Goal: Information Seeking & Learning: Learn about a topic

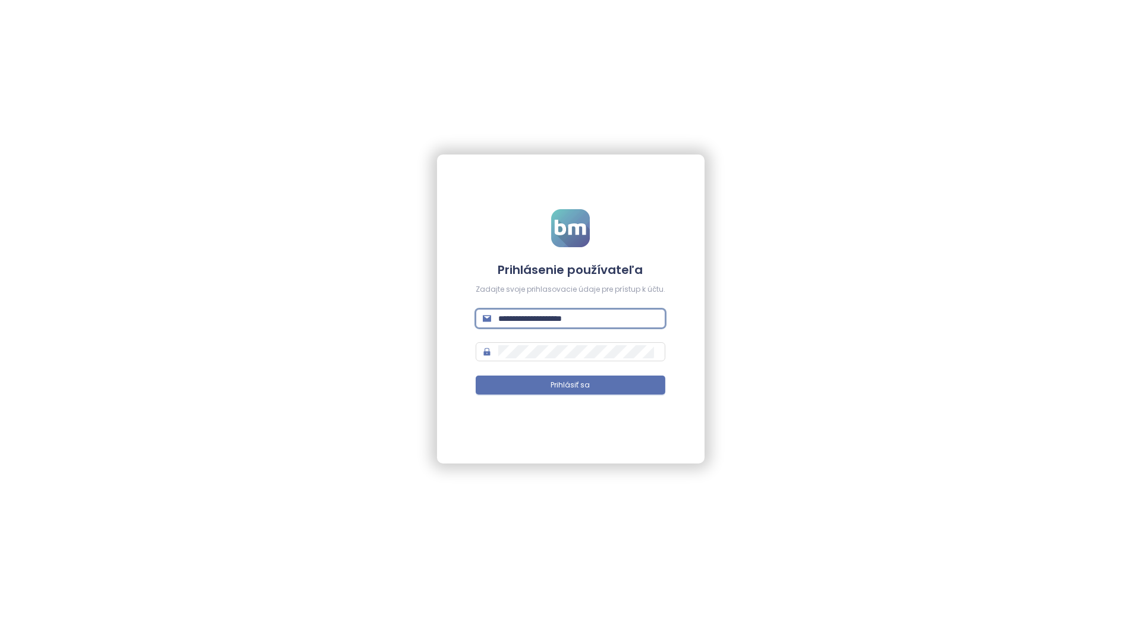
click at [568, 322] on input "**********" at bounding box center [578, 318] width 160 height 13
type input "**********"
click at [585, 388] on span "Prihlásiť sa" at bounding box center [570, 385] width 39 height 11
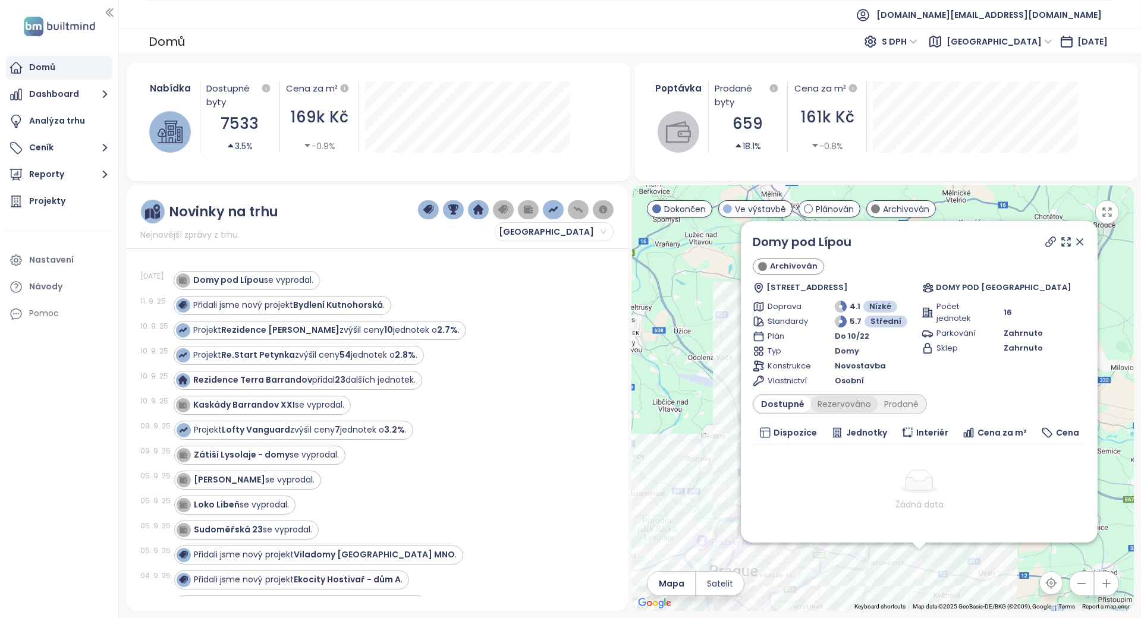
click at [863, 401] on div "Rezervováno" at bounding box center [844, 404] width 67 height 17
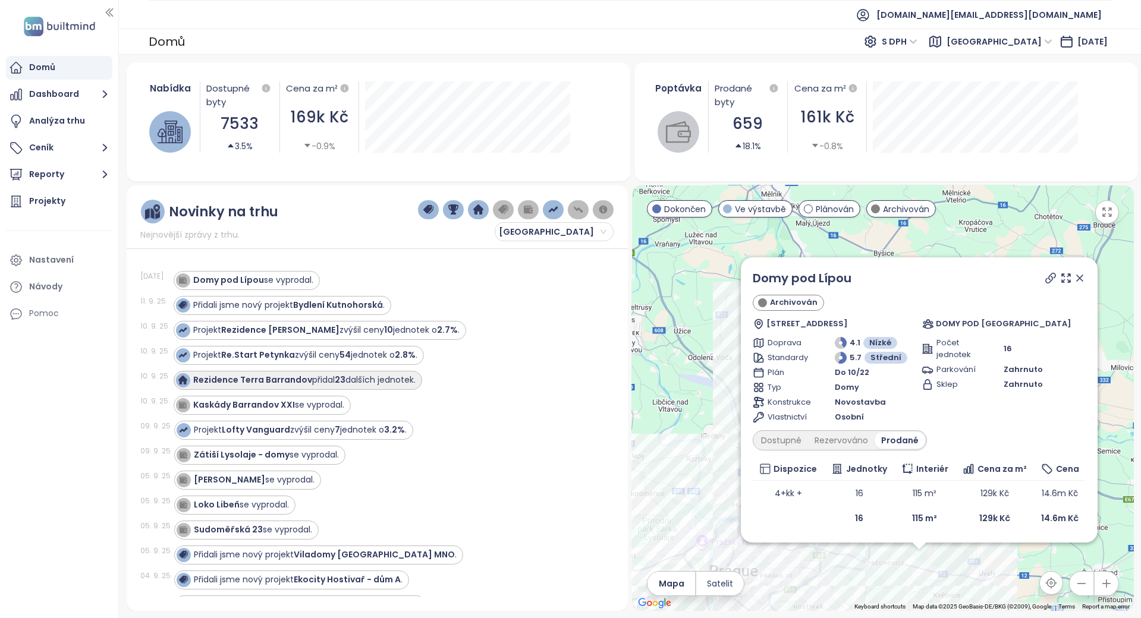
click at [358, 376] on div "Rezidence Terra Barrandov přidal 23 dalších jednotek." at bounding box center [305, 380] width 222 height 12
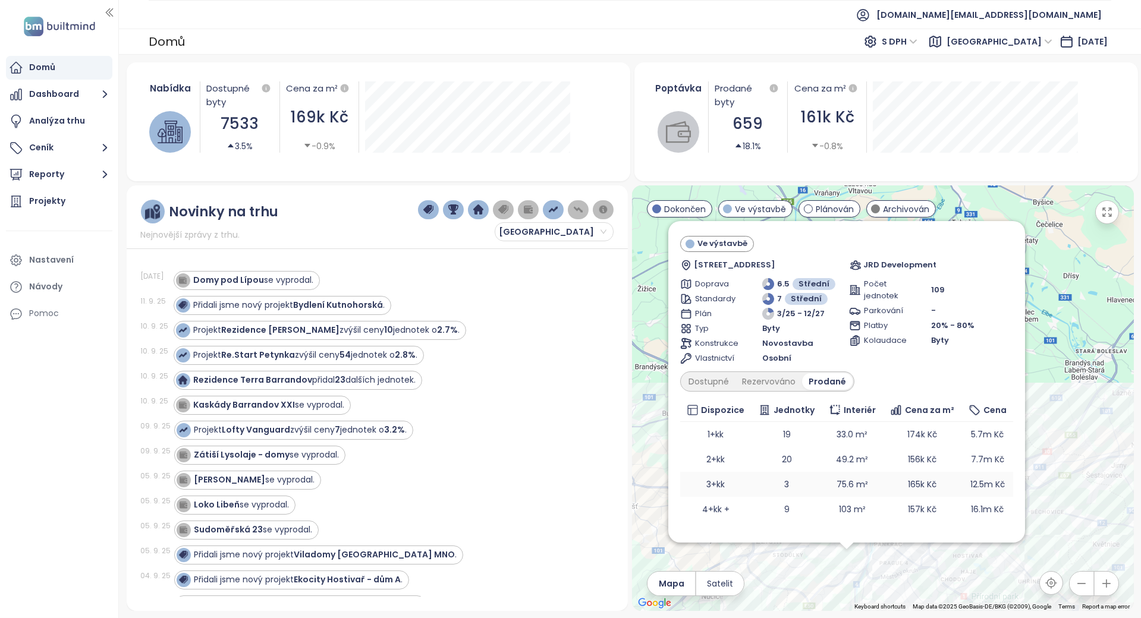
scroll to position [37, 0]
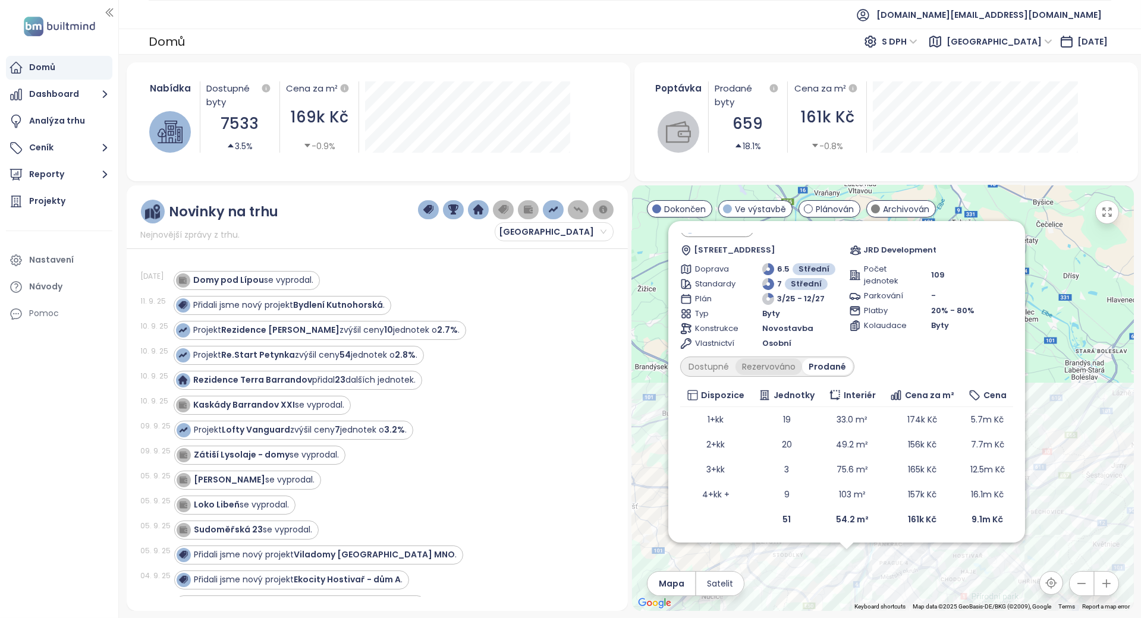
click at [737, 367] on div "Rezervováno" at bounding box center [768, 367] width 67 height 17
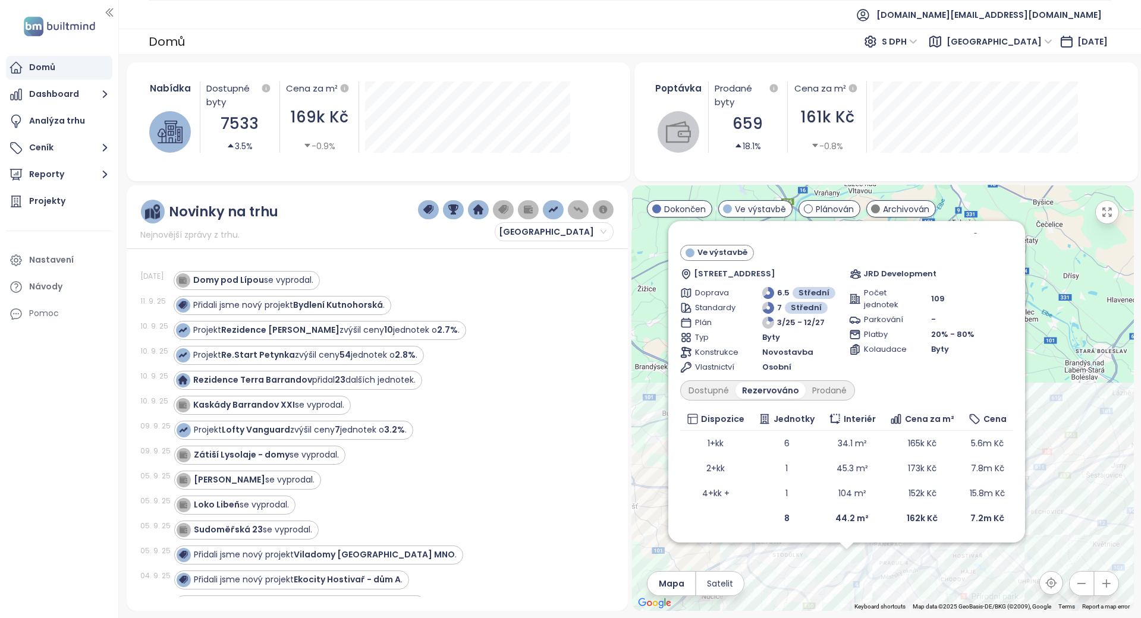
scroll to position [12, 0]
click at [702, 385] on div "Dostupné" at bounding box center [709, 391] width 54 height 17
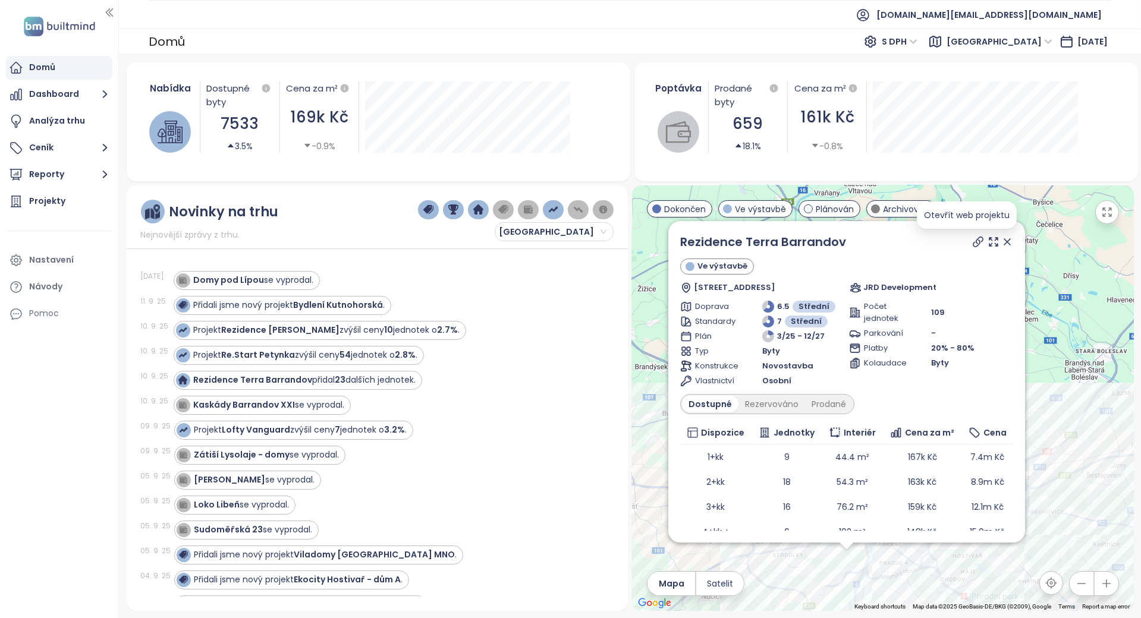
click at [973, 242] on icon at bounding box center [978, 242] width 10 height 10
click at [44, 203] on div "Projekty" at bounding box center [47, 201] width 36 height 15
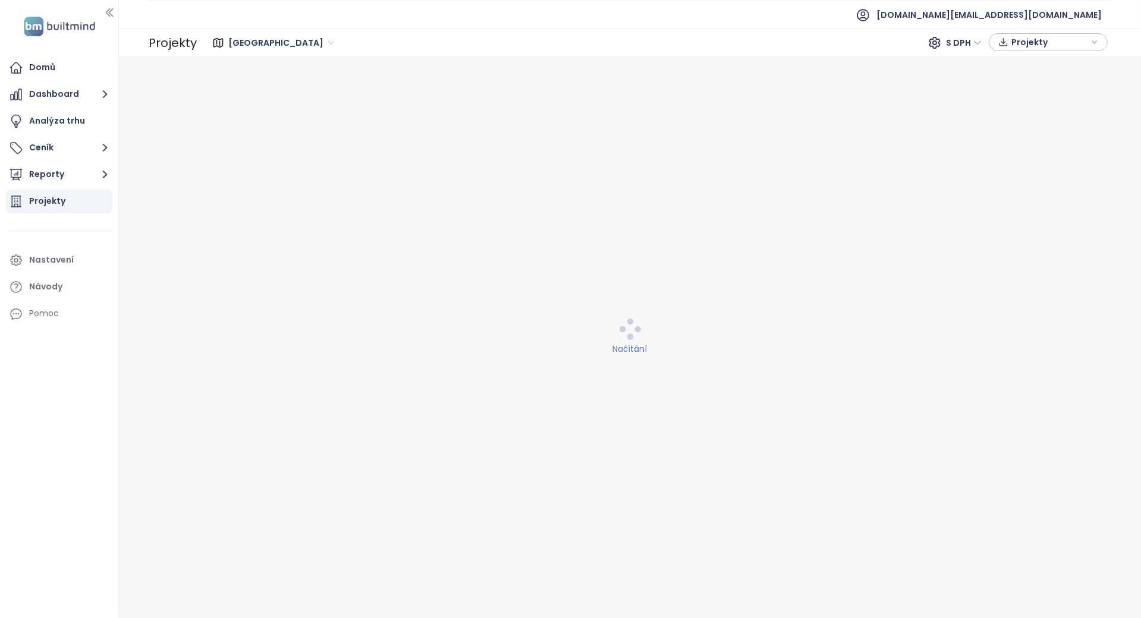
click at [251, 52] on div "Praha" at bounding box center [282, 42] width 117 height 19
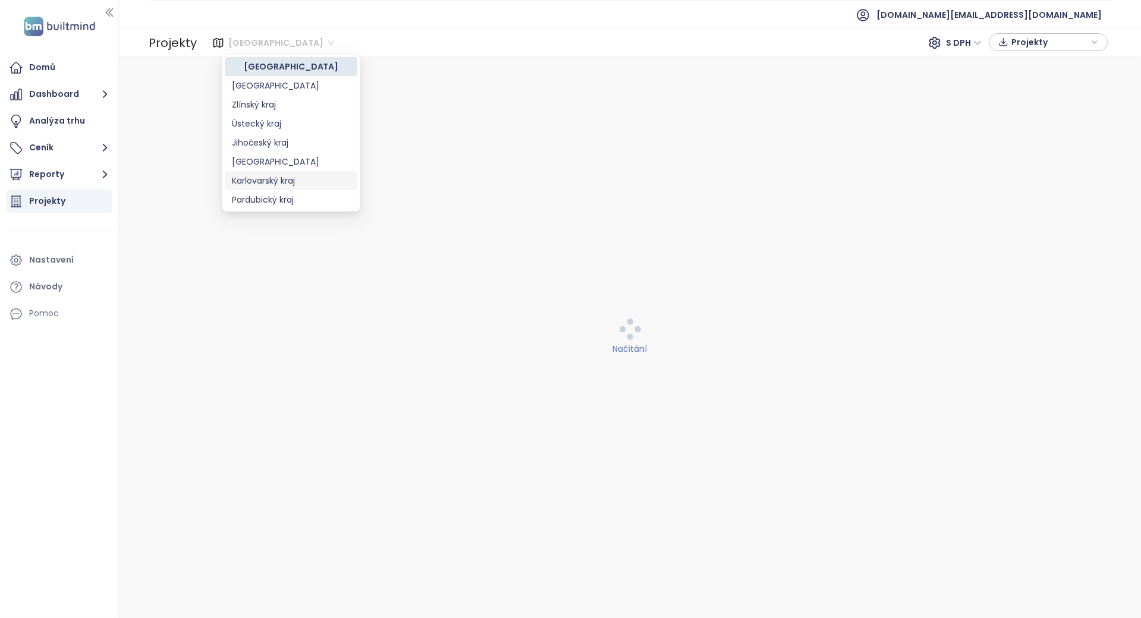
click at [293, 180] on div "Karlovarský kraj" at bounding box center [291, 180] width 118 height 13
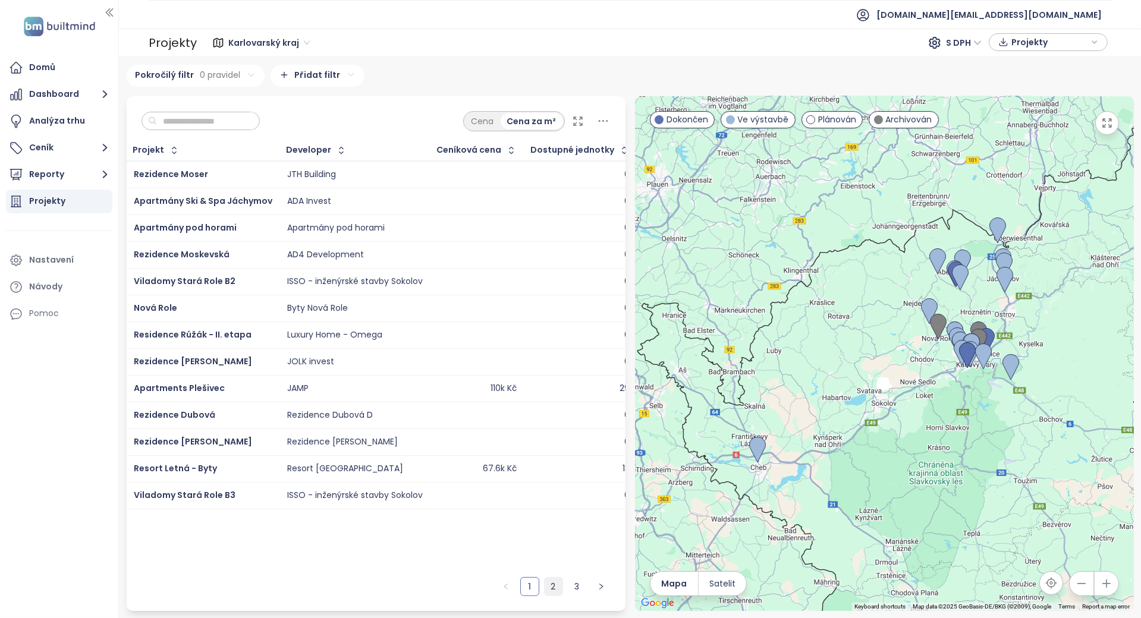
click at [558, 592] on link "2" at bounding box center [554, 587] width 18 height 18
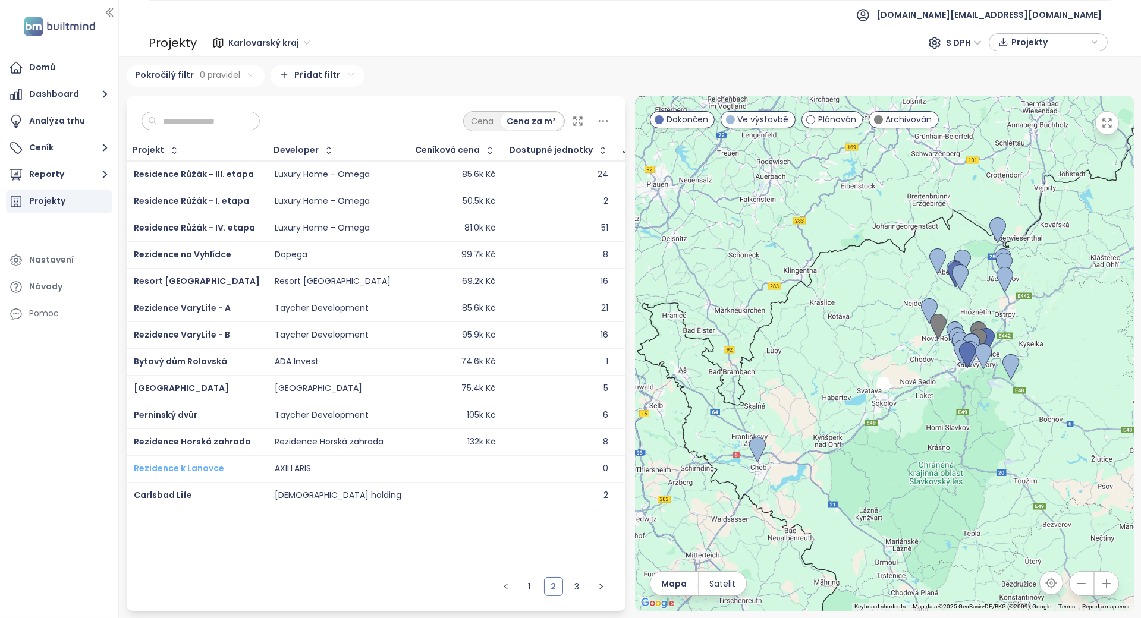
drag, startPoint x: 153, startPoint y: 467, endPoint x: 158, endPoint y: 462, distance: 6.7
click at [574, 590] on link "3" at bounding box center [577, 587] width 18 height 18
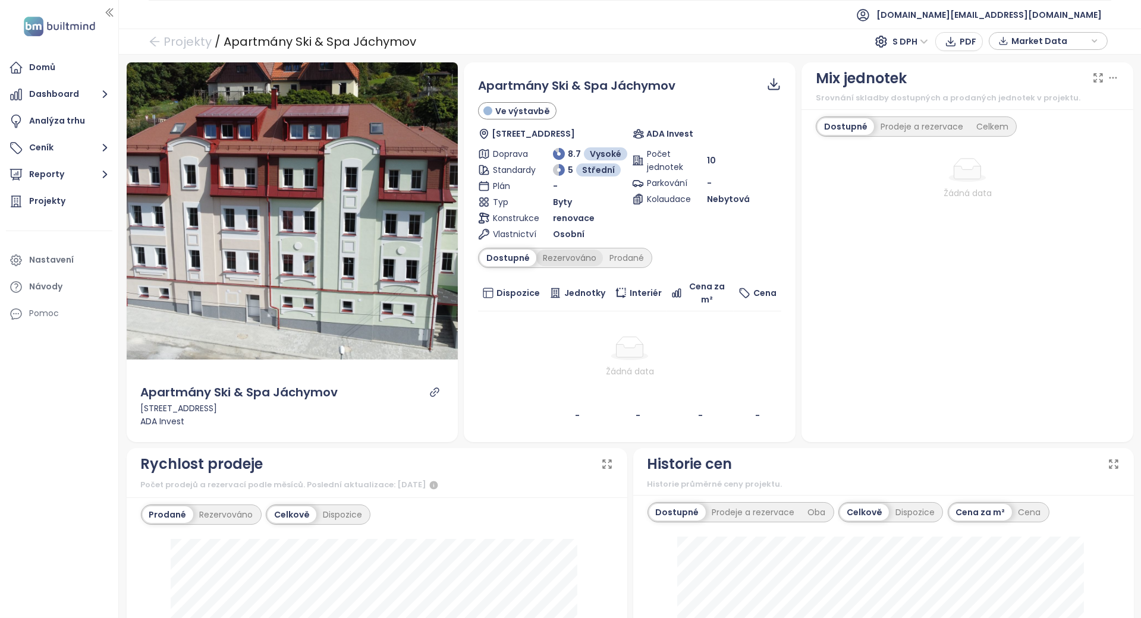
click at [574, 254] on div "Rezervováno" at bounding box center [569, 258] width 67 height 17
click at [621, 257] on div "Prodané" at bounding box center [627, 258] width 48 height 17
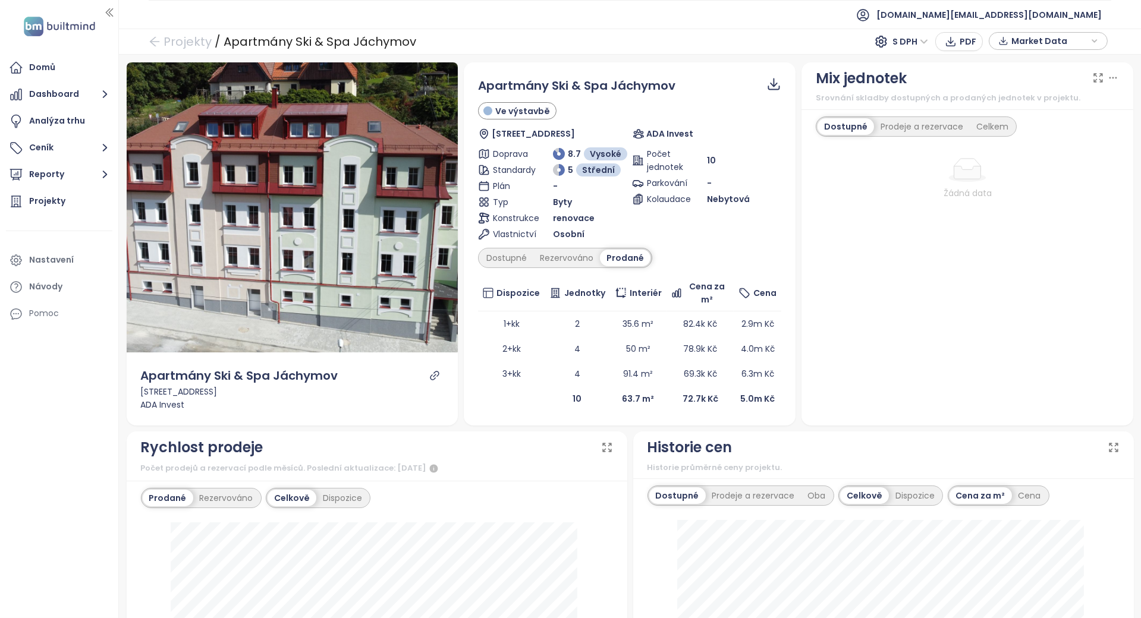
click at [429, 377] on icon "link" at bounding box center [434, 375] width 11 height 11
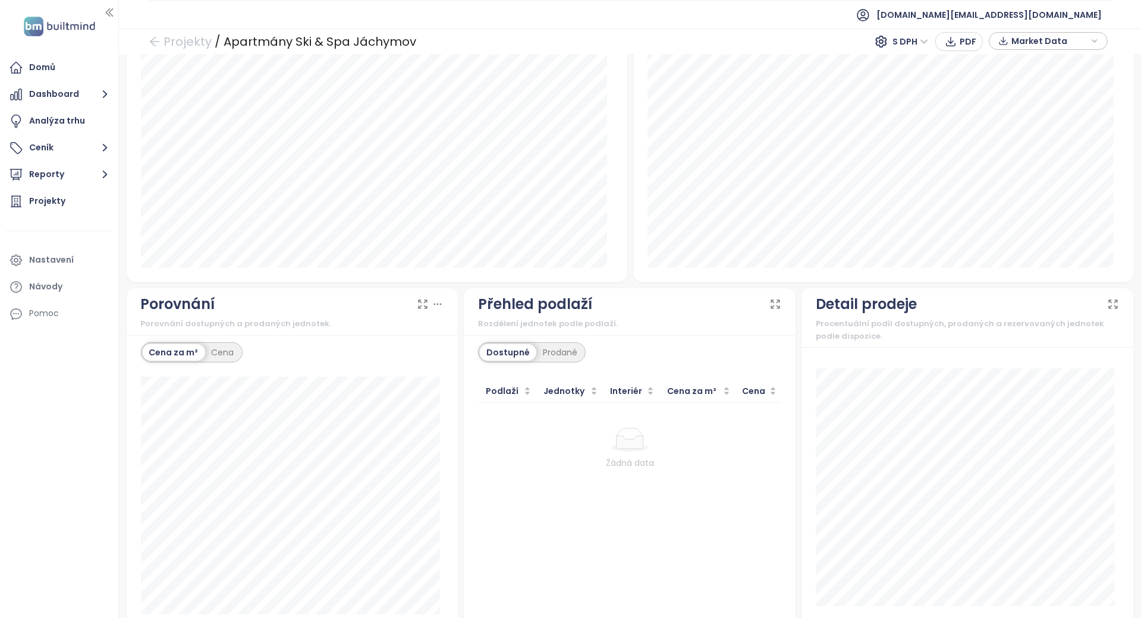
scroll to position [856, 0]
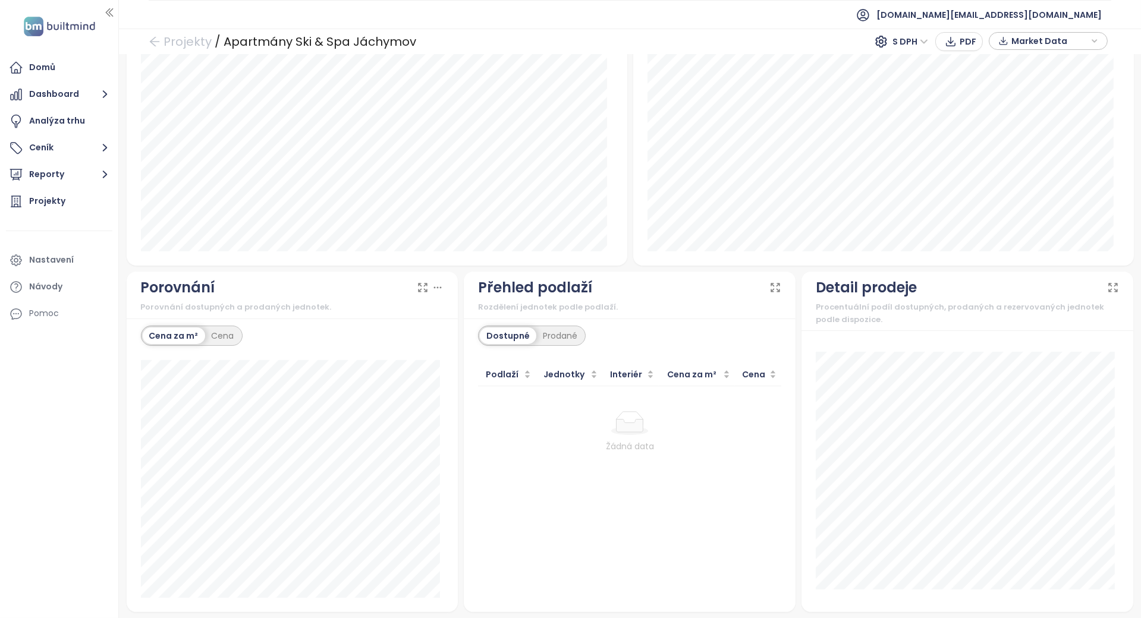
click at [551, 323] on div "Dostupné Prodané Podlaží Jednotky Interiér Cena za m² Cena Žádná data" at bounding box center [630, 466] width 332 height 294
click at [550, 334] on div "Prodané" at bounding box center [560, 336] width 48 height 17
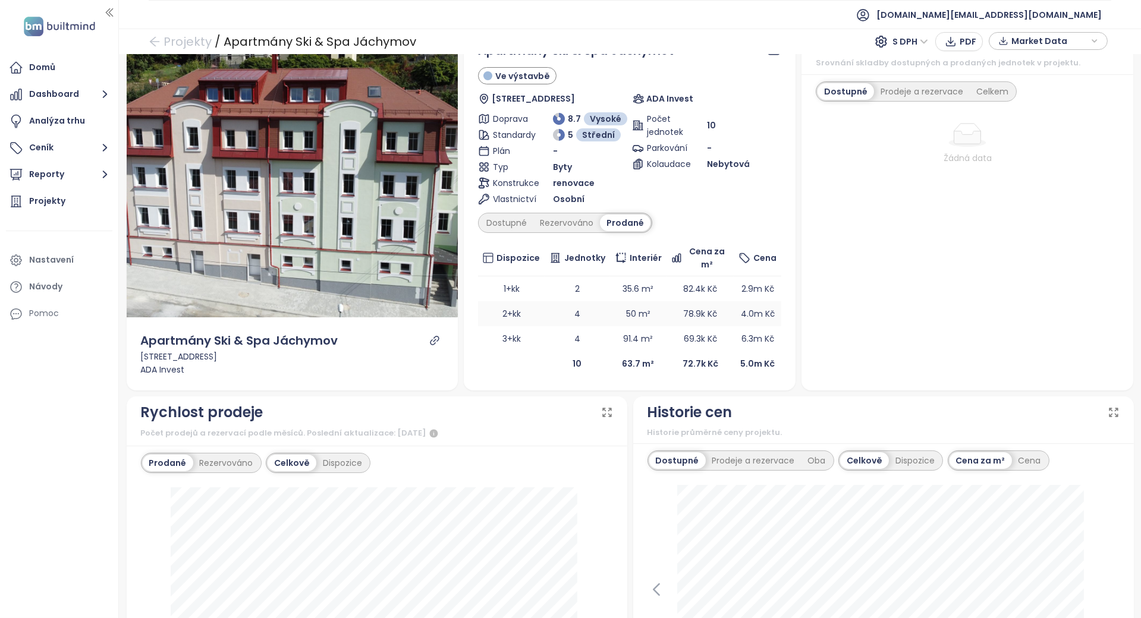
scroll to position [0, 0]
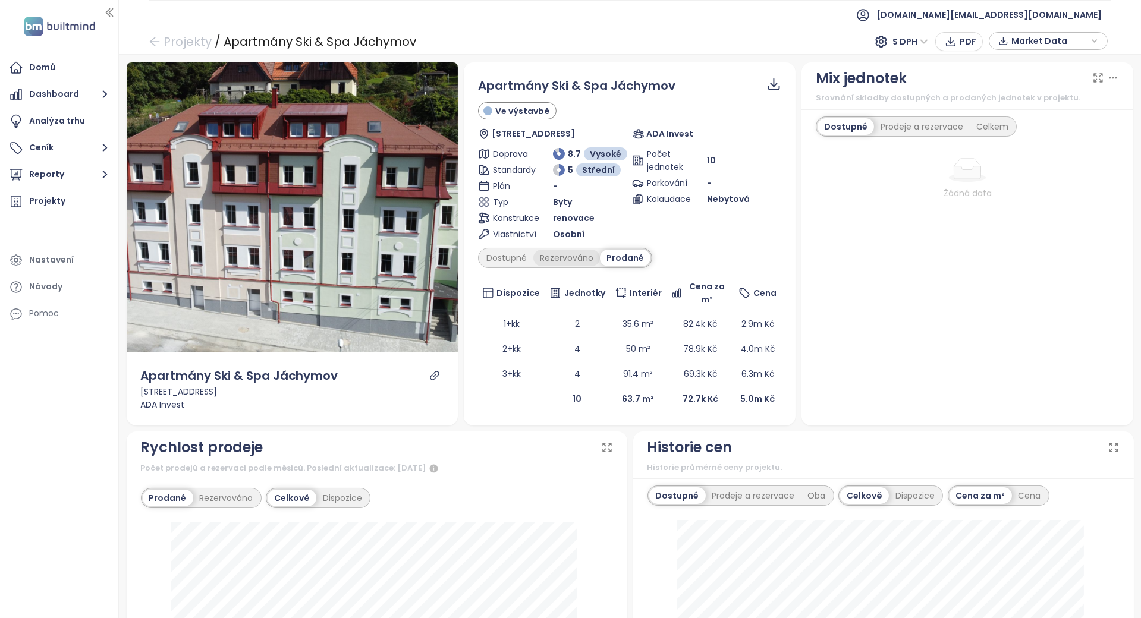
click at [550, 257] on div "Rezervováno" at bounding box center [566, 258] width 67 height 17
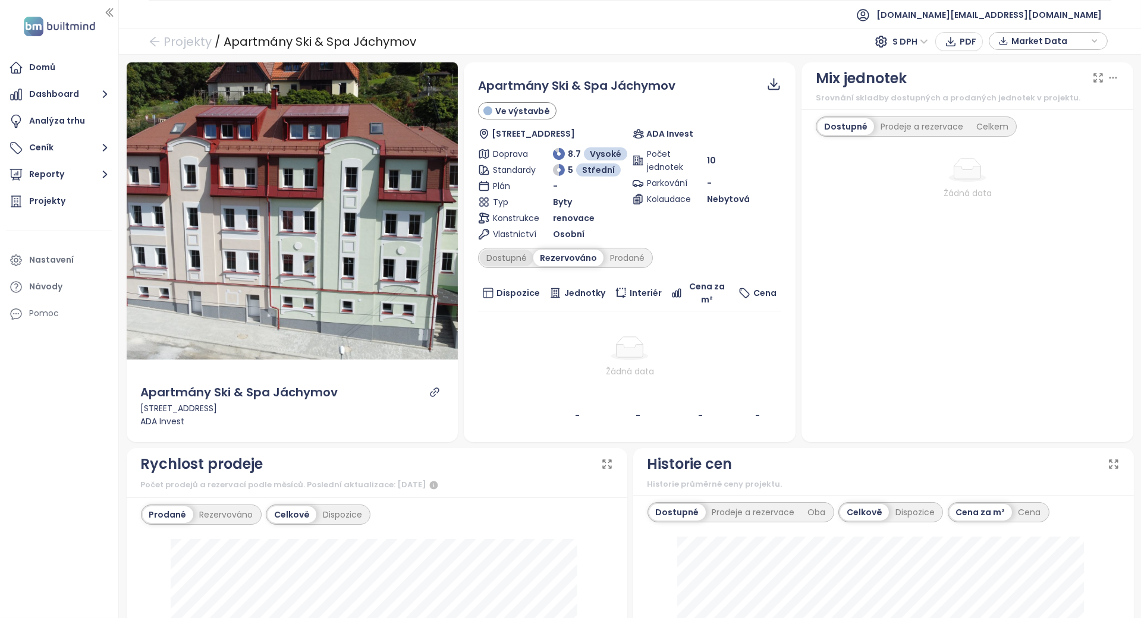
click at [500, 259] on div "Dostupné" at bounding box center [507, 258] width 54 height 17
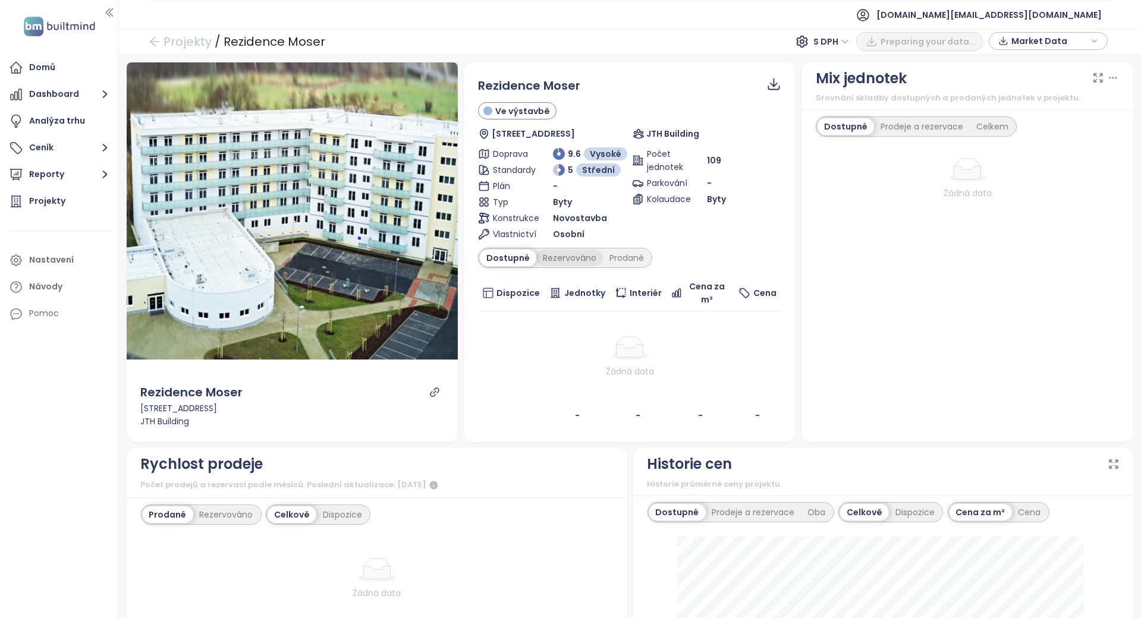
click at [568, 251] on div "Rezervováno" at bounding box center [569, 258] width 67 height 17
click at [612, 257] on div "Prodané" at bounding box center [627, 258] width 48 height 17
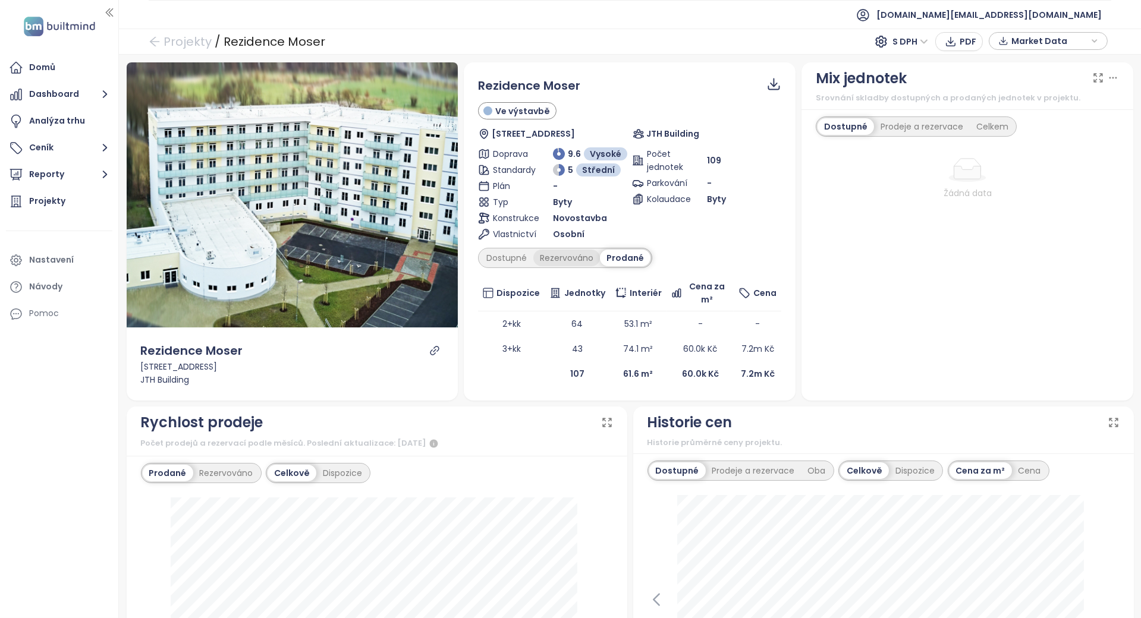
click at [539, 252] on div "Rezervováno" at bounding box center [566, 258] width 67 height 17
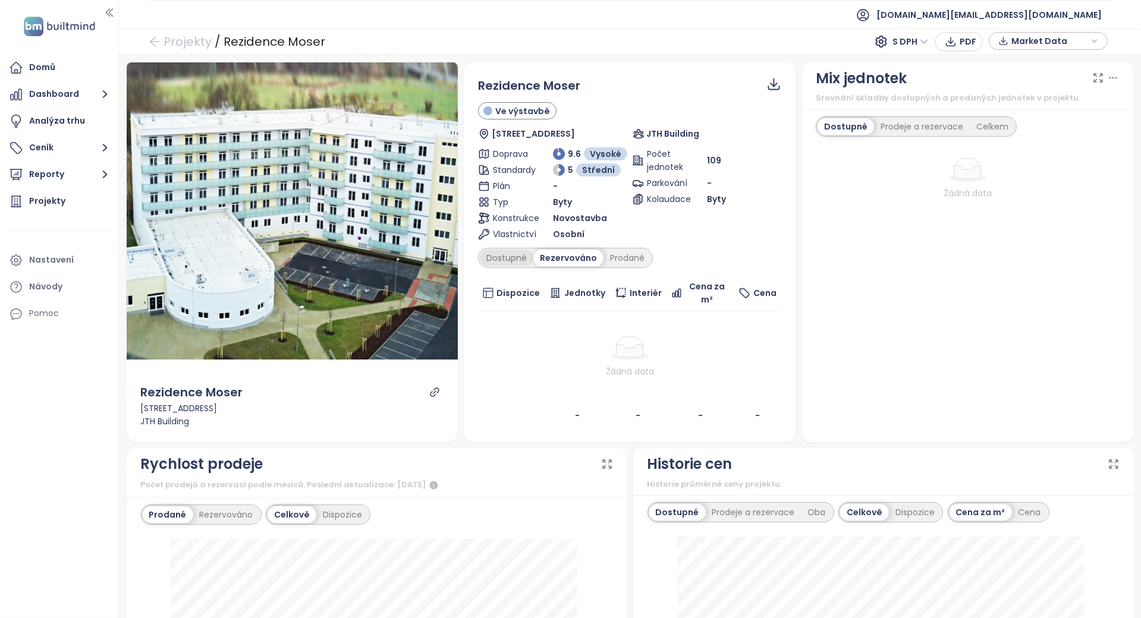
click at [522, 254] on div "Dostupné" at bounding box center [507, 258] width 54 height 17
click at [435, 390] on icon "link" at bounding box center [434, 392] width 11 height 11
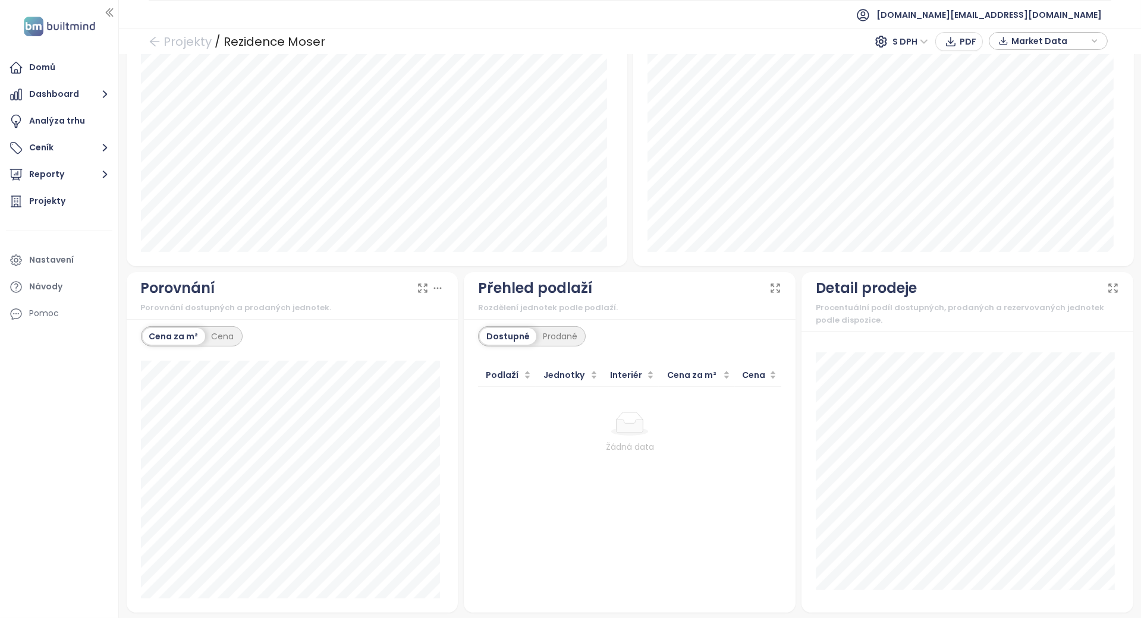
scroll to position [872, 0]
click at [564, 332] on div "Prodané" at bounding box center [560, 336] width 48 height 17
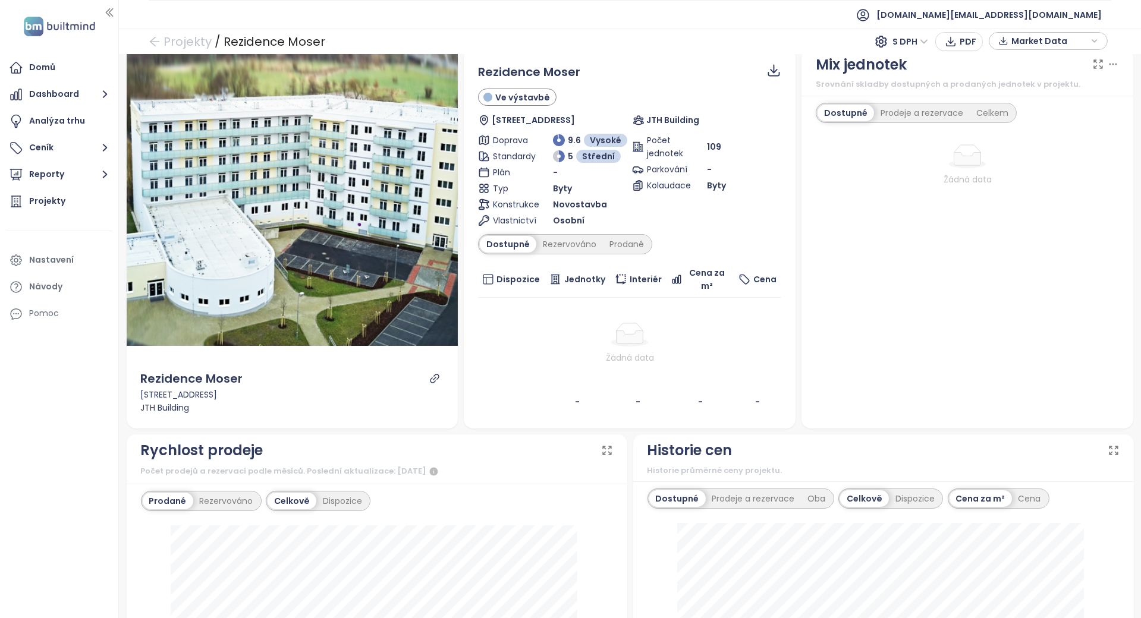
scroll to position [0, 0]
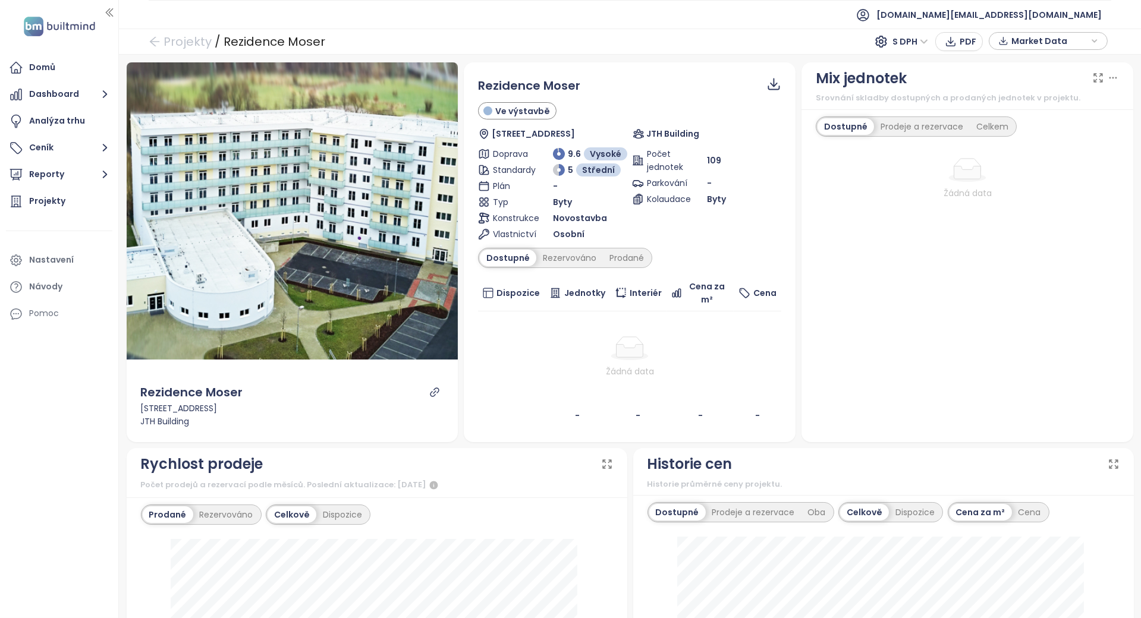
click at [598, 379] on td "Žádná data" at bounding box center [629, 358] width 303 height 92
click at [578, 261] on div "Rezervováno" at bounding box center [569, 258] width 67 height 17
click at [633, 237] on div "Počet jednotek 109 Parkování - Kolaudace Byty" at bounding box center [706, 193] width 149 height 93
click at [631, 248] on div "Dostupné Rezervováno Prodané" at bounding box center [565, 258] width 175 height 20
click at [625, 259] on div "Prodané" at bounding box center [627, 258] width 48 height 17
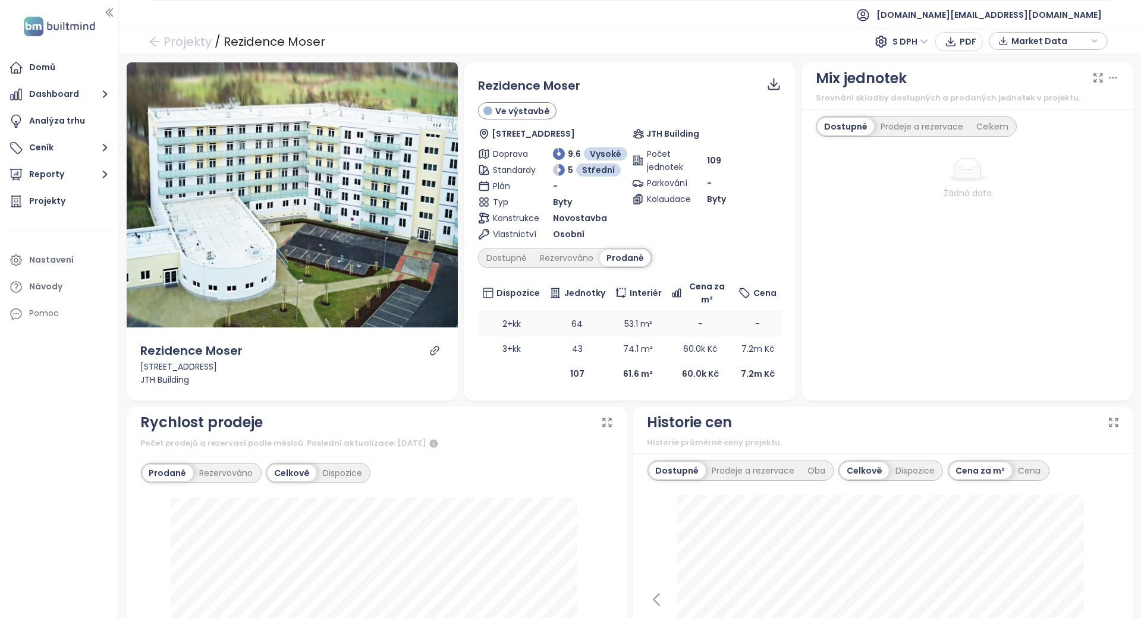
click at [595, 313] on td "64" at bounding box center [577, 324] width 65 height 25
click at [724, 229] on div "Počet jednotek 109 Parkování - Kolaudace Byty" at bounding box center [706, 193] width 149 height 93
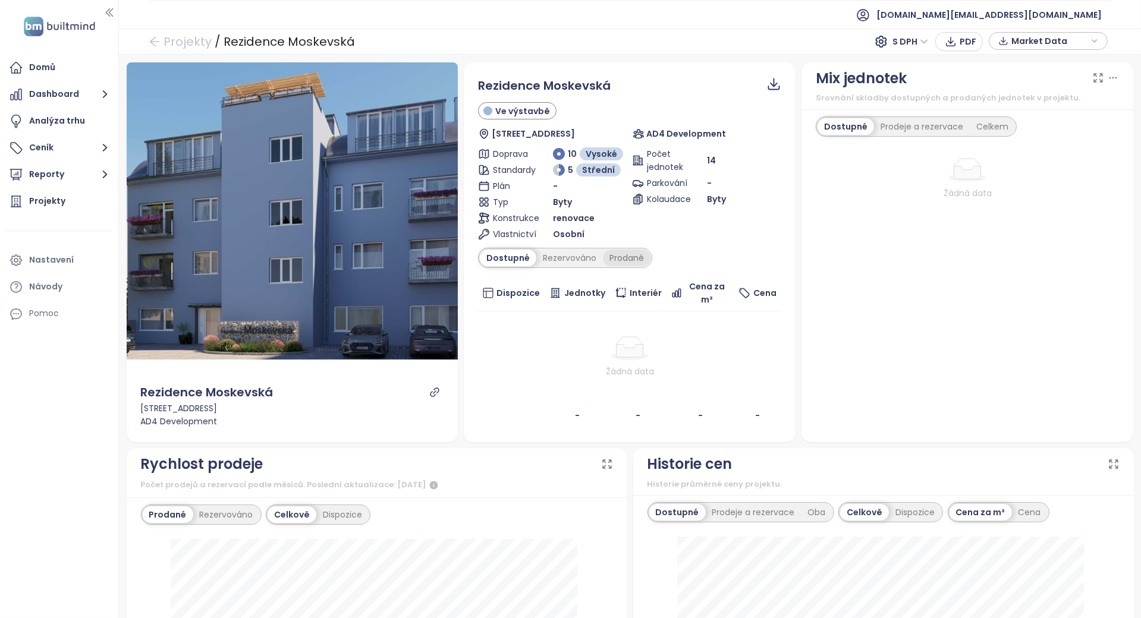
click at [630, 254] on div "Prodané" at bounding box center [627, 258] width 48 height 17
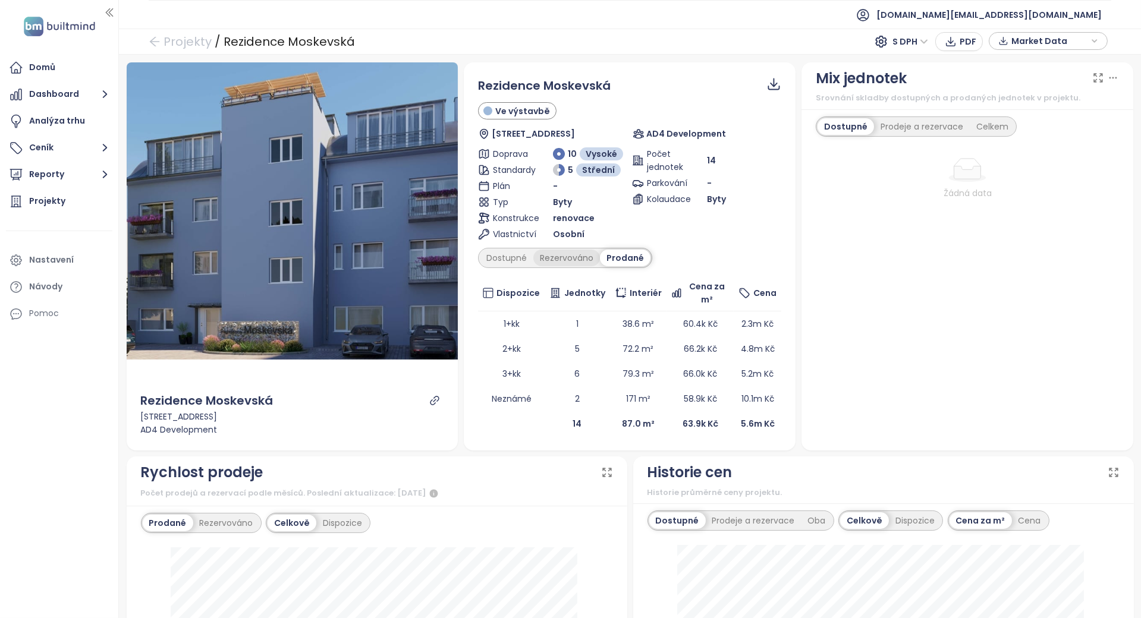
click at [572, 264] on div "Rezervováno" at bounding box center [566, 258] width 67 height 17
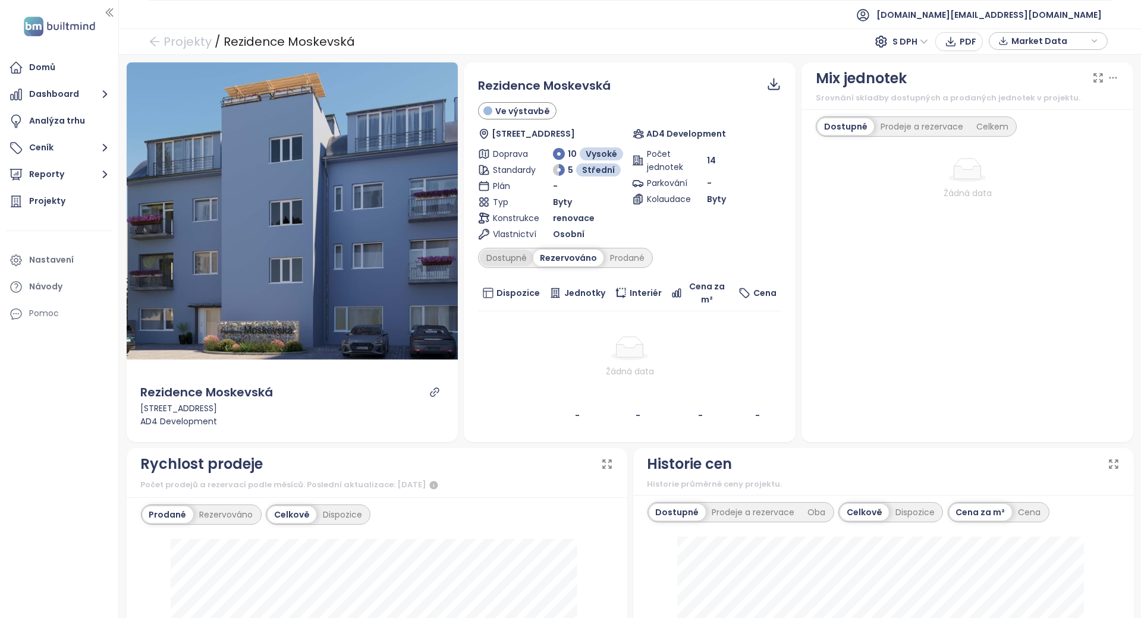
click at [483, 266] on div "Dostupné" at bounding box center [507, 258] width 54 height 17
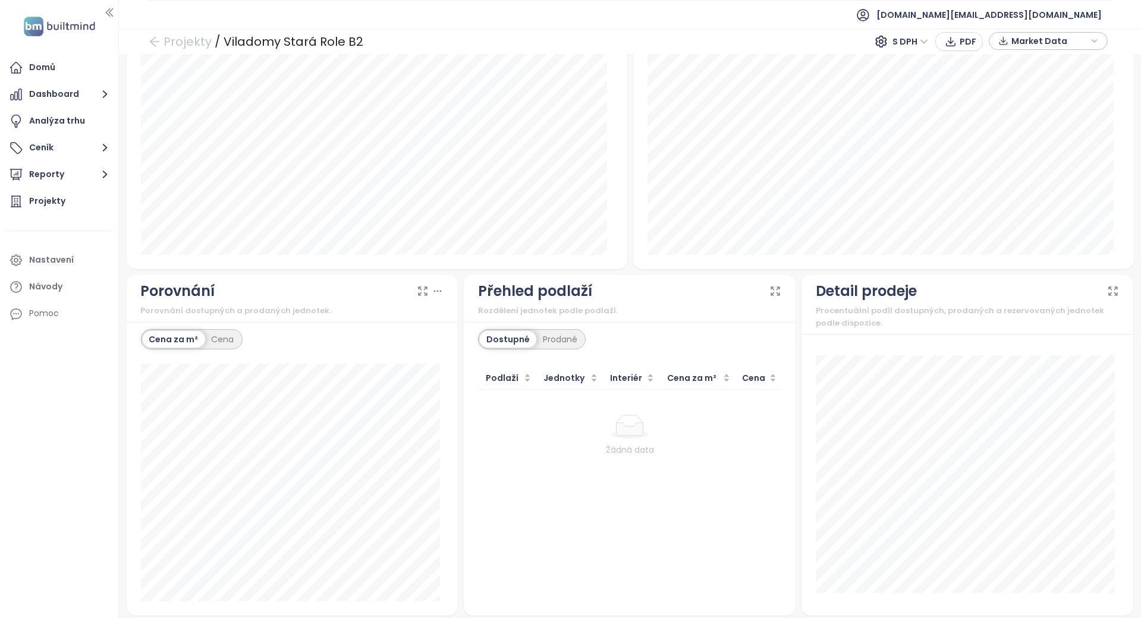
scroll to position [885, 0]
click at [539, 334] on div "Prodané" at bounding box center [560, 336] width 48 height 17
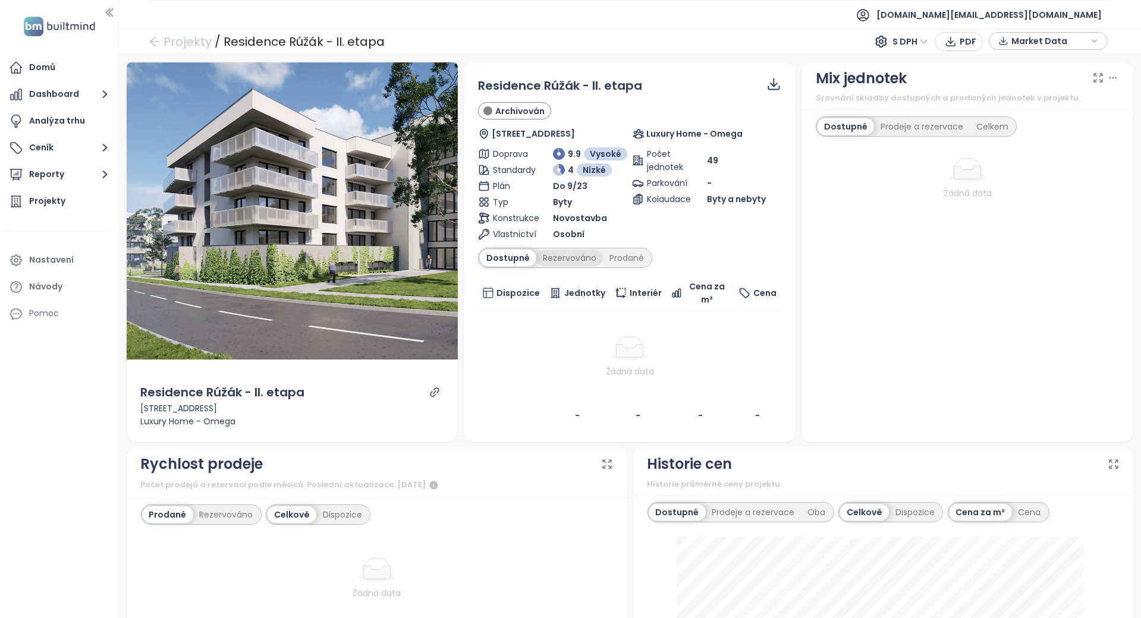
click at [568, 263] on div "Rezervováno" at bounding box center [569, 258] width 67 height 17
click at [595, 257] on div "Rezervováno" at bounding box center [568, 258] width 70 height 17
click at [611, 256] on div "Prodané" at bounding box center [627, 258] width 48 height 17
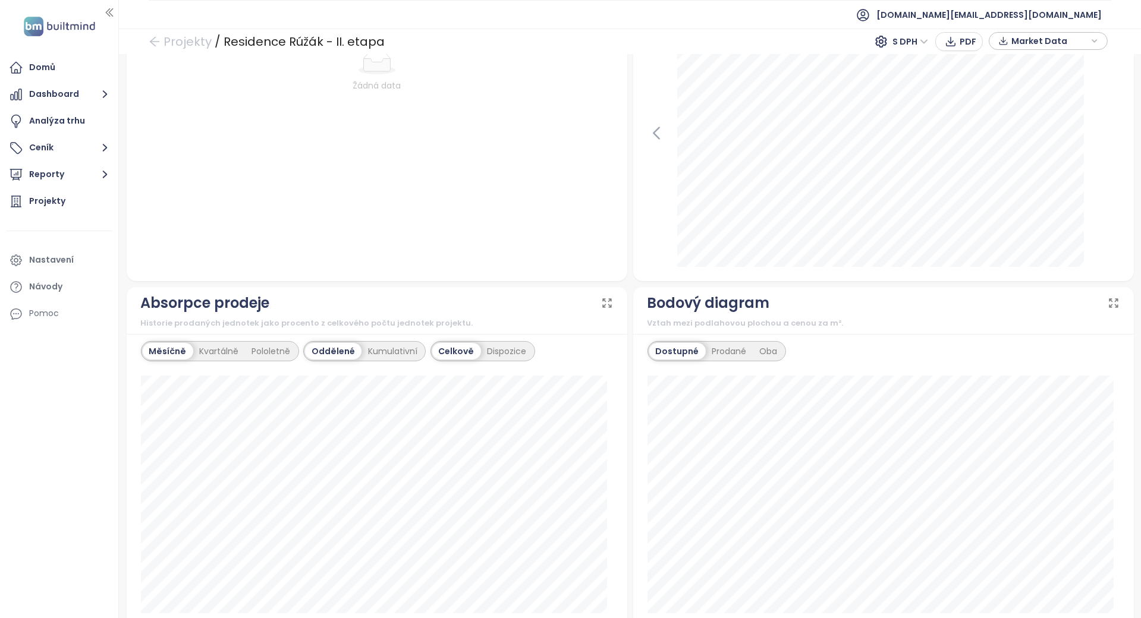
scroll to position [194, 0]
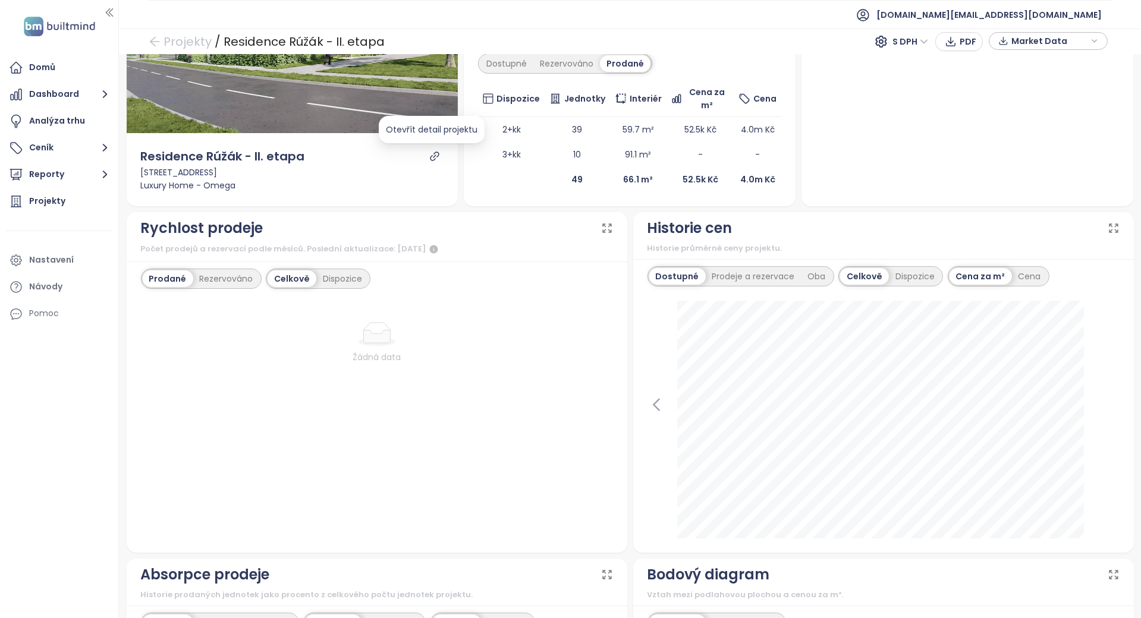
click at [435, 156] on icon "link" at bounding box center [434, 156] width 11 height 11
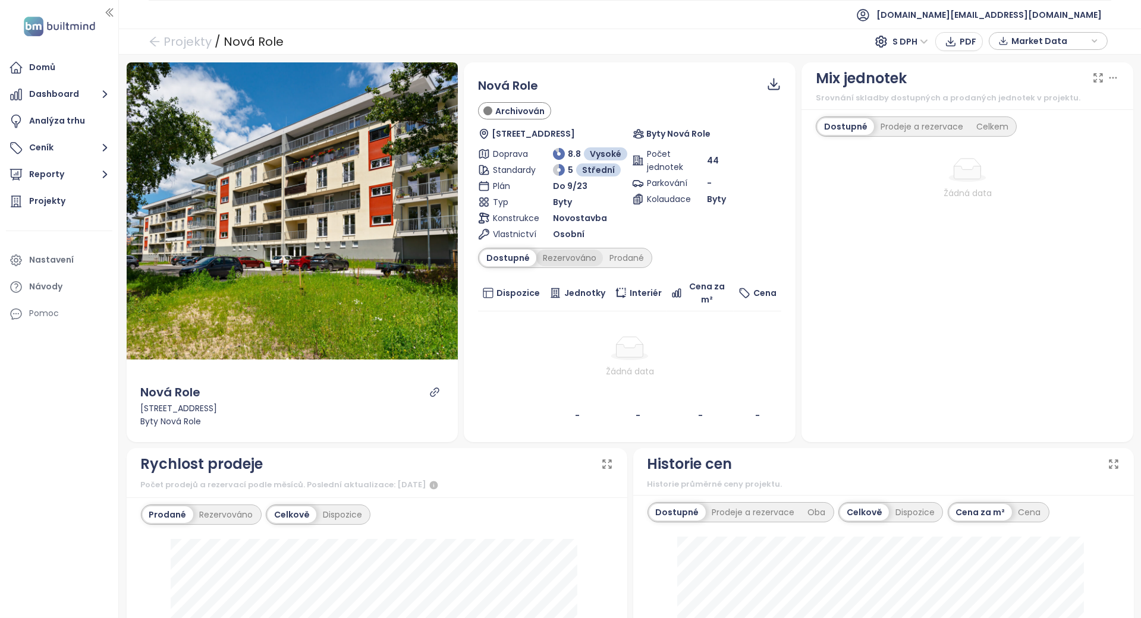
click at [555, 254] on div "Rezervováno" at bounding box center [569, 258] width 67 height 17
click at [621, 258] on div "Prodané" at bounding box center [627, 258] width 48 height 17
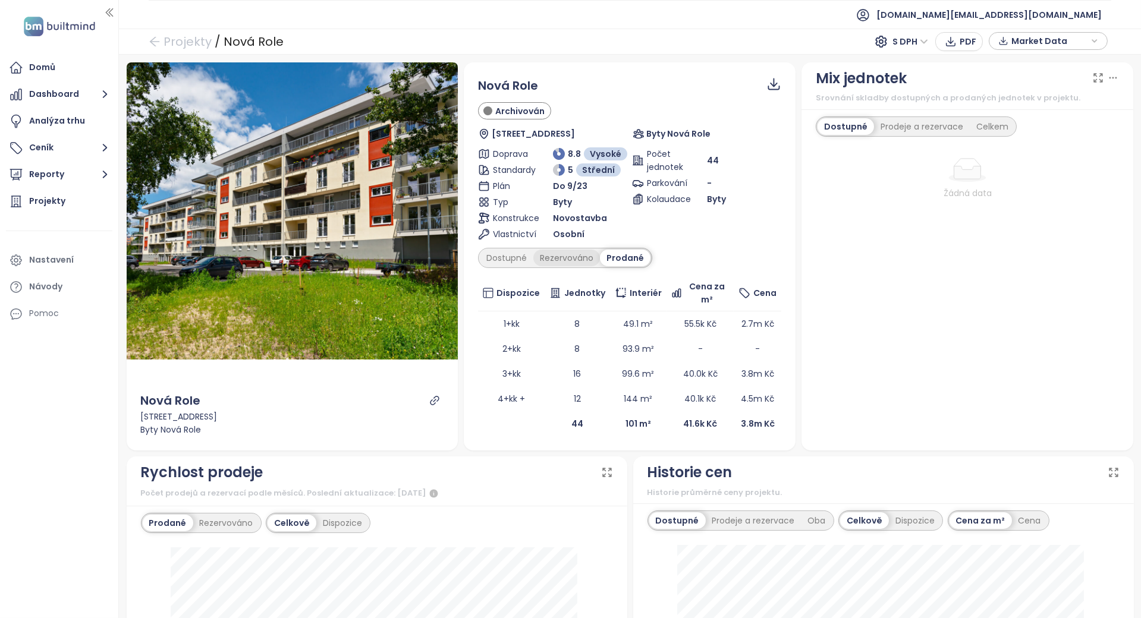
click at [564, 257] on div "Rezervováno" at bounding box center [566, 258] width 67 height 17
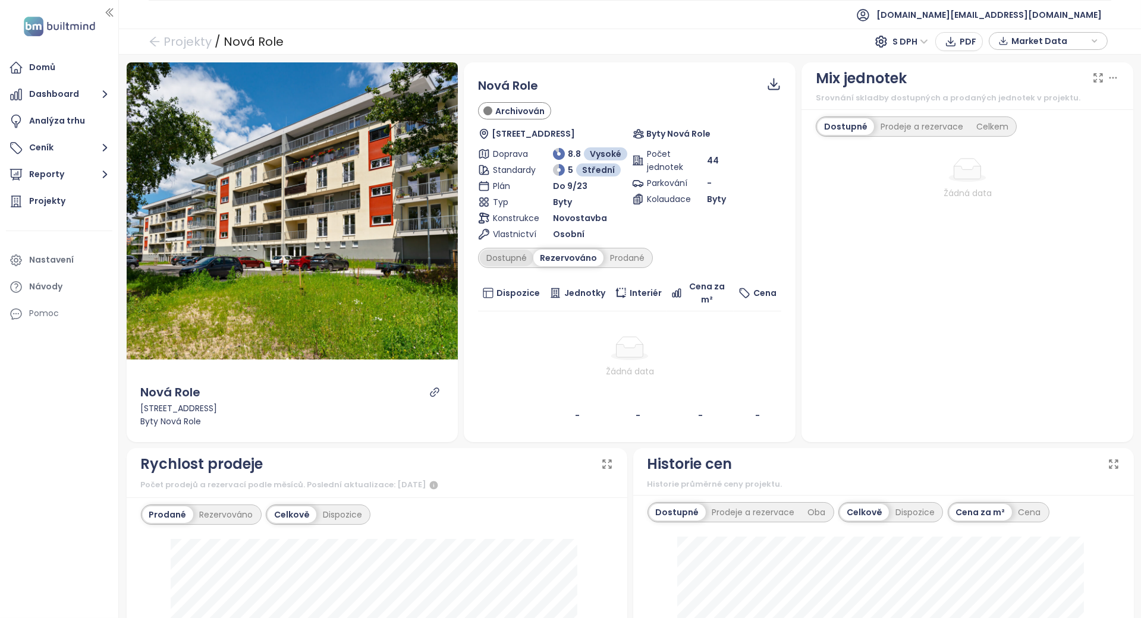
click at [511, 254] on div "Dostupné" at bounding box center [507, 258] width 54 height 17
click at [634, 256] on div "Prodané" at bounding box center [627, 258] width 48 height 17
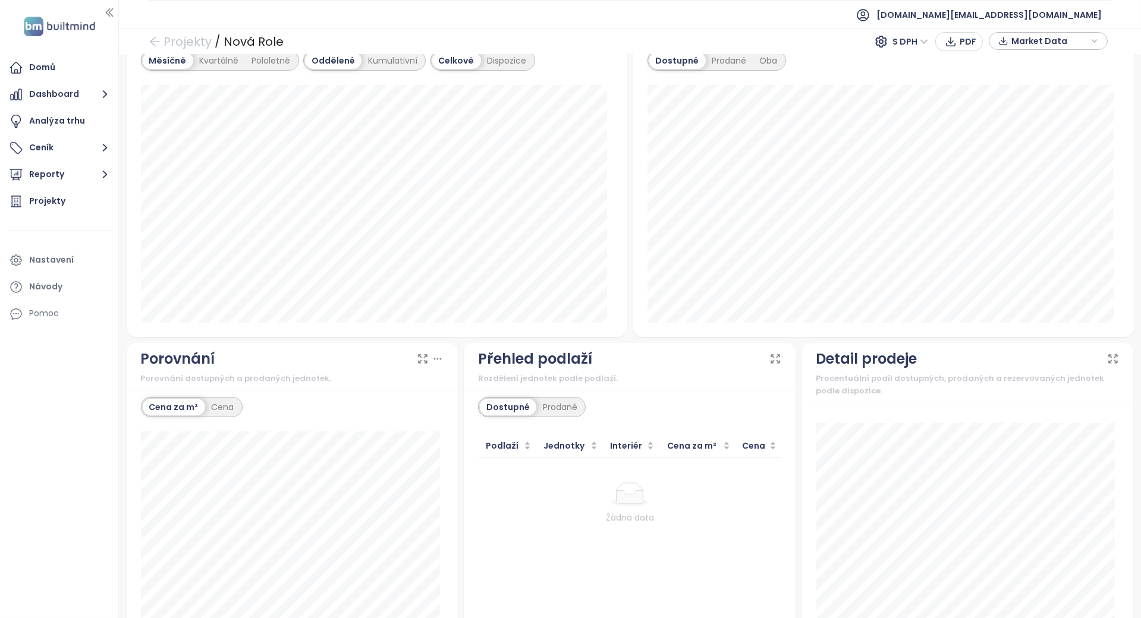
scroll to position [880, 0]
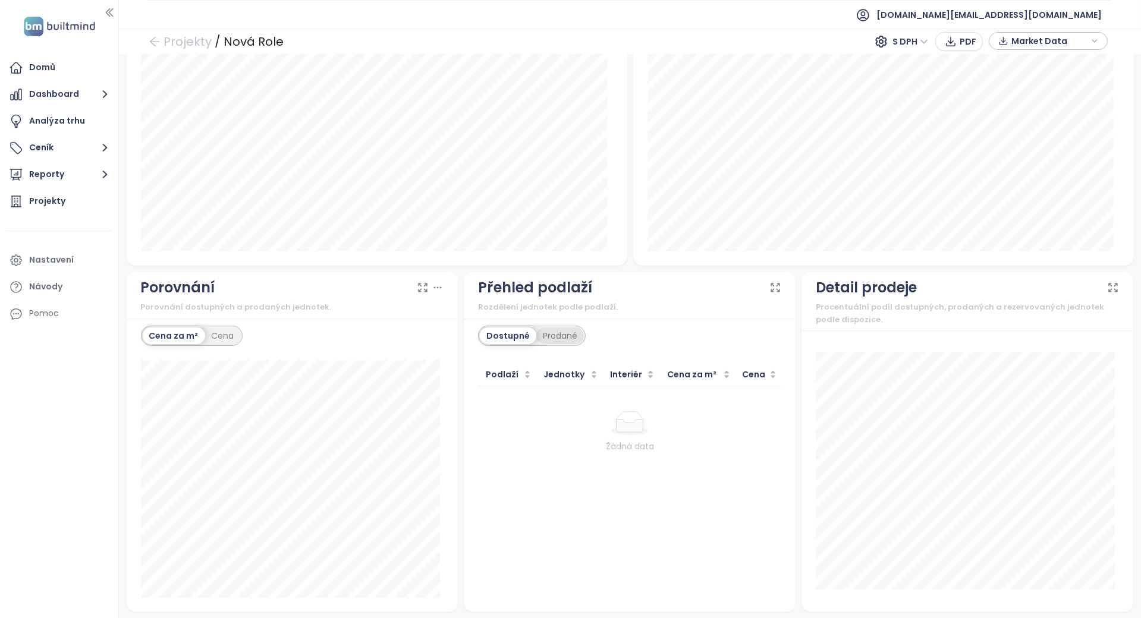
click at [549, 334] on div "Prodané" at bounding box center [560, 336] width 48 height 17
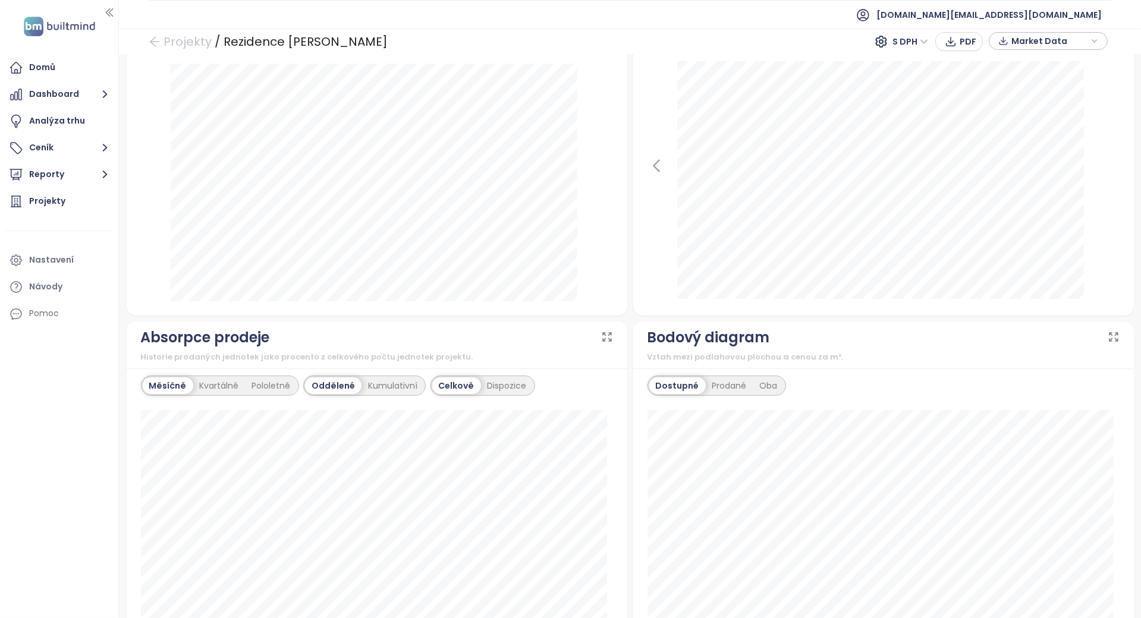
scroll to position [872, 0]
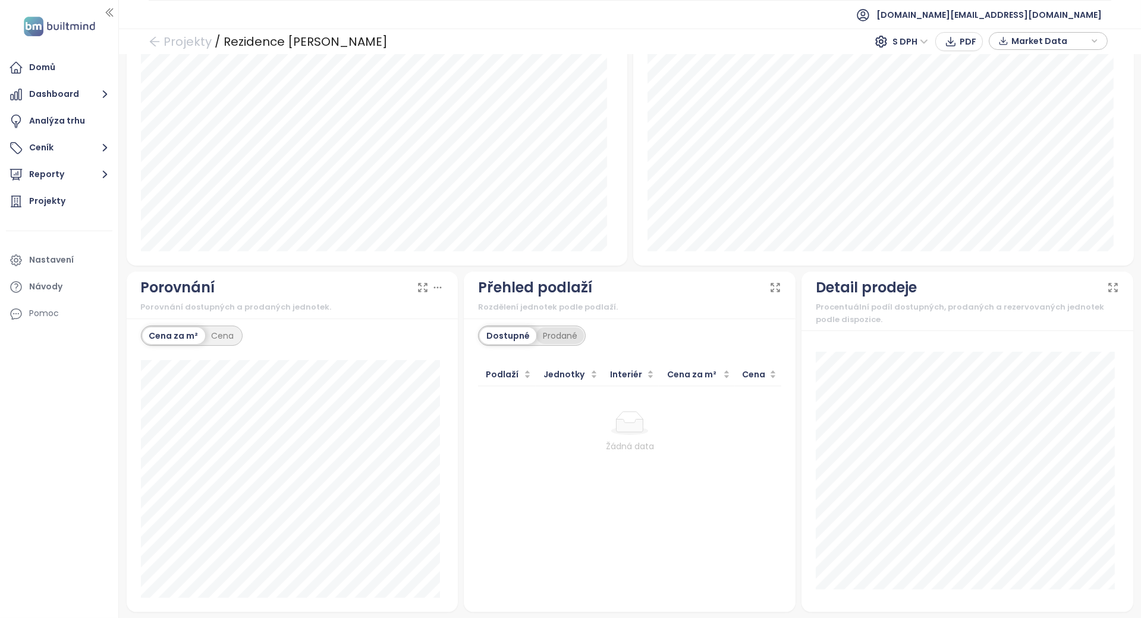
click at [551, 326] on div "Dostupné Prodané" at bounding box center [532, 336] width 108 height 20
click at [551, 328] on div "Prodané" at bounding box center [560, 336] width 48 height 17
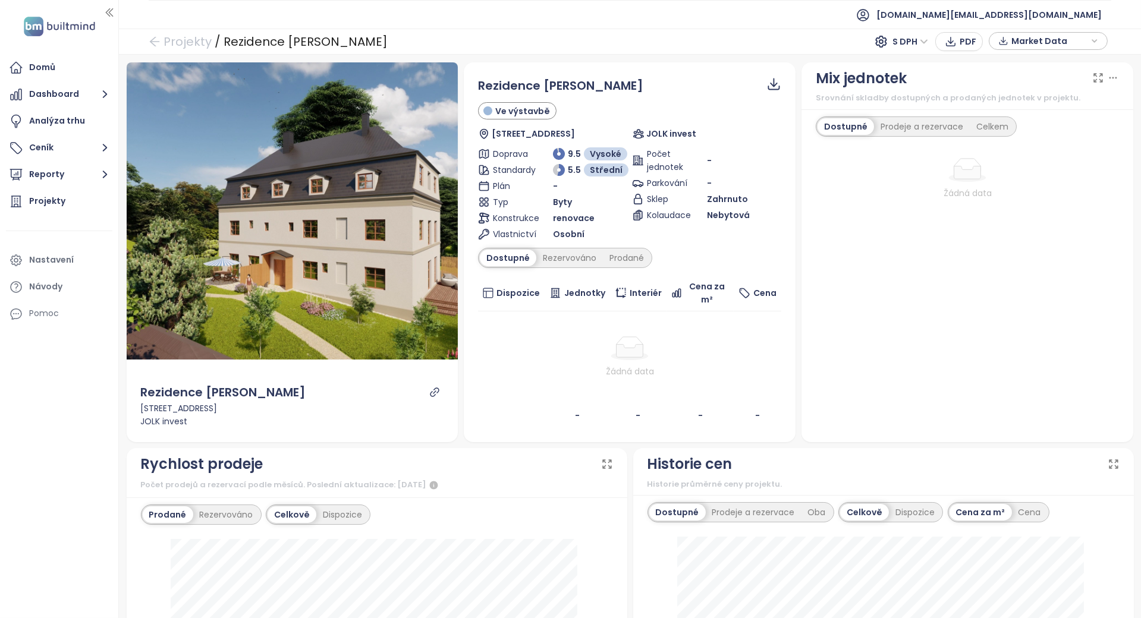
scroll to position [0, 0]
click at [590, 267] on div "Rezidence Annaberg Ve výstavbě Andělská Hora 163, 364 71 Andělská Hora, Czechia…" at bounding box center [629, 252] width 303 height 351
drag, startPoint x: 590, startPoint y: 267, endPoint x: 580, endPoint y: 256, distance: 14.7
click at [580, 256] on div "Rezervováno" at bounding box center [569, 258] width 67 height 17
click at [611, 257] on div "Prodané" at bounding box center [627, 258] width 48 height 17
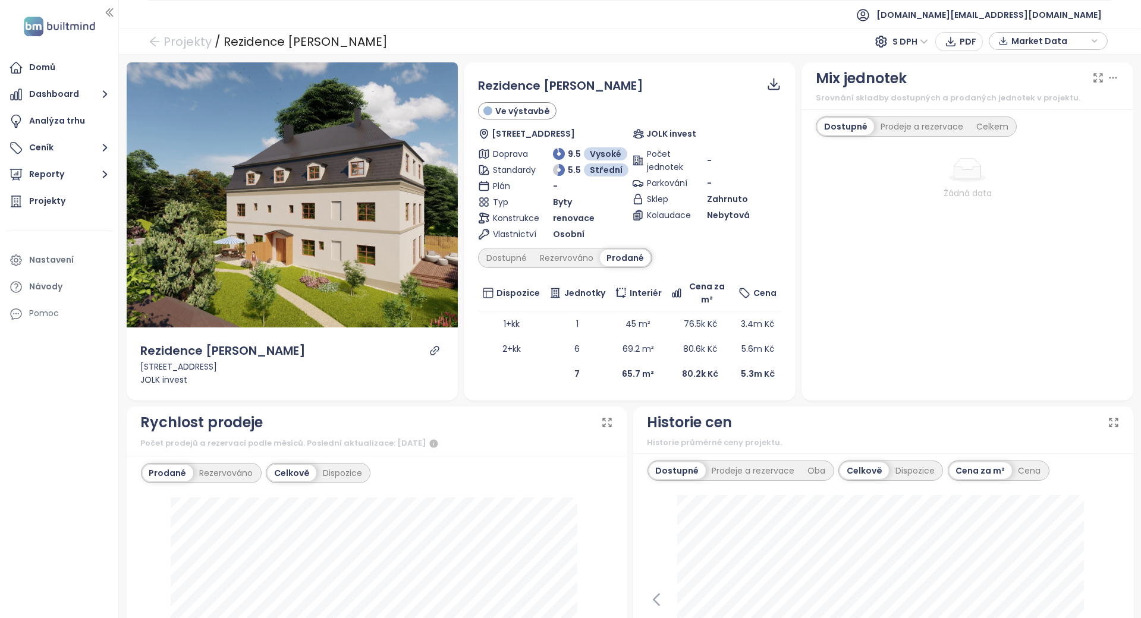
click at [596, 295] on span "Jednotky" at bounding box center [584, 293] width 41 height 13
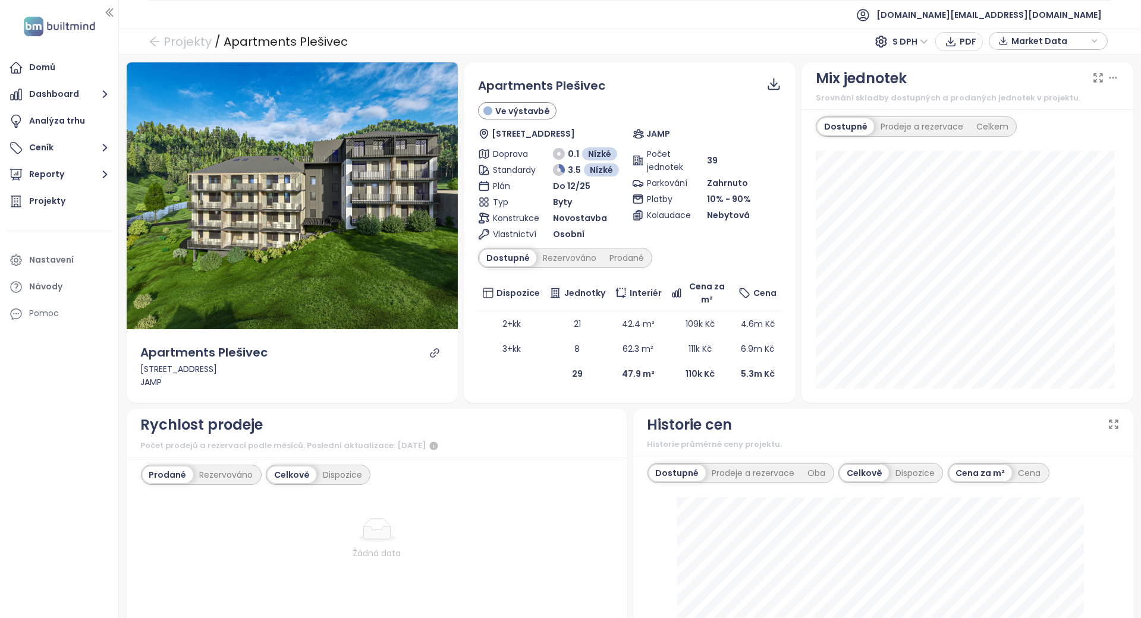
click at [565, 243] on div "Apartments Plešivec Ve výstavbě Pstruží 34, 363 01 Merklín-[GEOGRAPHIC_DATA], […" at bounding box center [629, 232] width 303 height 310
click at [579, 250] on div "Rezervováno" at bounding box center [569, 258] width 67 height 17
click at [616, 257] on div "Prodané" at bounding box center [627, 258] width 48 height 17
click at [561, 257] on div "Rezervováno" at bounding box center [566, 258] width 67 height 17
click at [506, 274] on div "Apartments Plešivec Ve výstavbě Pstruží 34, 363 01 Merklín-[GEOGRAPHIC_DATA], […" at bounding box center [629, 219] width 303 height 285
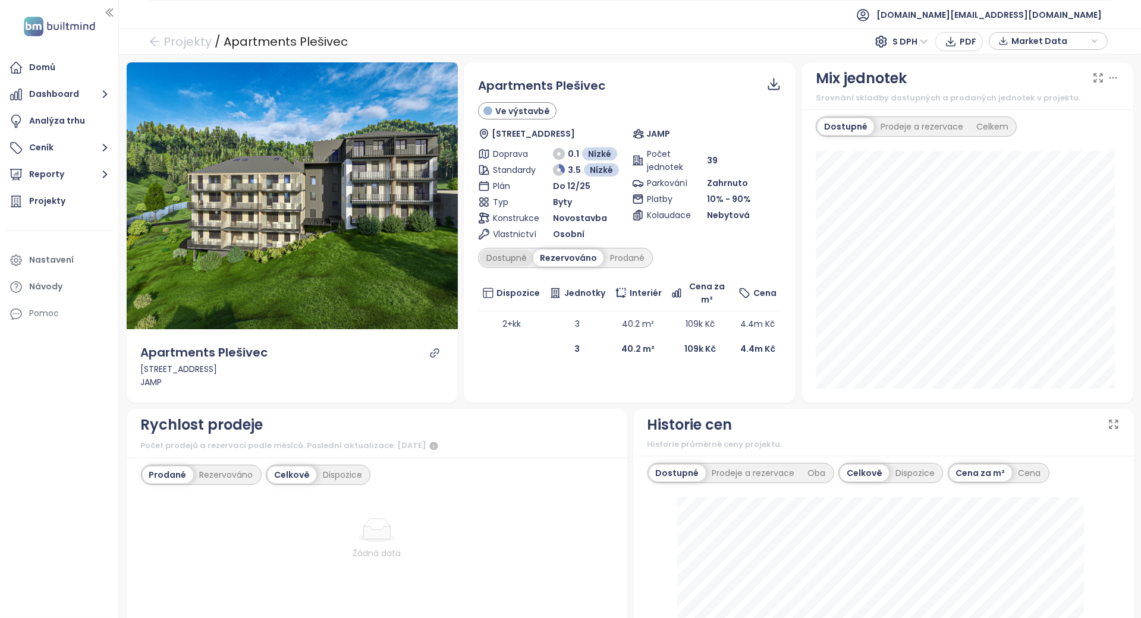
click at [508, 265] on div "Dostupné" at bounding box center [507, 258] width 54 height 17
drag, startPoint x: 508, startPoint y: 265, endPoint x: 515, endPoint y: 248, distance: 18.1
click at [515, 248] on div "Dostupné Rezervováno Prodané" at bounding box center [565, 258] width 175 height 20
click at [510, 253] on div "Dostupné" at bounding box center [507, 258] width 54 height 17
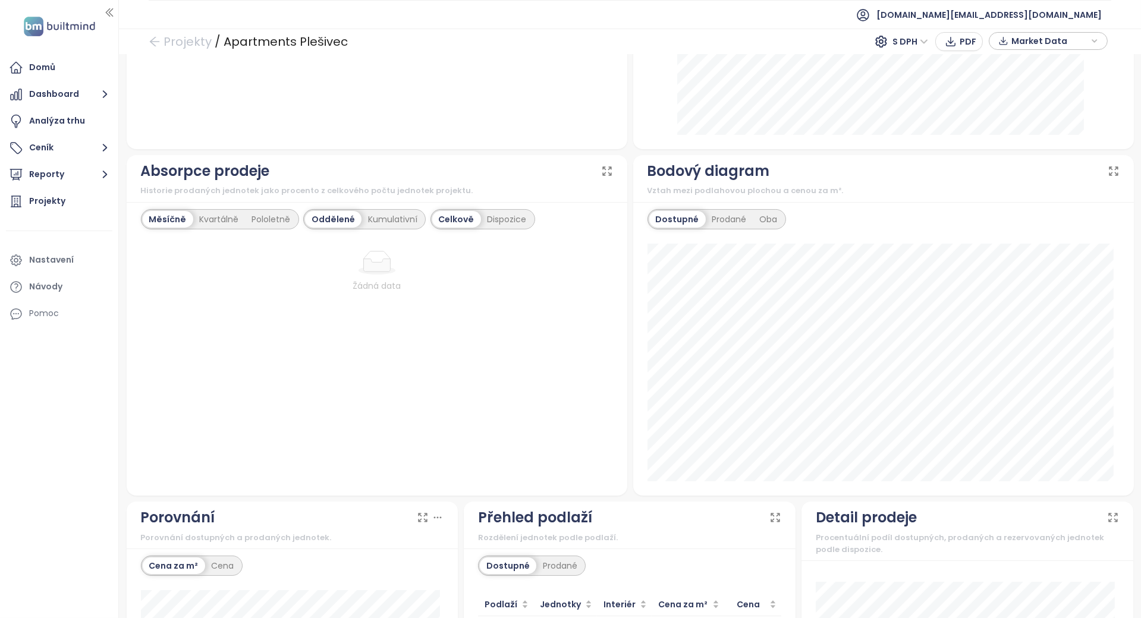
scroll to position [831, 0]
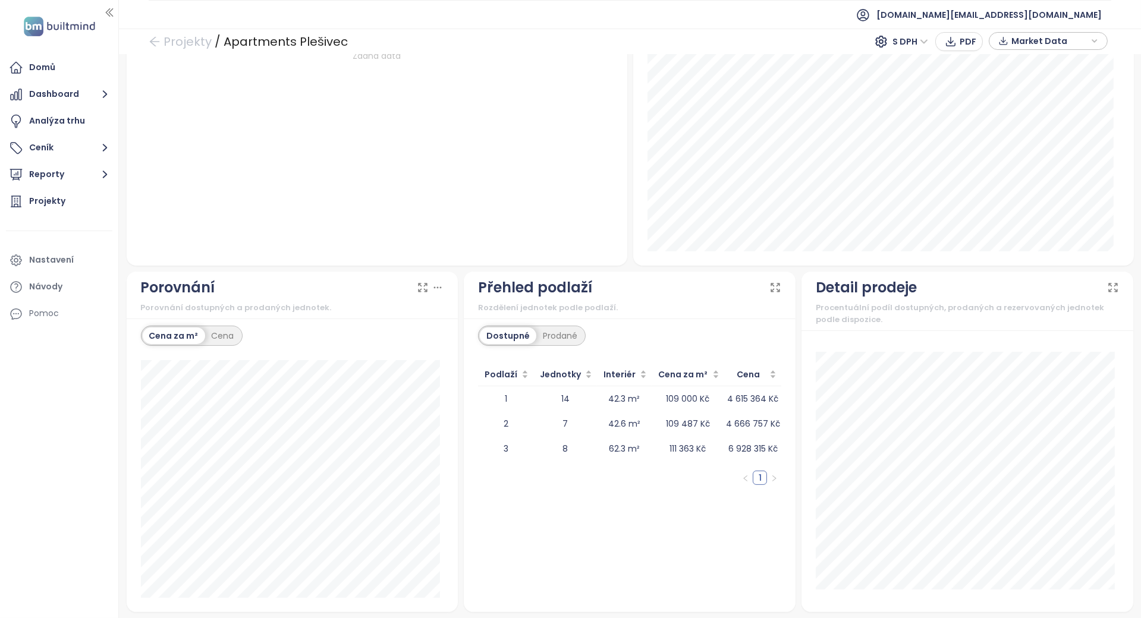
click at [542, 252] on div "Měsíčně Kvartálně Pololetně Oddělené Kumulativní Celkově Dispozice Žádná data" at bounding box center [377, 119] width 501 height 294
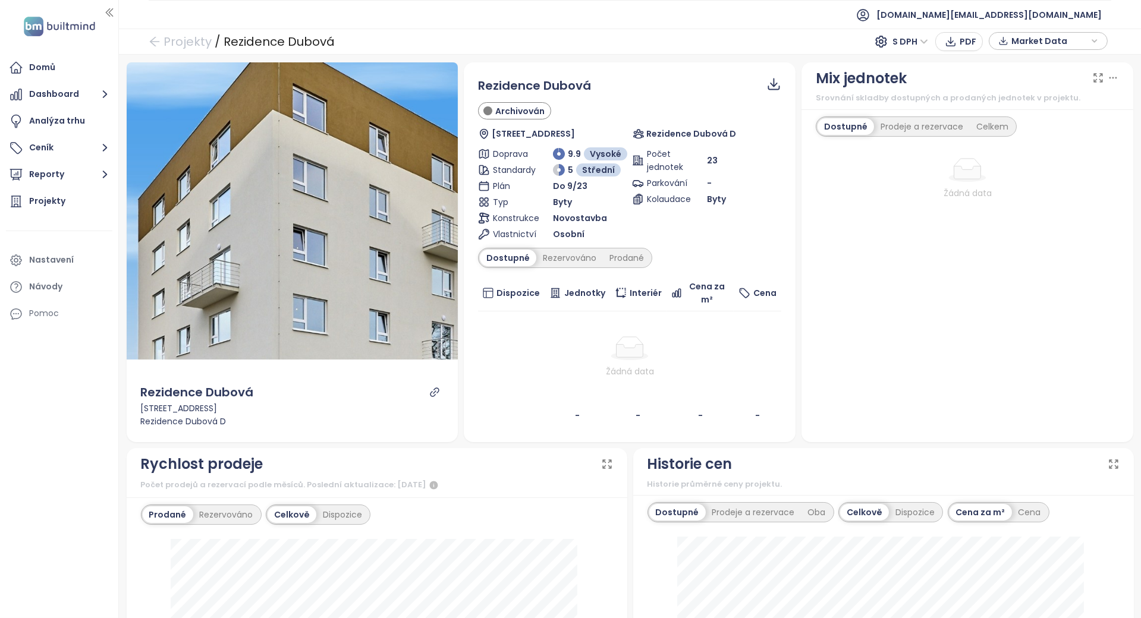
click at [564, 248] on div "Dostupné Rezervováno Prodané" at bounding box center [565, 258] width 174 height 20
click at [565, 265] on div "Rezervováno" at bounding box center [569, 258] width 67 height 17
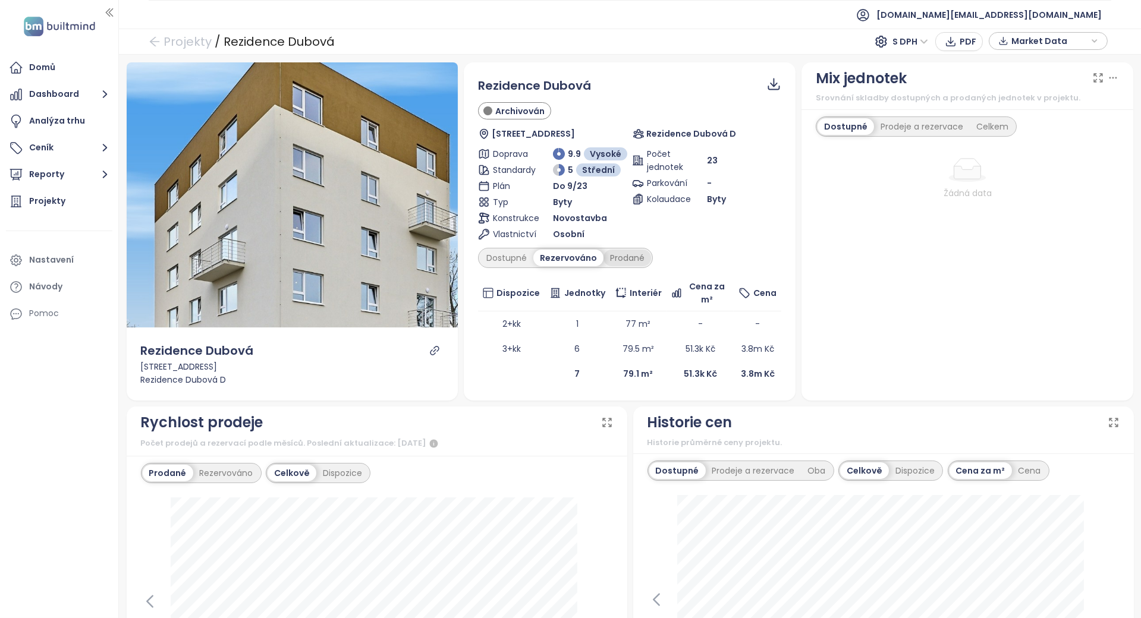
click at [609, 262] on div "Prodané" at bounding box center [627, 258] width 48 height 17
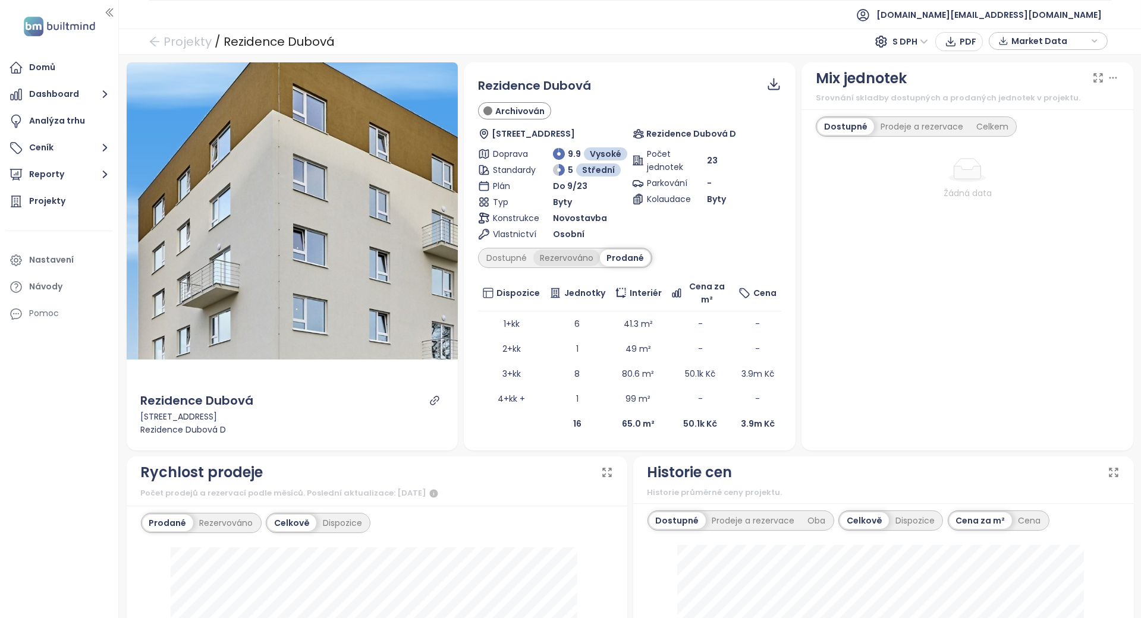
click at [589, 252] on div "Rezervováno" at bounding box center [566, 258] width 67 height 17
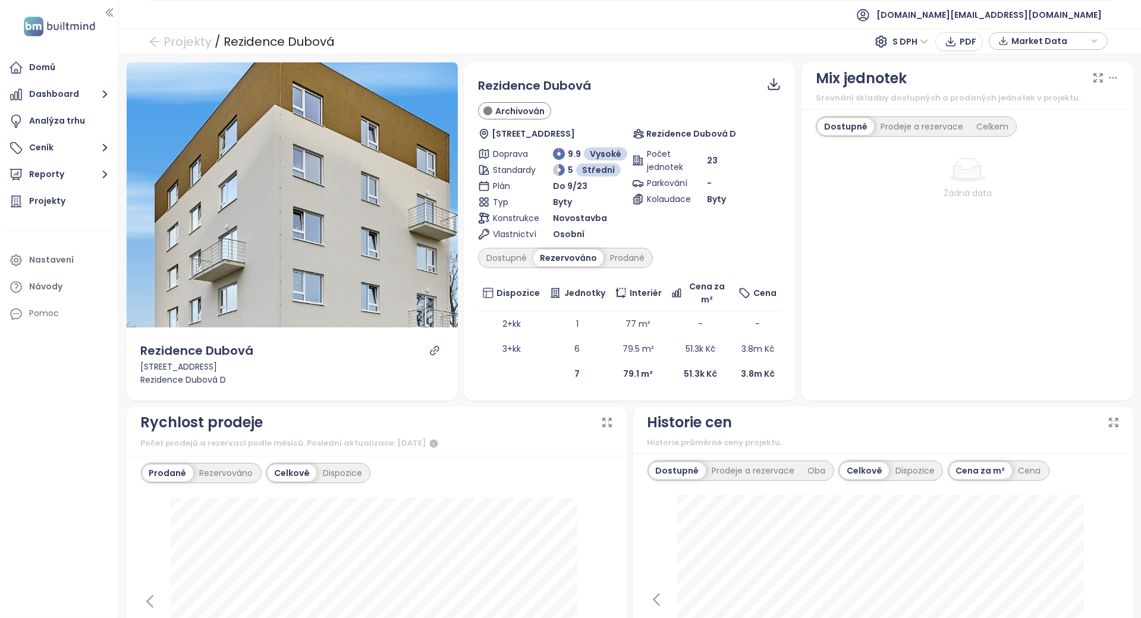
click at [520, 248] on div "Dostupné Rezervováno Prodané" at bounding box center [565, 258] width 175 height 20
click at [516, 251] on div "Dostupné" at bounding box center [507, 258] width 54 height 17
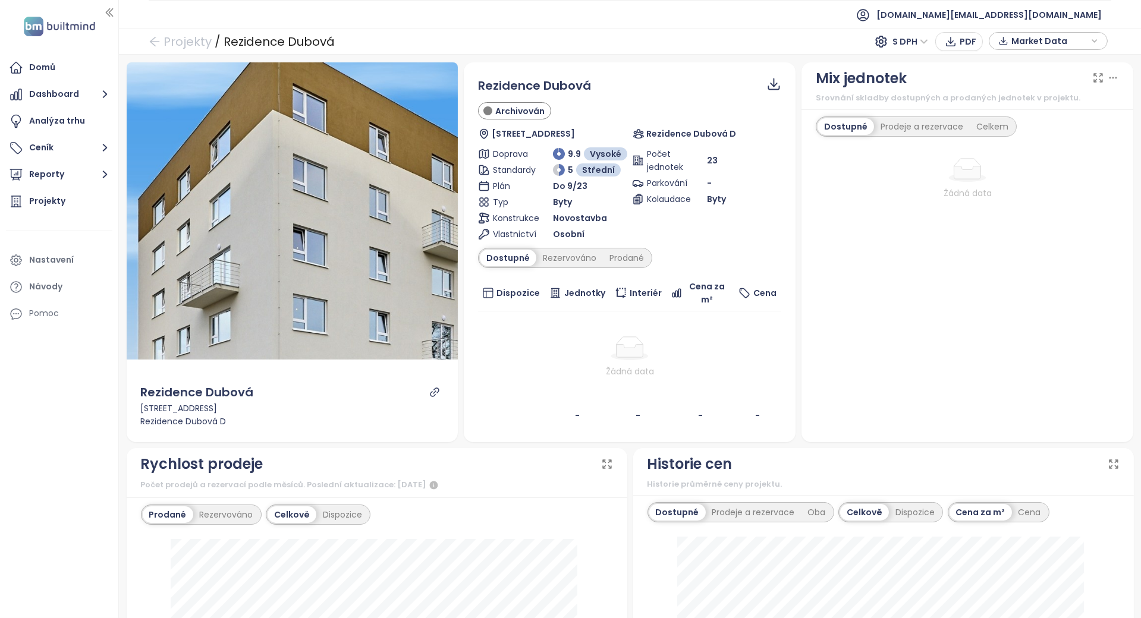
click at [611, 278] on th "Interiér" at bounding box center [638, 293] width 56 height 36
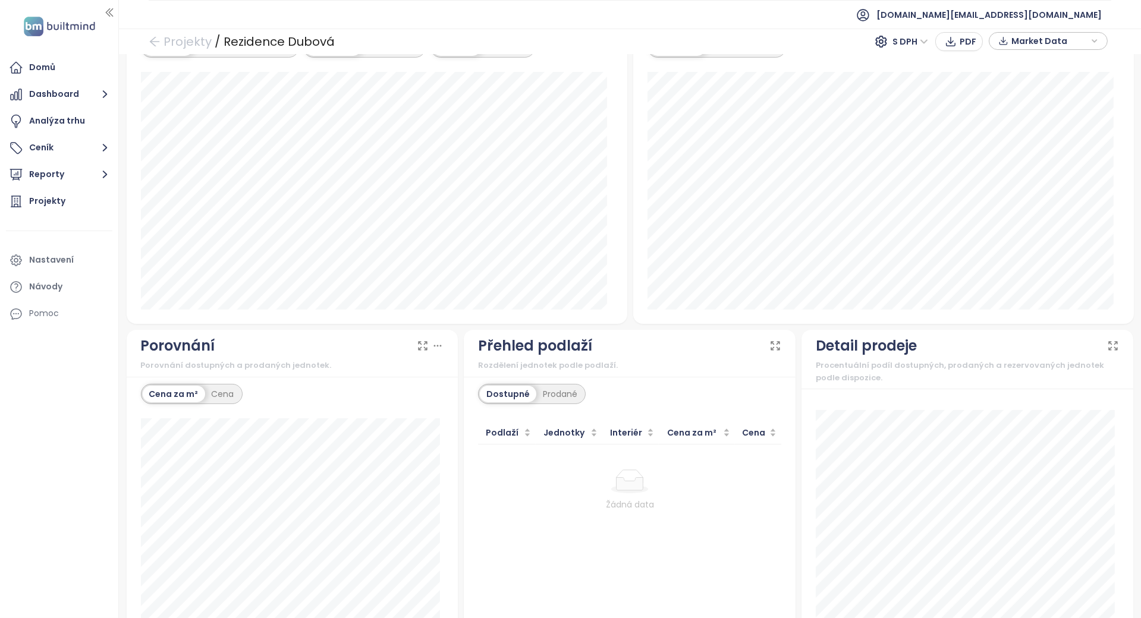
scroll to position [872, 0]
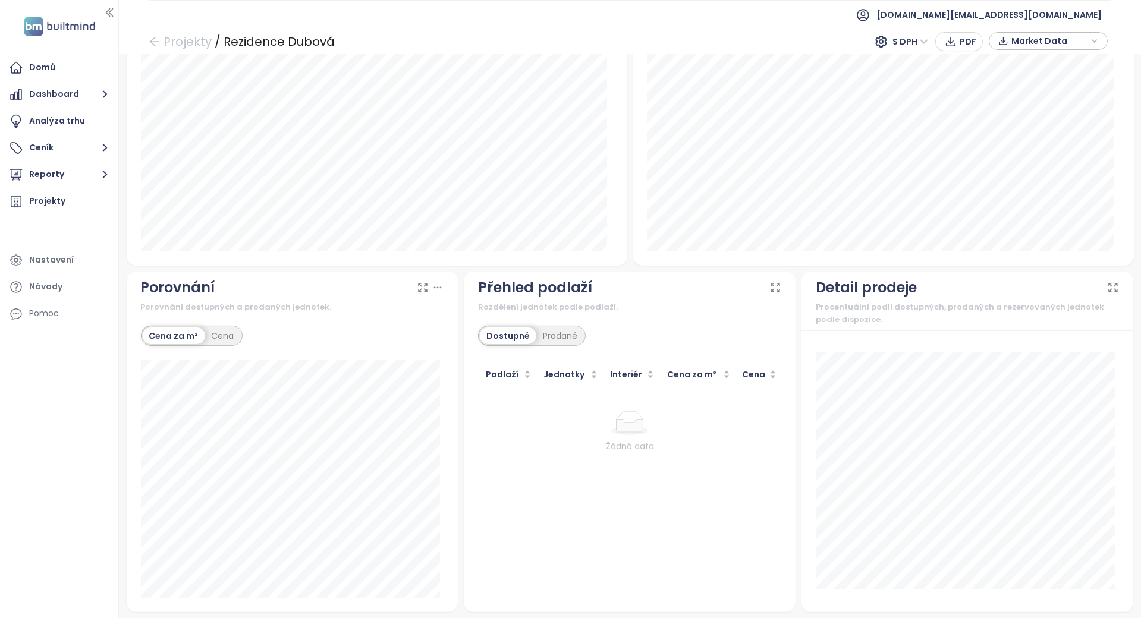
click at [612, 272] on div "Přehled podlaží Rozdělení jednotek podle podlaží." at bounding box center [630, 296] width 332 height 48
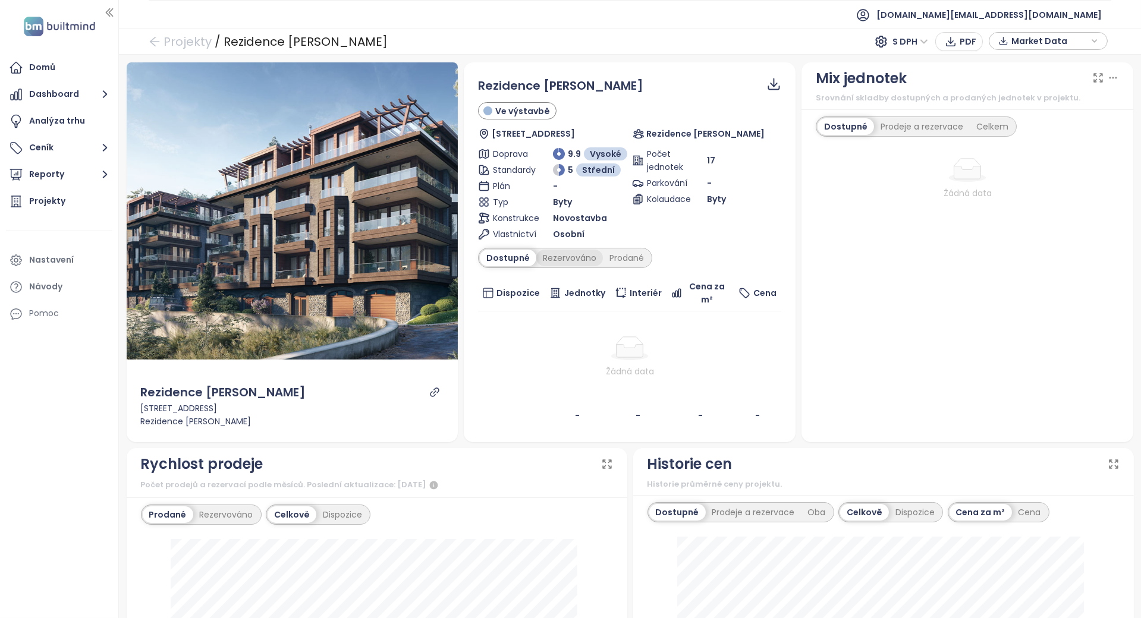
click at [580, 262] on div "Rezervováno" at bounding box center [569, 258] width 67 height 17
click at [608, 261] on div "Prodané" at bounding box center [627, 258] width 48 height 17
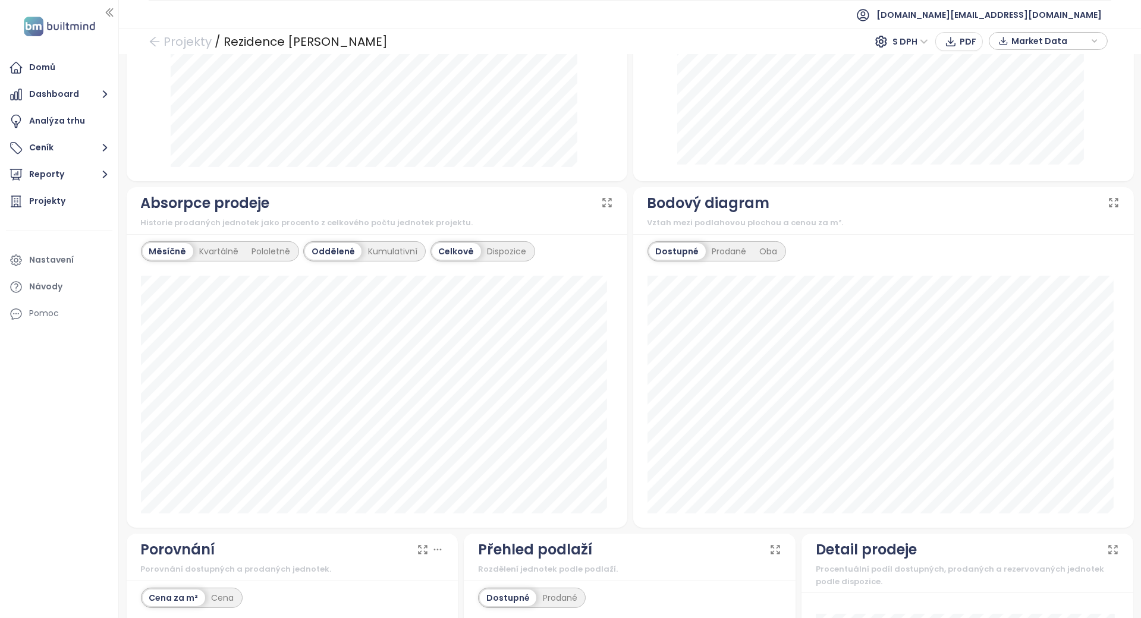
scroll to position [856, 0]
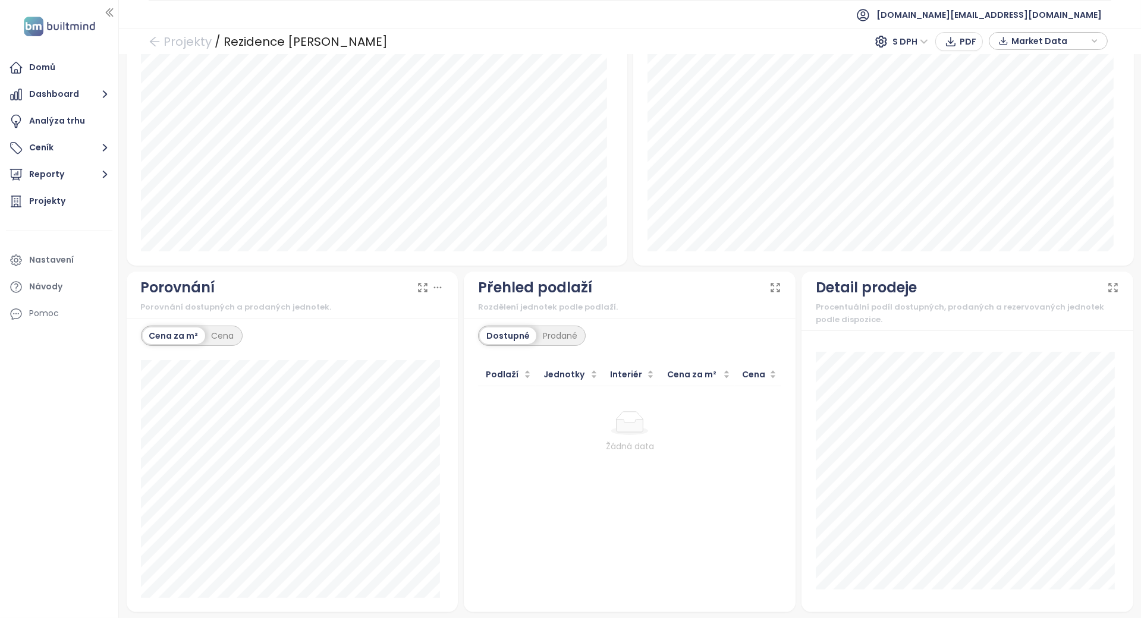
click at [573, 420] on div at bounding box center [630, 423] width 294 height 24
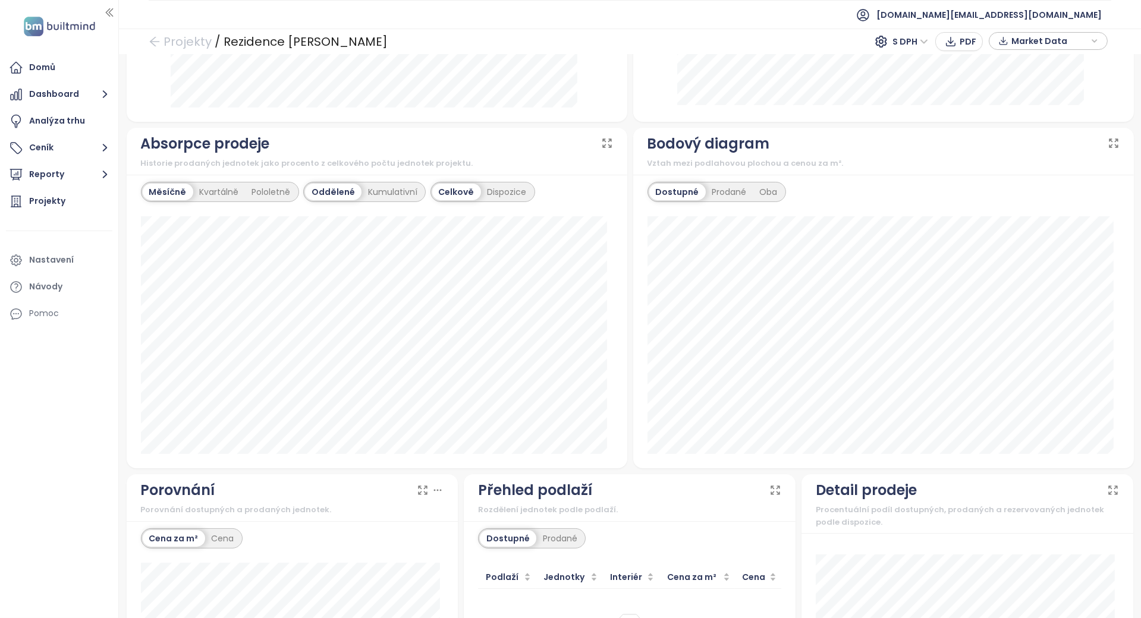
scroll to position [0, 0]
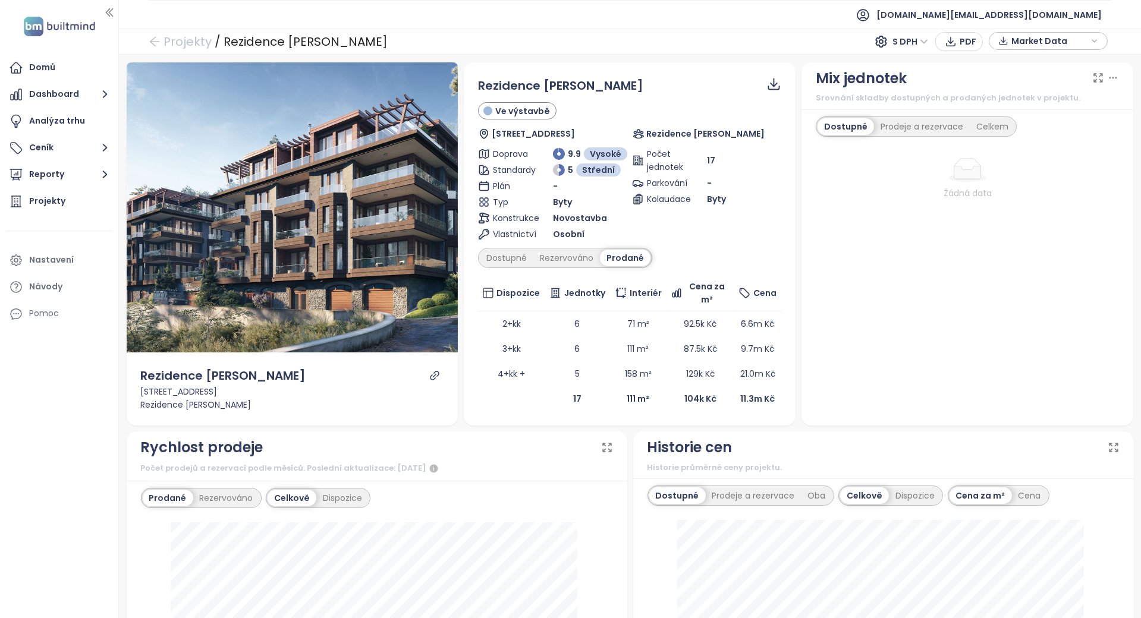
click at [523, 266] on div "Dostupné Rezervováno Prodané" at bounding box center [565, 258] width 174 height 20
click at [521, 251] on div "Dostupné" at bounding box center [507, 258] width 54 height 17
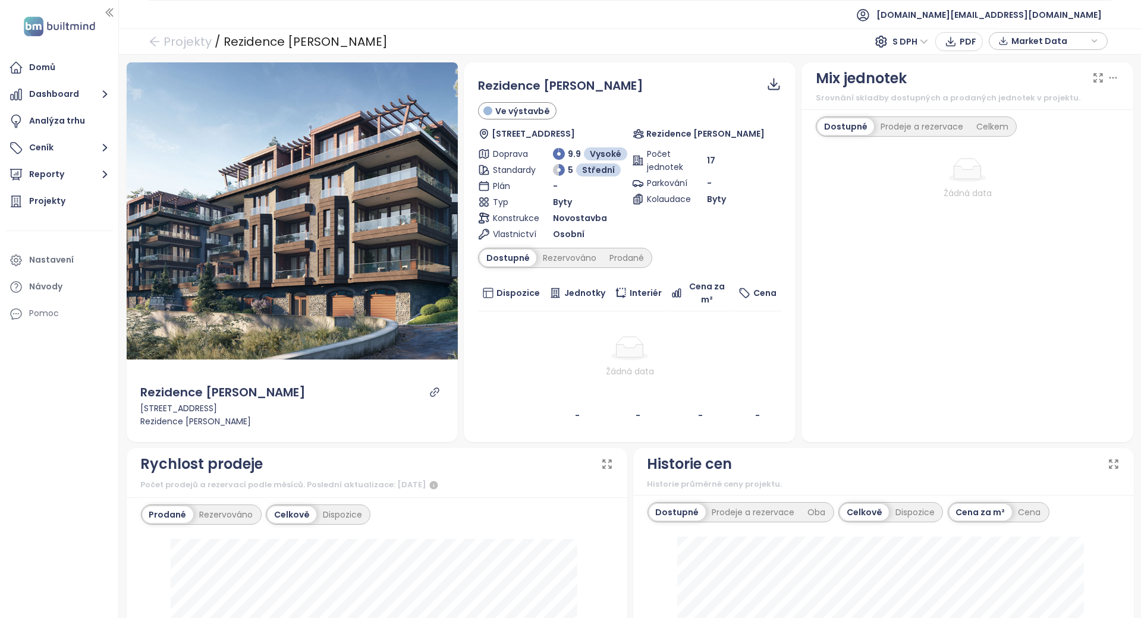
click at [515, 265] on div "Dostupné" at bounding box center [508, 258] width 56 height 17
click at [556, 273] on div "Rezidence Tyršova Ve výstavbě Tyršova 2166/41b, 360 01 [GEOGRAPHIC_DATA]-[GEOGR…" at bounding box center [629, 252] width 303 height 351
click at [559, 262] on div "Rezervováno" at bounding box center [569, 258] width 67 height 17
click at [553, 275] on th "Jednotky" at bounding box center [577, 293] width 65 height 36
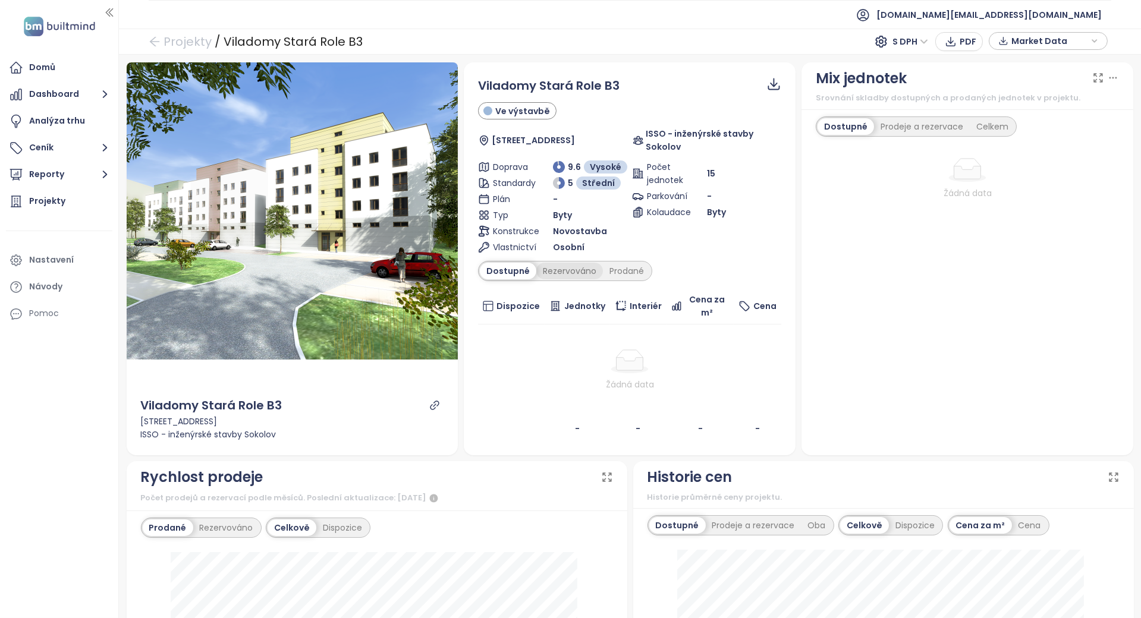
click at [574, 273] on div "Rezervováno" at bounding box center [569, 271] width 67 height 17
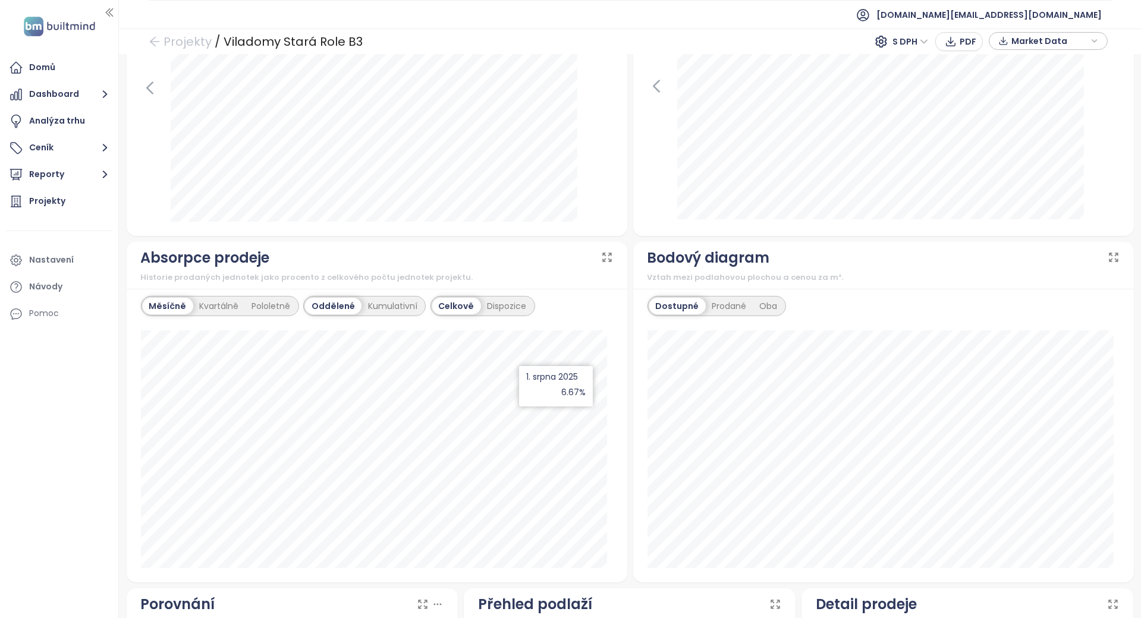
scroll to position [410, 0]
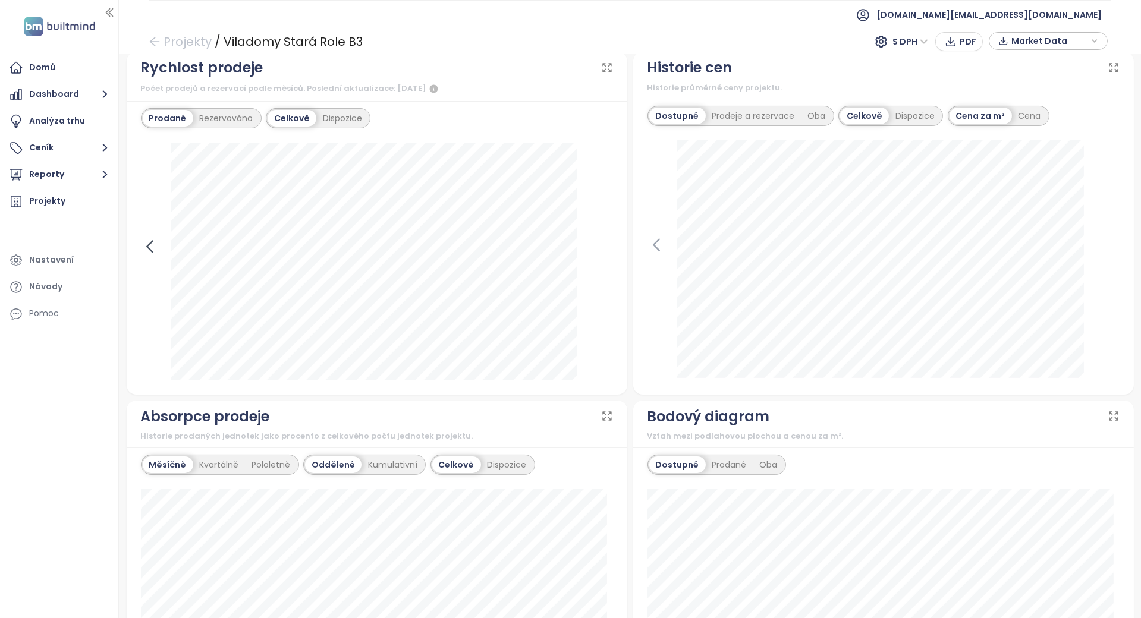
click at [150, 247] on icon at bounding box center [150, 247] width 18 height 18
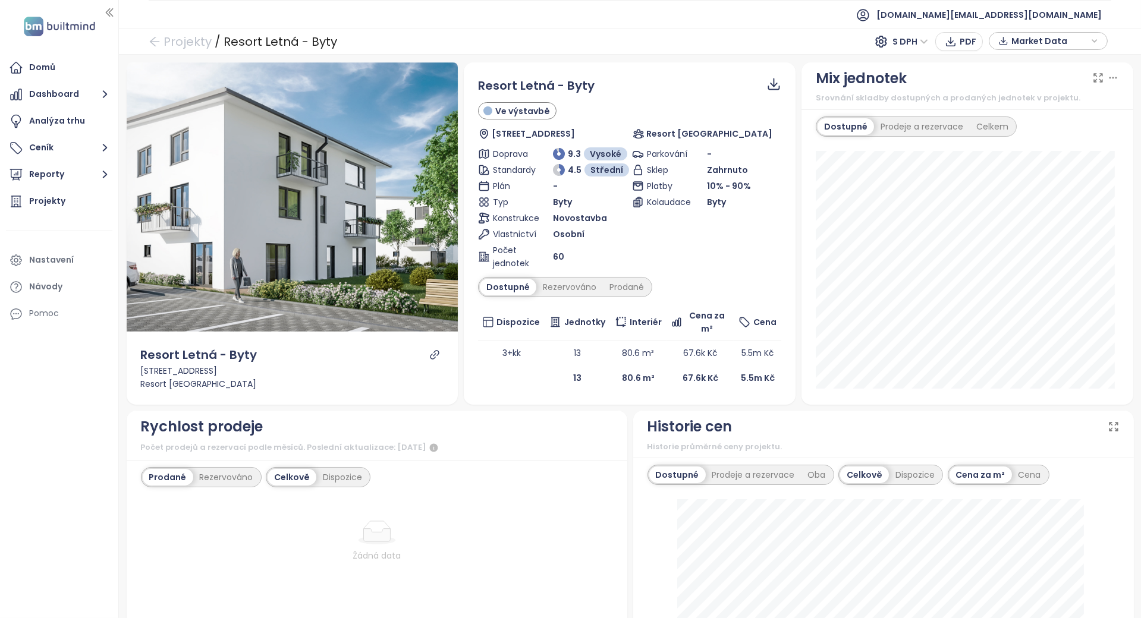
click at [580, 295] on div "Dostupné Rezervováno Prodané" at bounding box center [565, 287] width 174 height 20
click at [581, 288] on div "Rezervováno" at bounding box center [569, 287] width 67 height 17
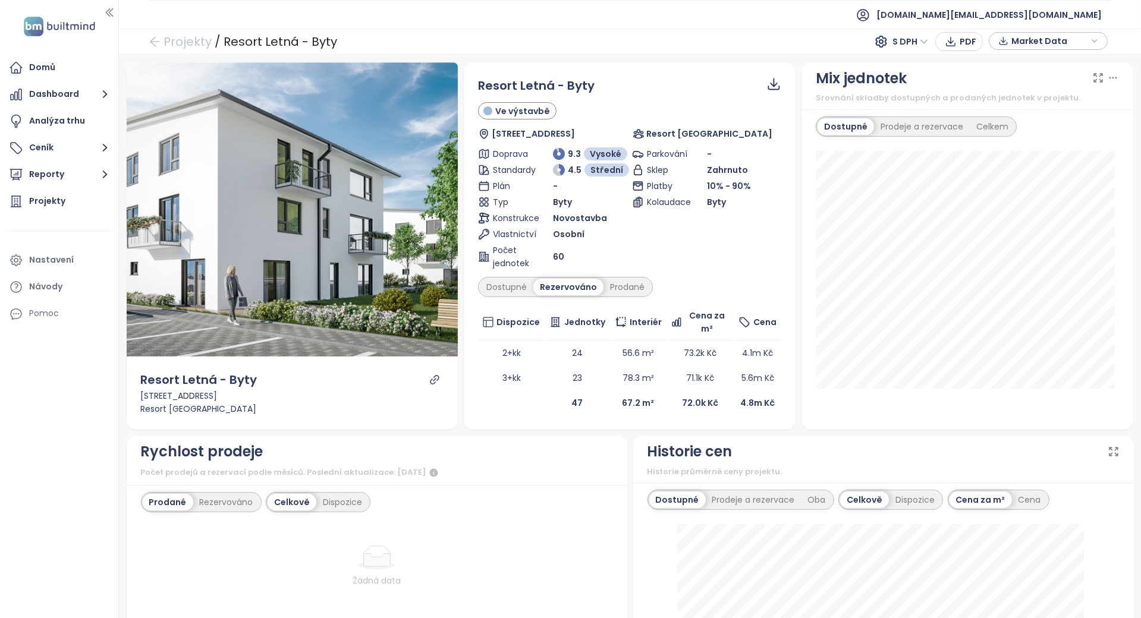
click at [426, 375] on div at bounding box center [435, 380] width 18 height 18
click at [429, 377] on icon "link" at bounding box center [434, 380] width 11 height 11
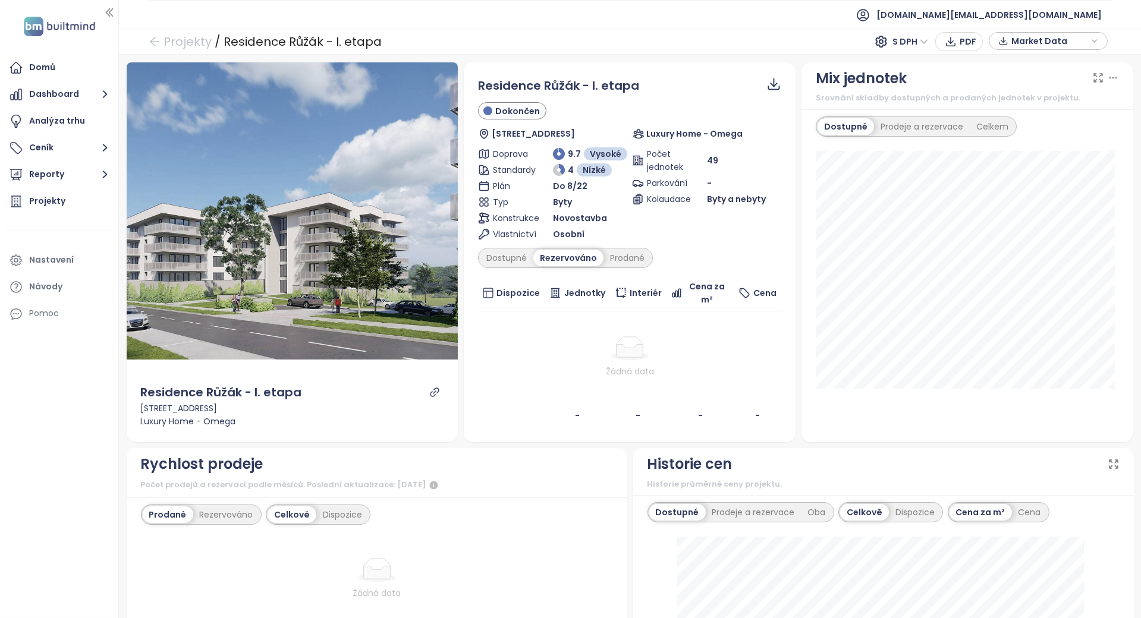
click at [585, 259] on div "Rezervováno" at bounding box center [568, 258] width 70 height 17
click at [559, 264] on div "Rezervováno" at bounding box center [568, 258] width 70 height 17
click at [614, 258] on div "Prodané" at bounding box center [627, 258] width 48 height 17
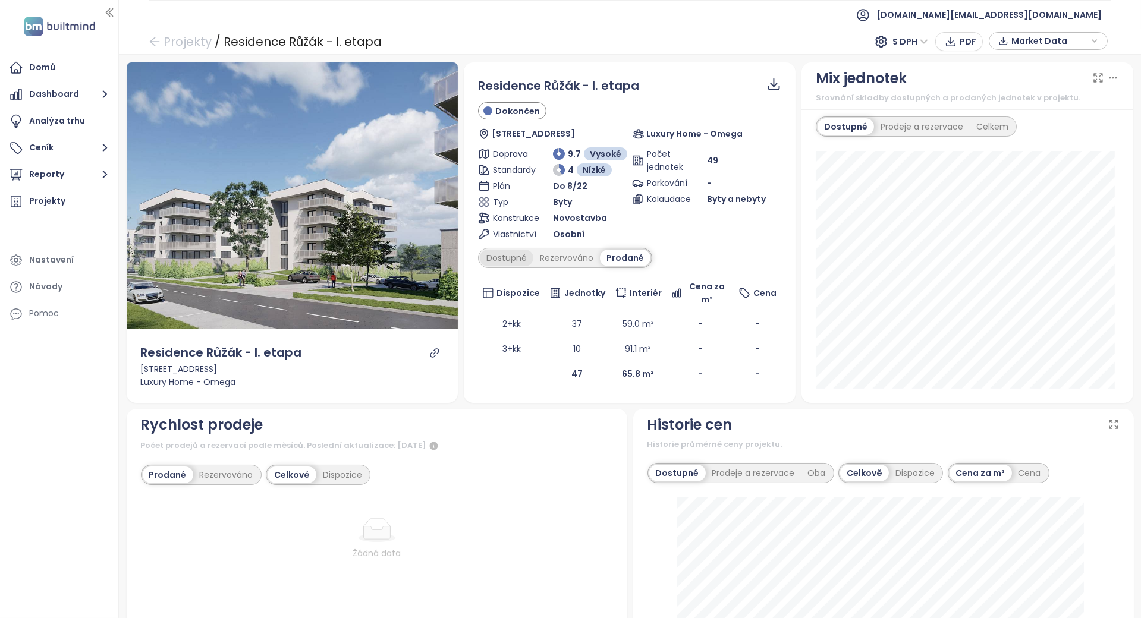
click at [485, 251] on div "Dostupné" at bounding box center [507, 258] width 54 height 17
click at [556, 253] on div "Rezervováno" at bounding box center [569, 258] width 67 height 17
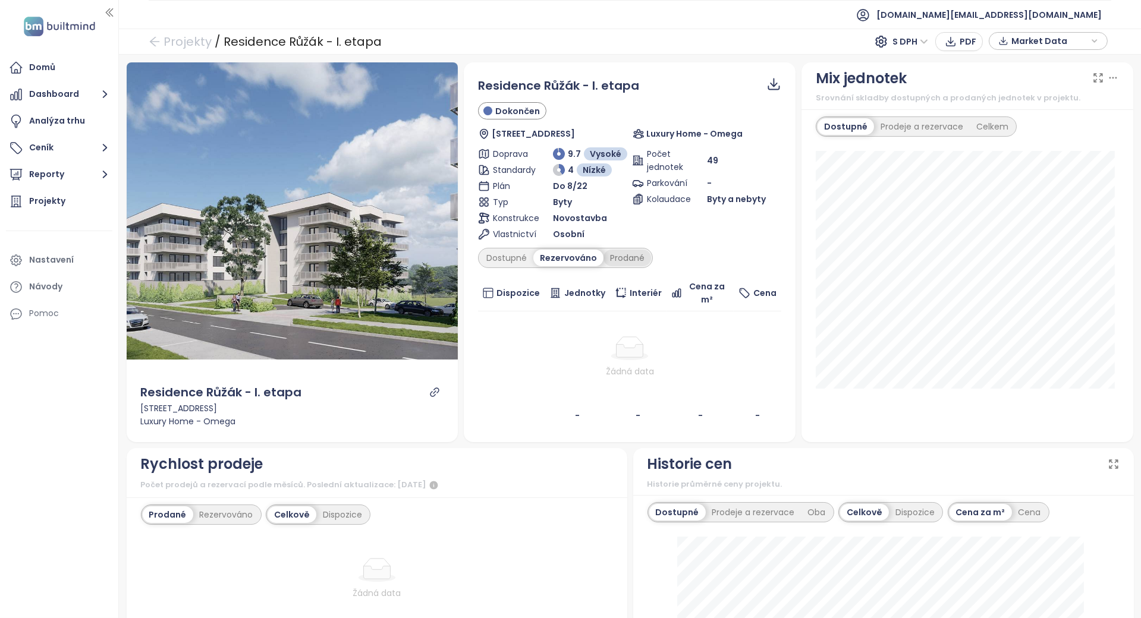
click at [622, 251] on div "Prodané" at bounding box center [627, 258] width 48 height 17
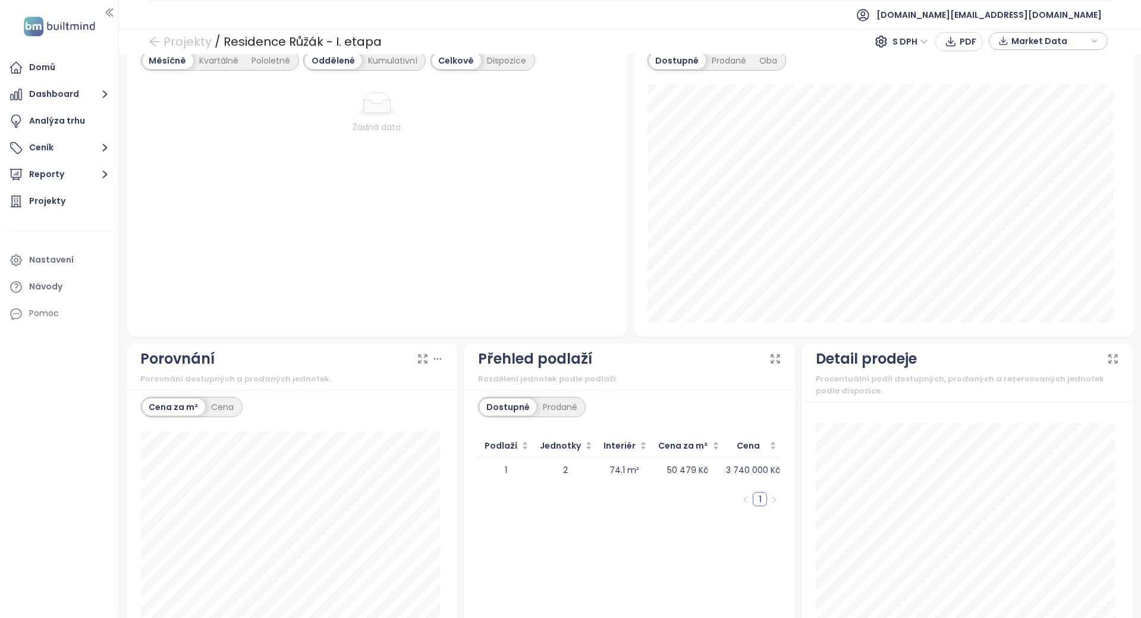
scroll to position [831, 0]
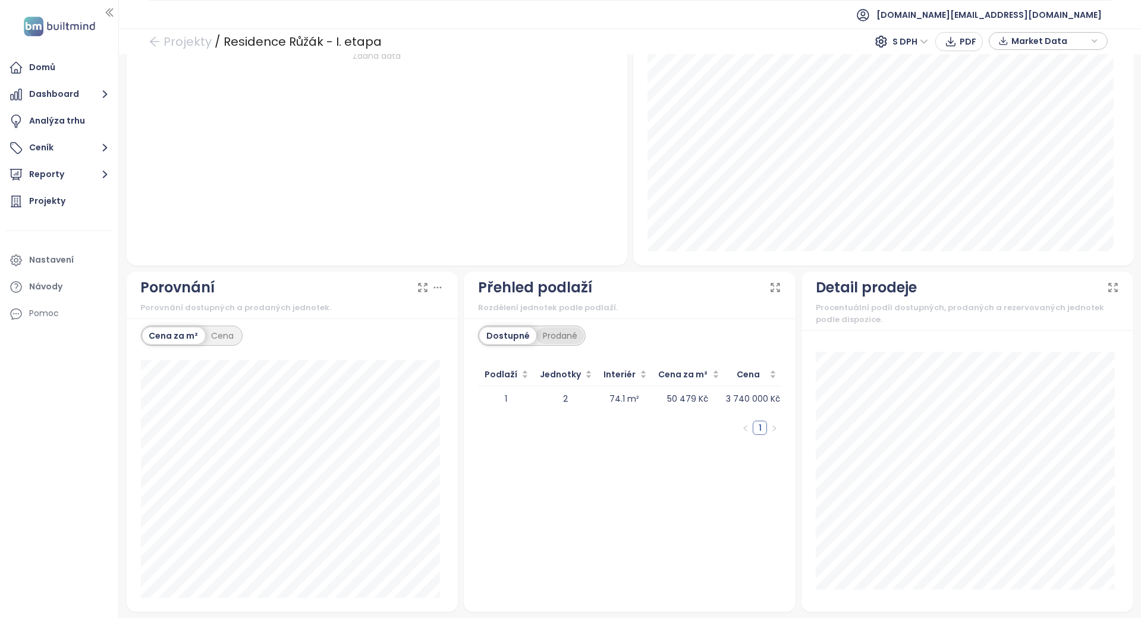
click at [561, 336] on div "Prodané" at bounding box center [560, 336] width 48 height 17
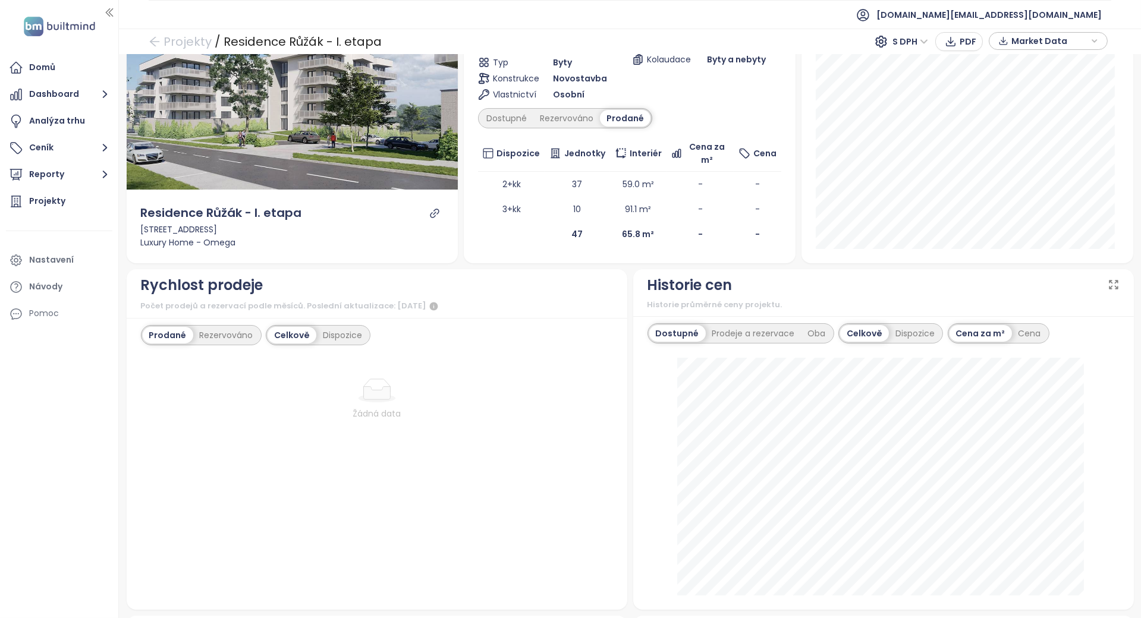
scroll to position [0, 0]
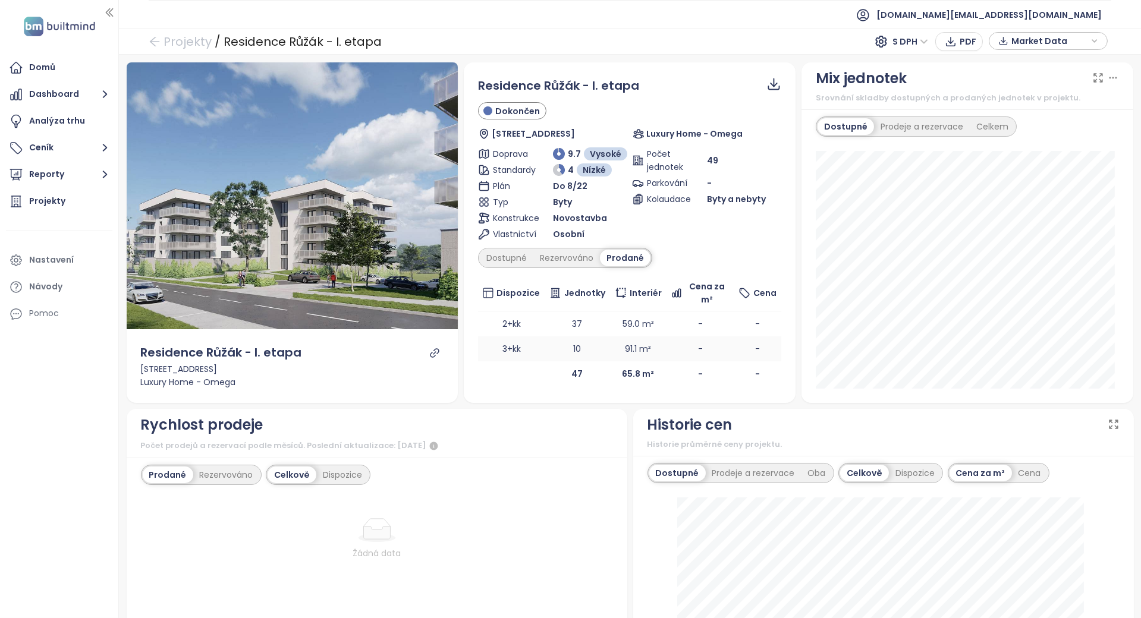
click at [569, 338] on td "10" at bounding box center [577, 349] width 65 height 25
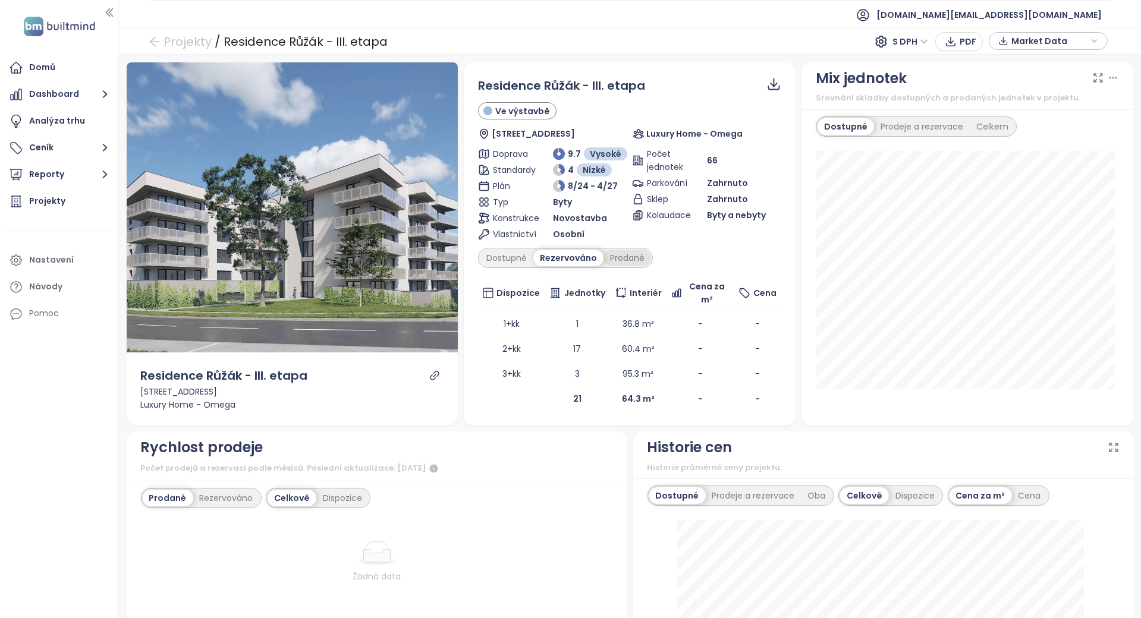
click at [609, 257] on div "Prodané" at bounding box center [627, 258] width 48 height 17
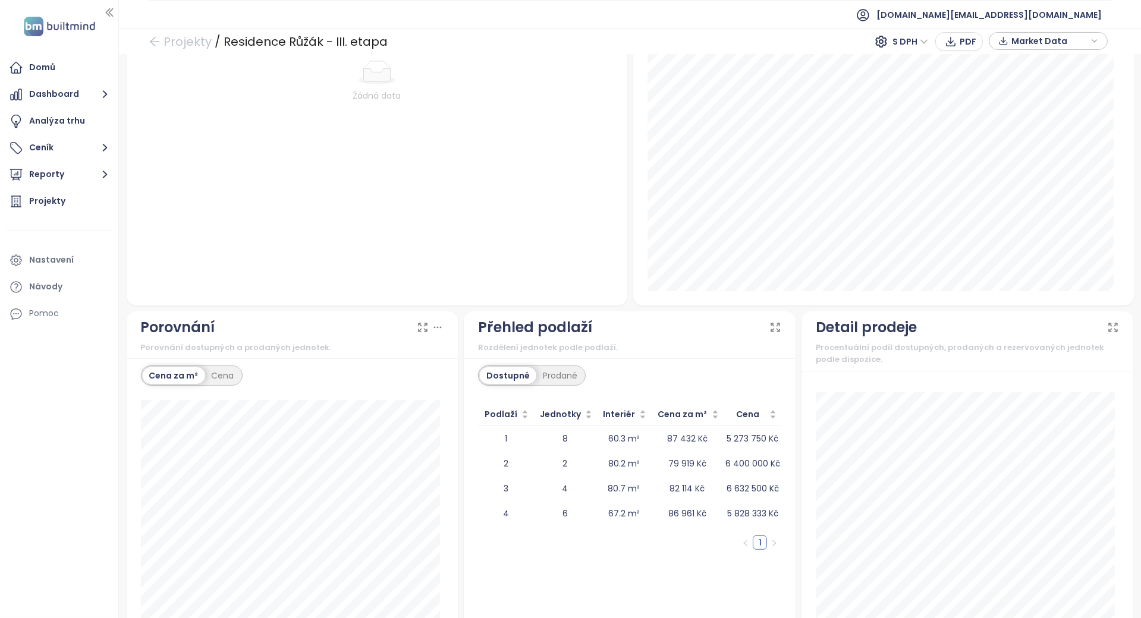
scroll to position [853, 0]
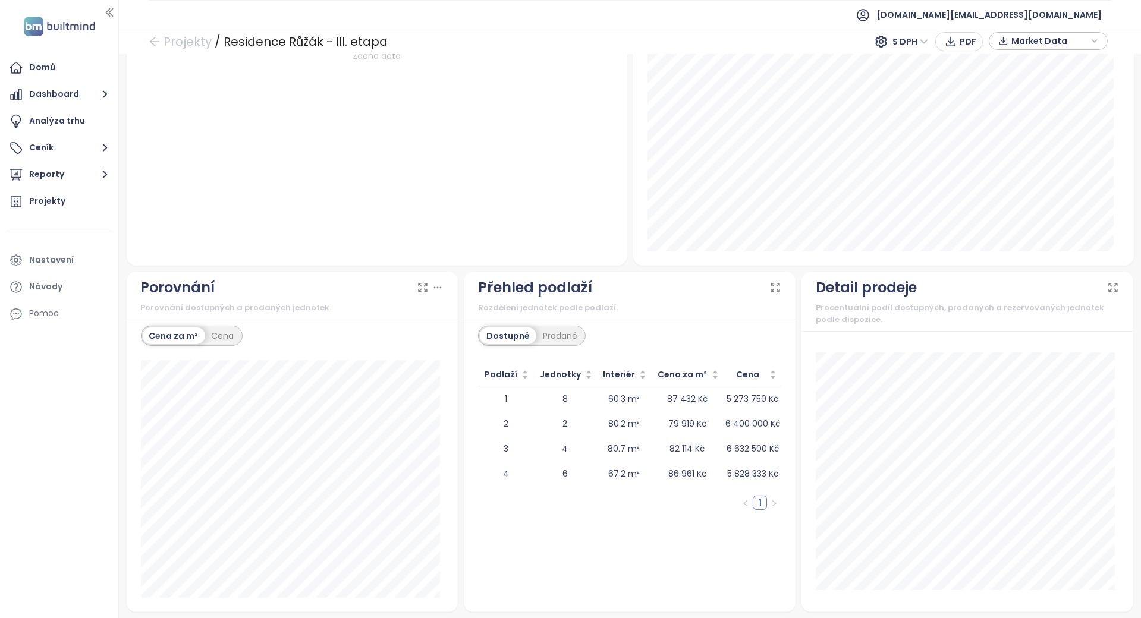
click at [630, 302] on div "Rozdělení jednotek podle podlaží." at bounding box center [629, 308] width 303 height 12
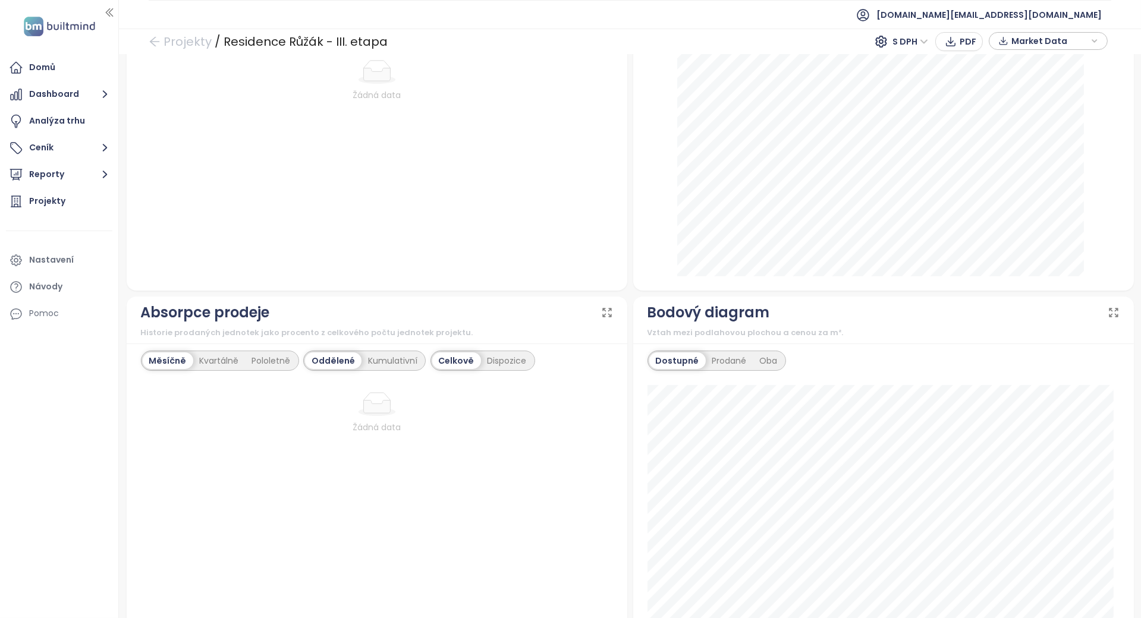
scroll to position [0, 0]
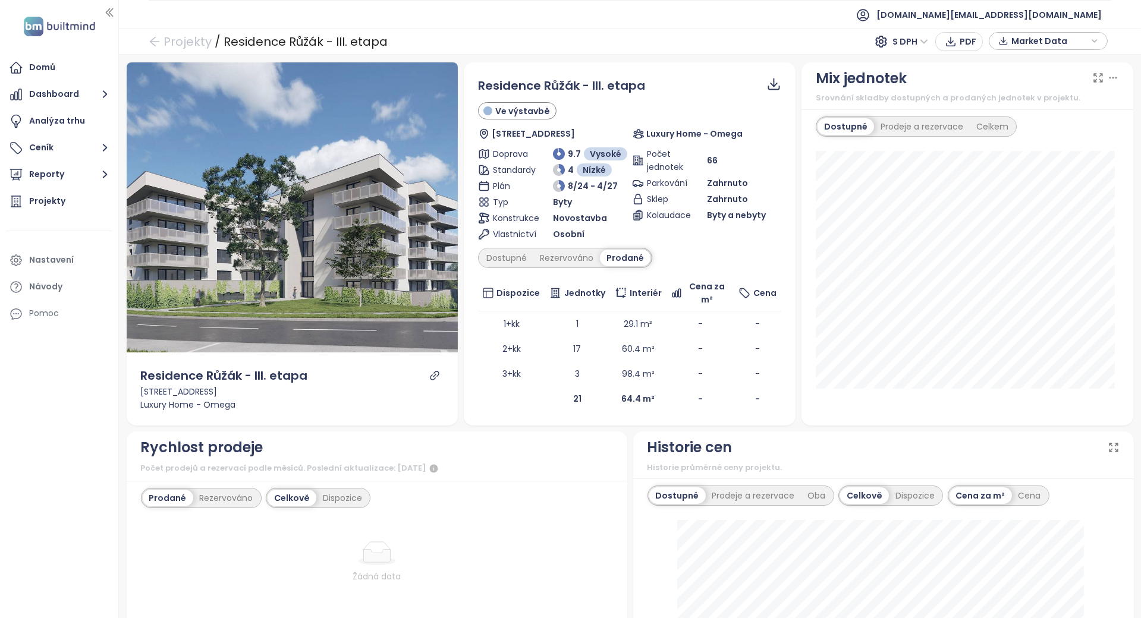
click at [464, 402] on div "Residence Růžák - III. etapa Ve výstavbě Sedlecká 1087/33a, 360 10 [GEOGRAPHIC_…" at bounding box center [630, 243] width 332 height 363
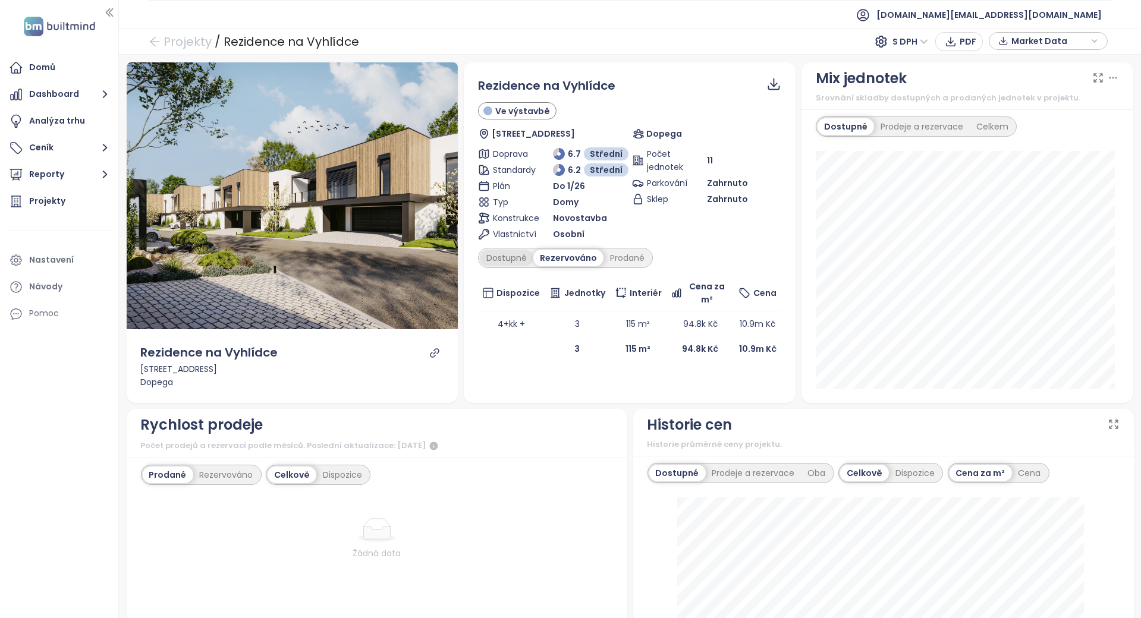
click at [524, 259] on div "Dostupné" at bounding box center [507, 258] width 54 height 17
click at [568, 254] on div "Rezervováno" at bounding box center [569, 258] width 67 height 17
click at [653, 267] on div "Dostupné Rezervováno Prodané" at bounding box center [629, 258] width 303 height 20
click at [623, 264] on div "Prodané" at bounding box center [627, 258] width 48 height 17
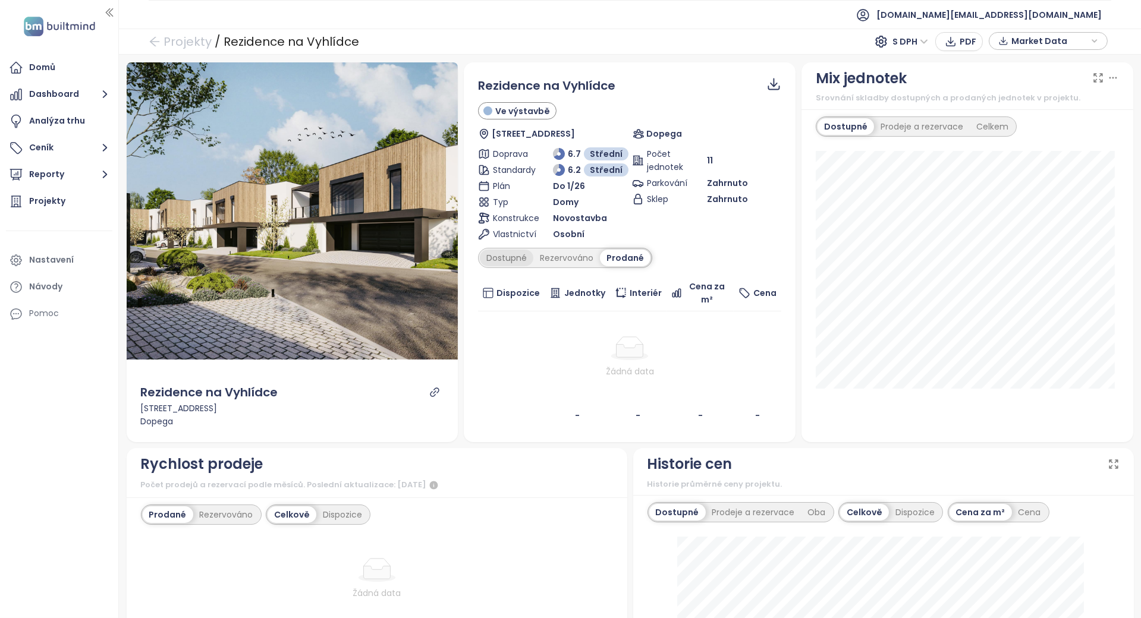
click at [527, 260] on div "Dostupné" at bounding box center [507, 258] width 54 height 17
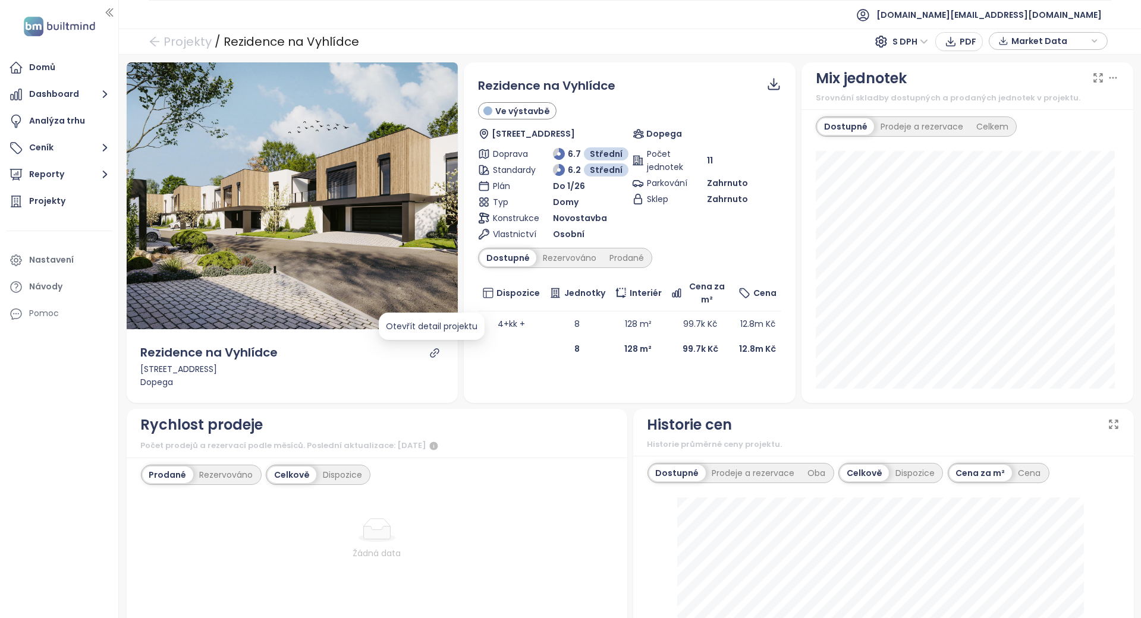
click at [432, 353] on icon "link" at bounding box center [434, 353] width 11 height 11
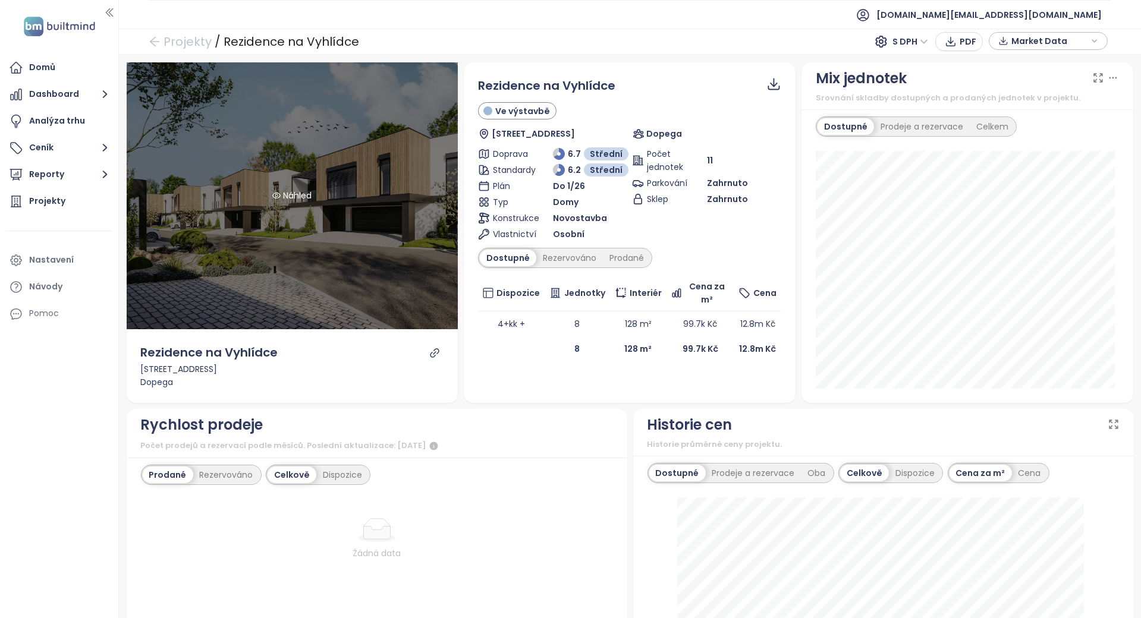
click at [268, 171] on div "Náhled" at bounding box center [293, 196] width 332 height 268
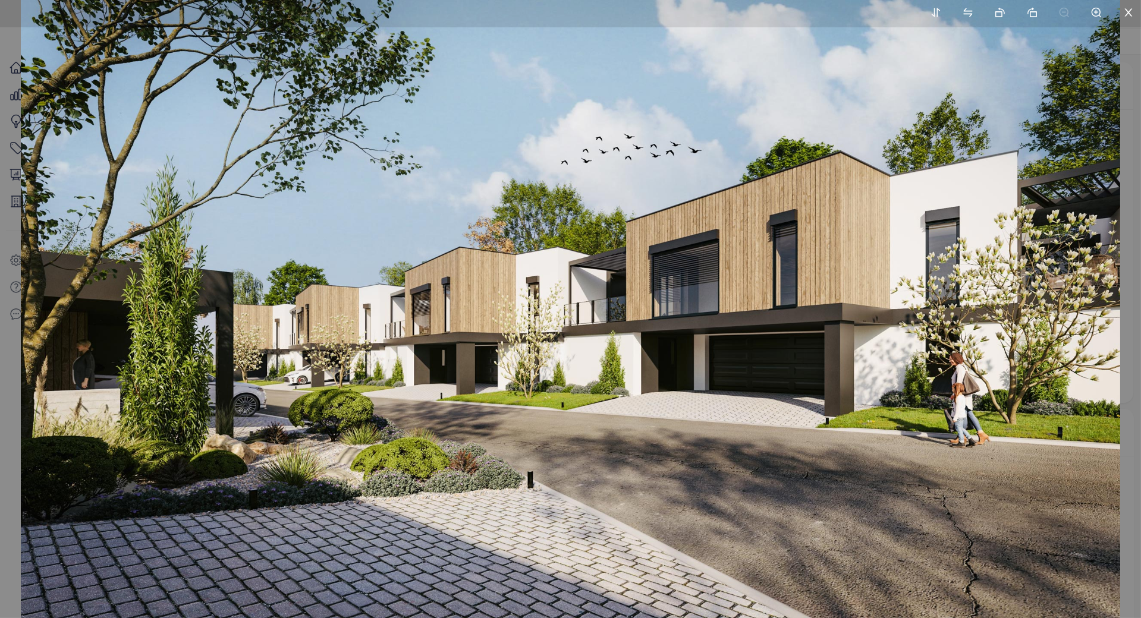
drag, startPoint x: 471, startPoint y: 270, endPoint x: 221, endPoint y: 158, distance: 274.4
click at [221, 158] on div at bounding box center [570, 309] width 1141 height 618
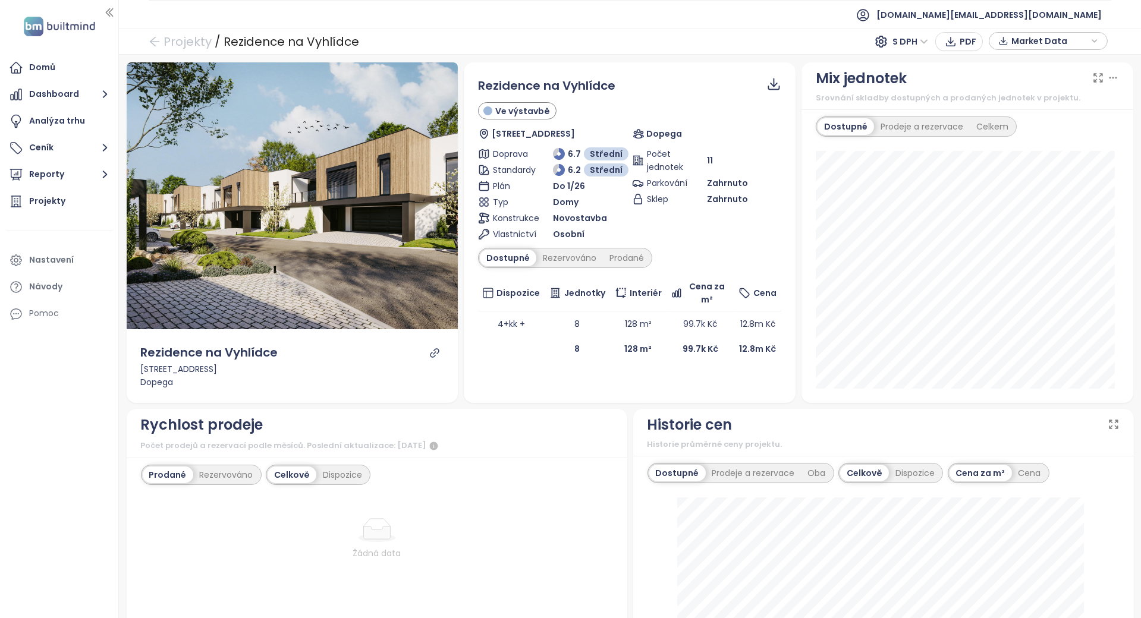
click at [225, 157] on body "Domů Dashboard Analýza trhu Ceník Reporty Projekty Nastavení Návody Pomoc test.…" at bounding box center [570, 309] width 1141 height 618
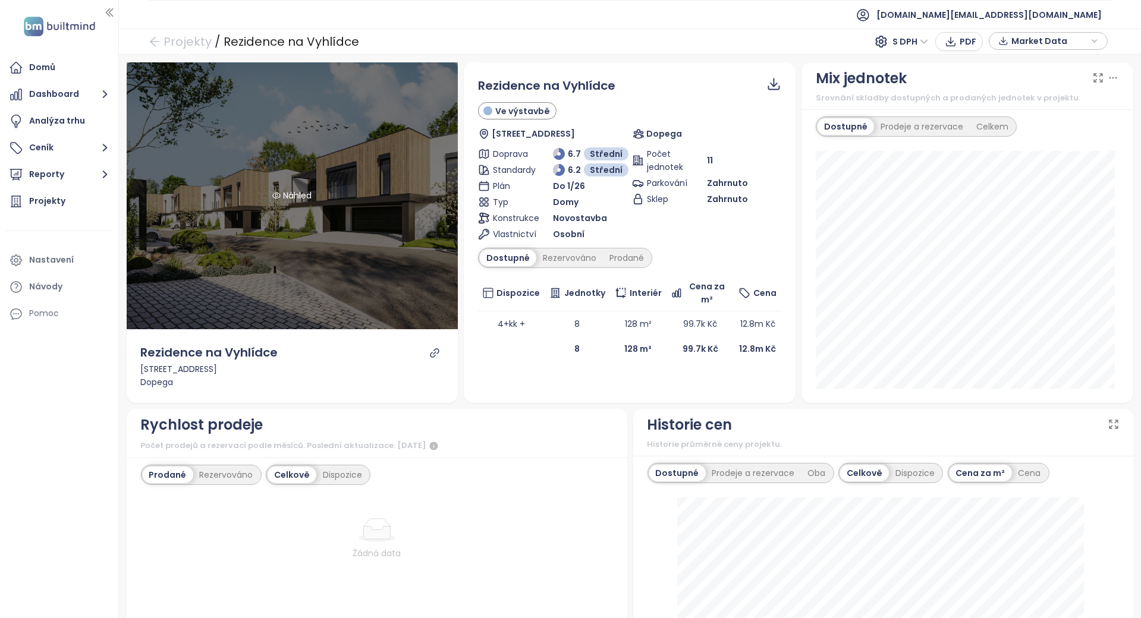
drag, startPoint x: 231, startPoint y: 157, endPoint x: 196, endPoint y: 202, distance: 56.8
click at [196, 202] on div "Náhled" at bounding box center [293, 196] width 332 height 268
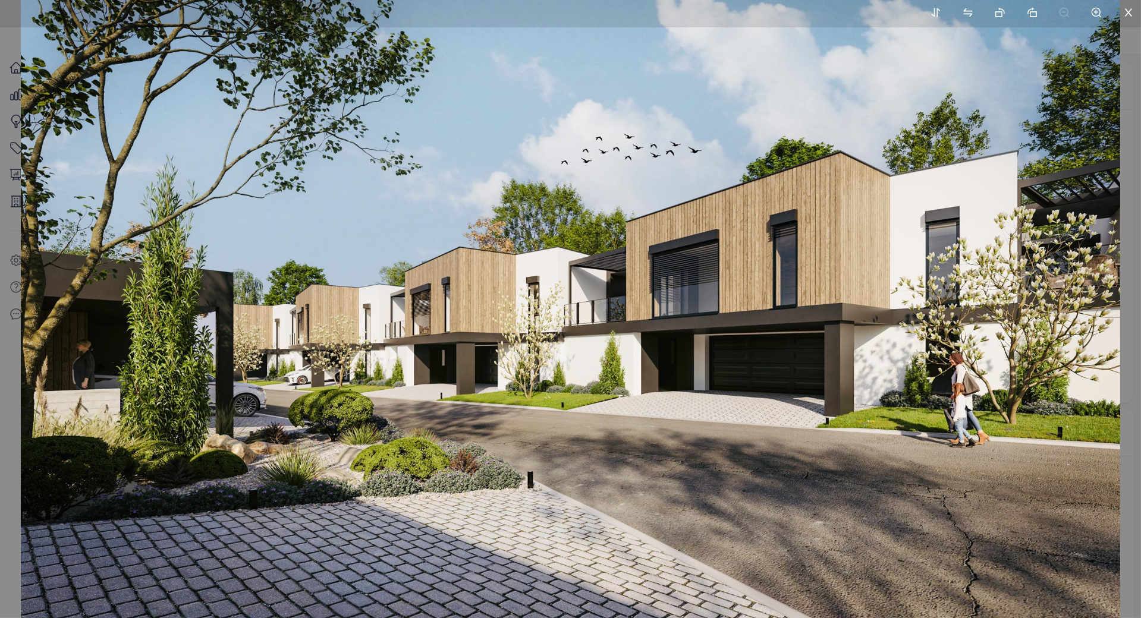
click at [542, 310] on img at bounding box center [570, 309] width 1099 height 618
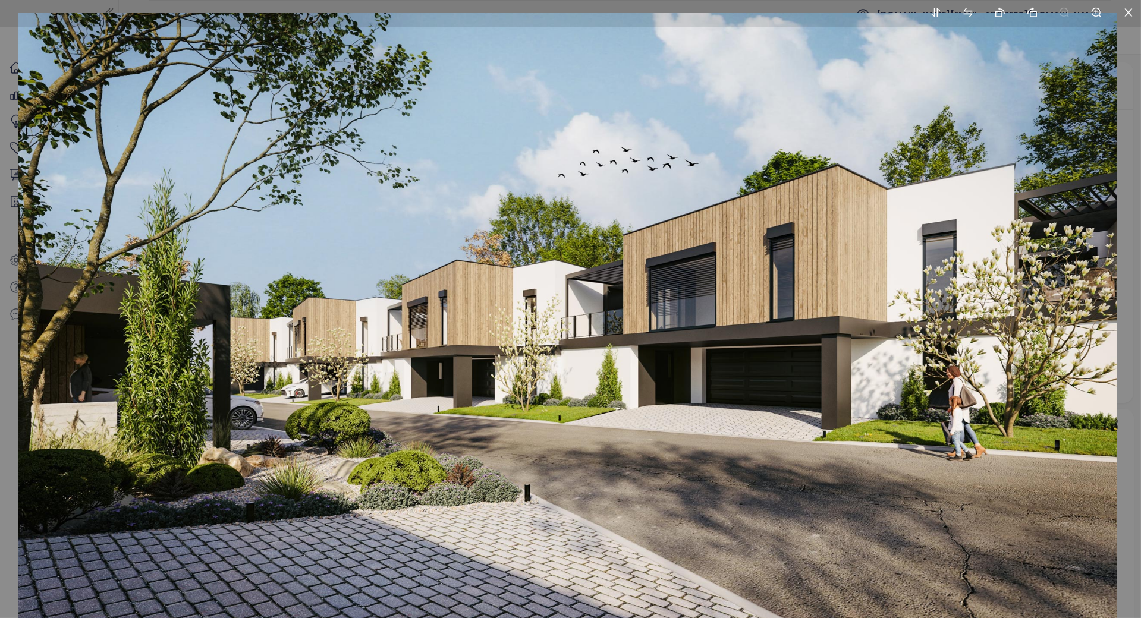
drag, startPoint x: 539, startPoint y: 309, endPoint x: 536, endPoint y: 326, distance: 16.9
click at [536, 326] on img at bounding box center [567, 322] width 1099 height 618
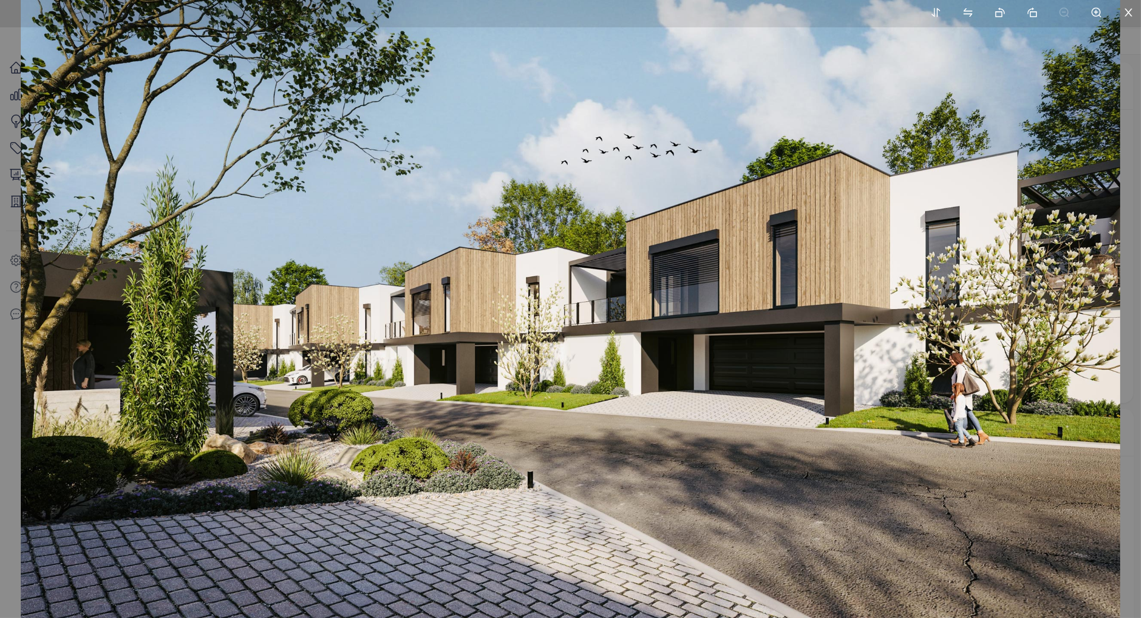
drag, startPoint x: 539, startPoint y: 311, endPoint x: 545, endPoint y: 304, distance: 8.8
click at [545, 304] on img at bounding box center [570, 309] width 1099 height 618
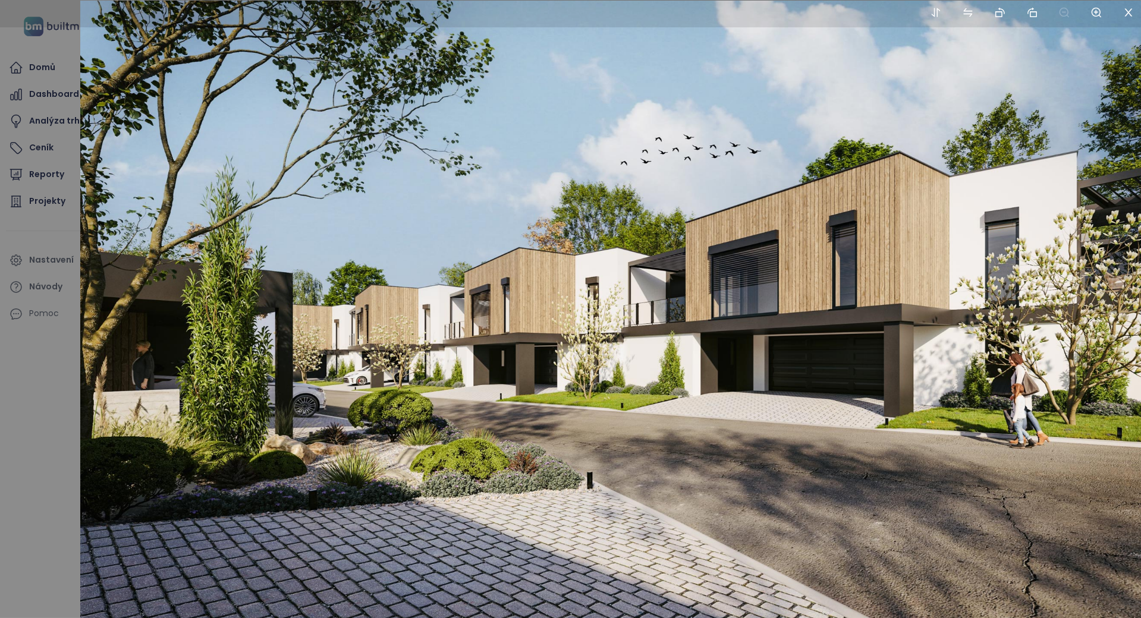
drag, startPoint x: 554, startPoint y: 310, endPoint x: 614, endPoint y: 311, distance: 59.5
click at [614, 311] on img at bounding box center [629, 310] width 1099 height 618
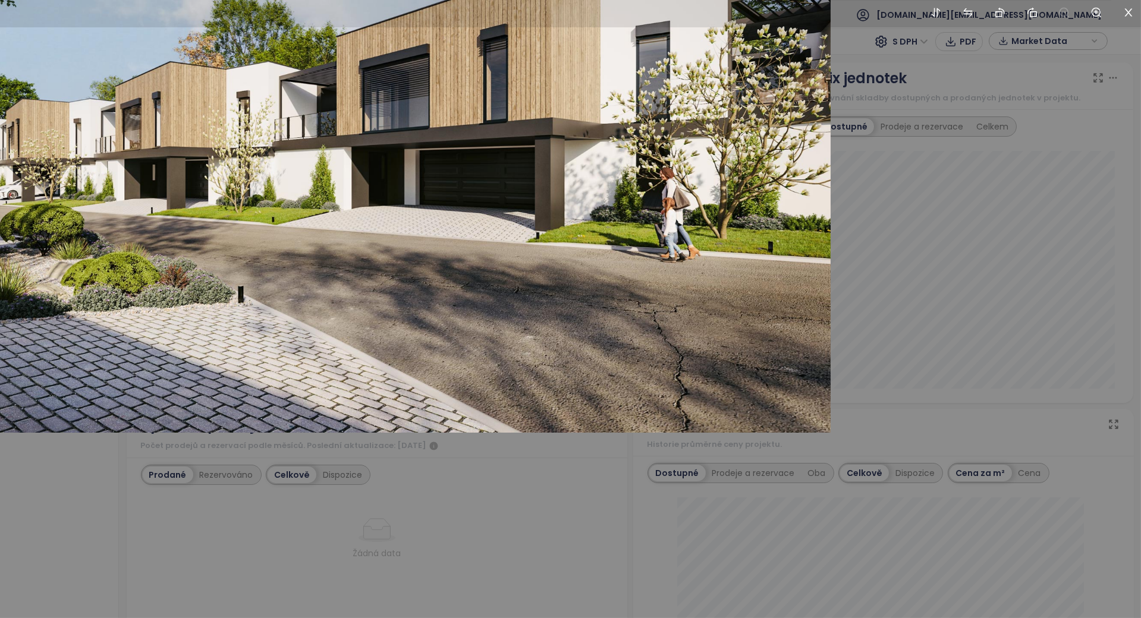
drag, startPoint x: 562, startPoint y: 310, endPoint x: 293, endPoint y: 111, distance: 335.0
click at [293, 113] on div at bounding box center [570, 309] width 1141 height 618
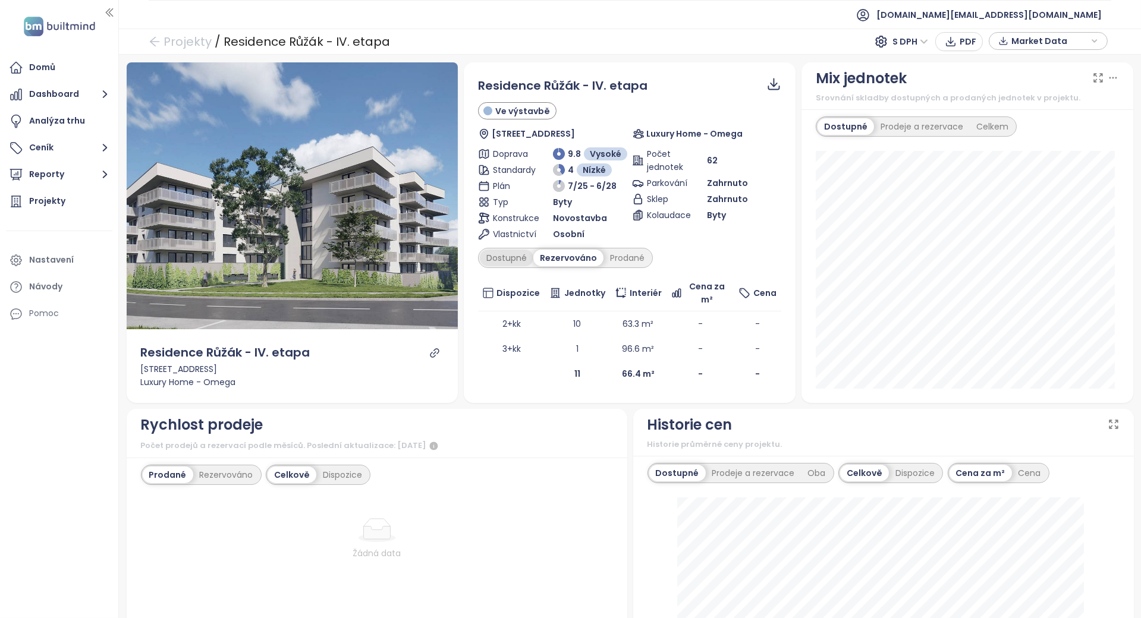
click at [520, 261] on div "Dostupné" at bounding box center [507, 258] width 54 height 17
click at [608, 262] on div "Prodané" at bounding box center [627, 258] width 48 height 17
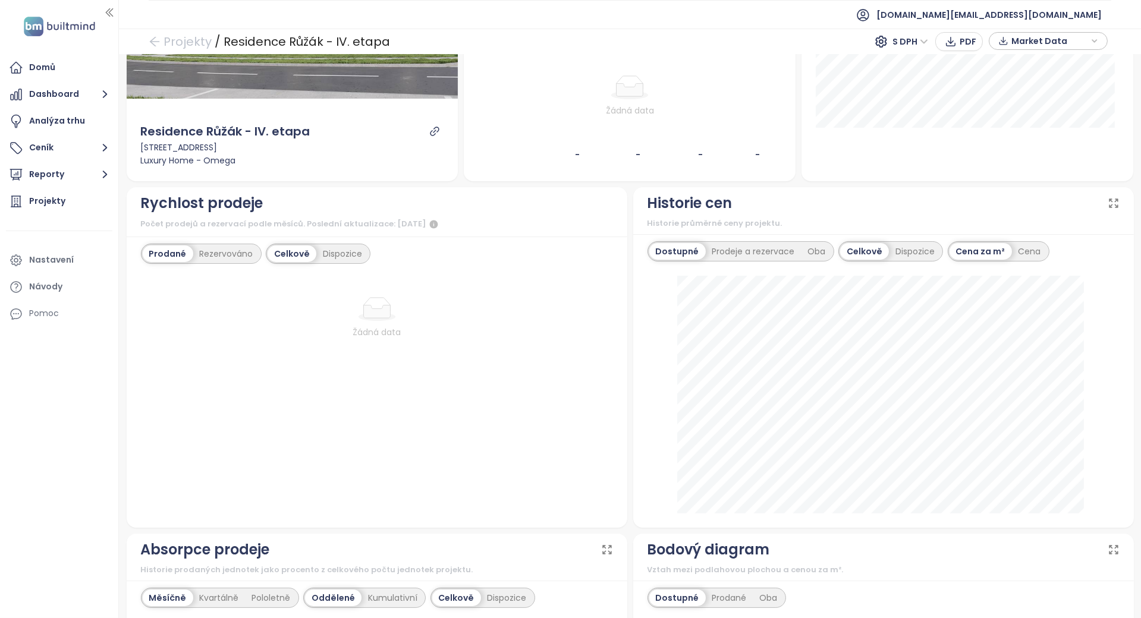
scroll to position [555, 0]
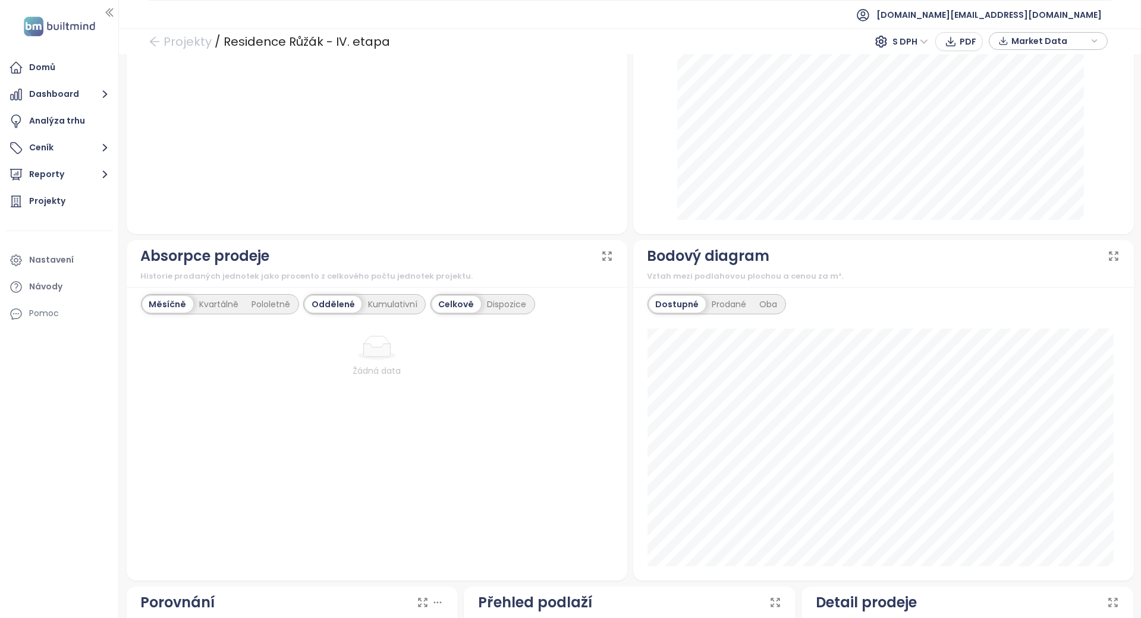
click at [605, 265] on div "Absorpce prodeje" at bounding box center [377, 256] width 472 height 23
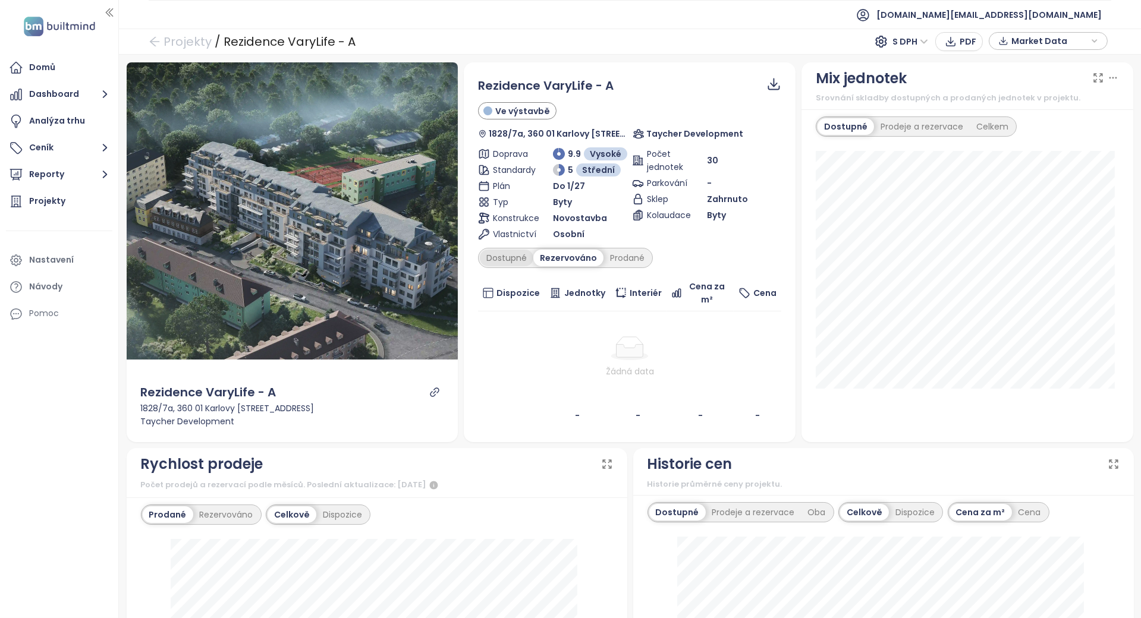
click at [521, 255] on div "Dostupné" at bounding box center [507, 258] width 54 height 17
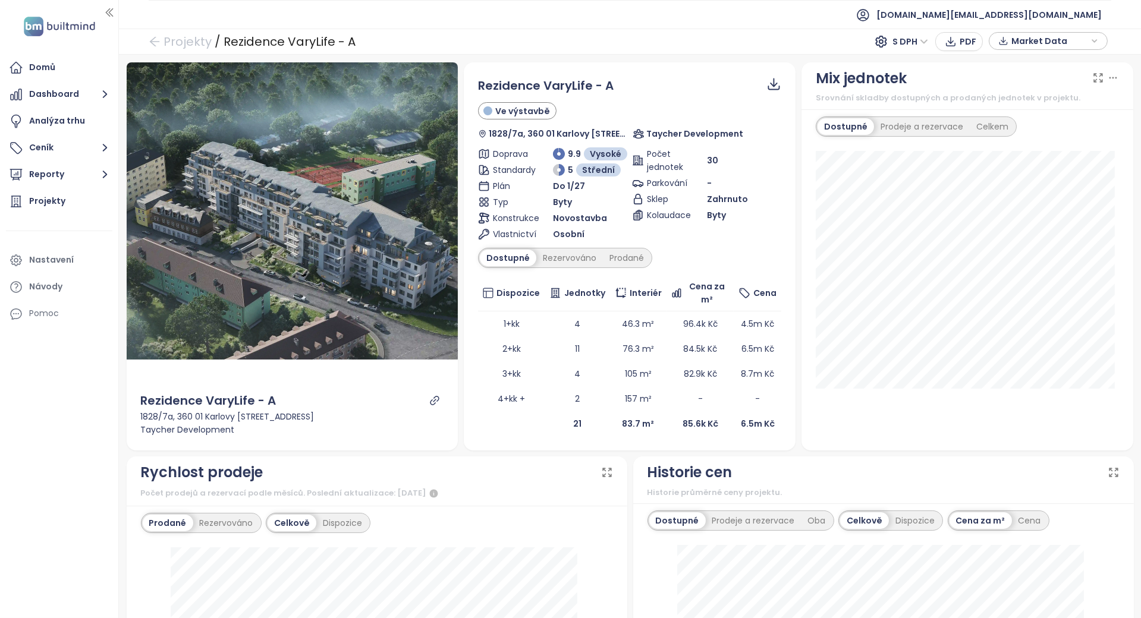
click at [649, 256] on div "Dostupné Rezervováno Prodané" at bounding box center [629, 258] width 303 height 20
click at [605, 257] on div "Prodané" at bounding box center [627, 258] width 48 height 17
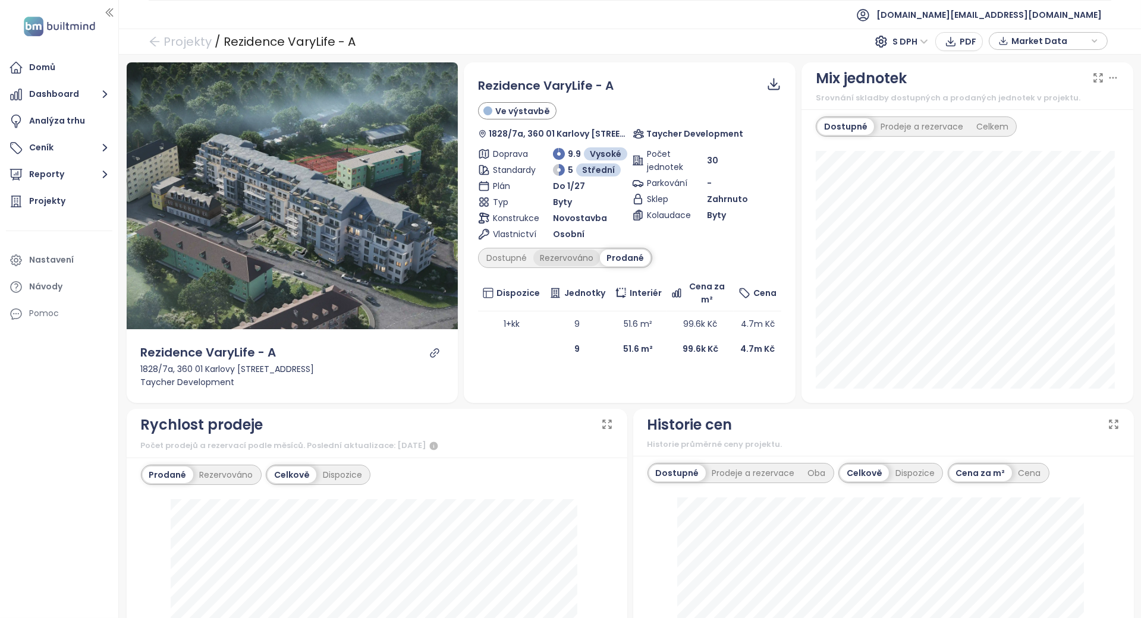
click at [579, 259] on div "Rezervováno" at bounding box center [566, 258] width 67 height 17
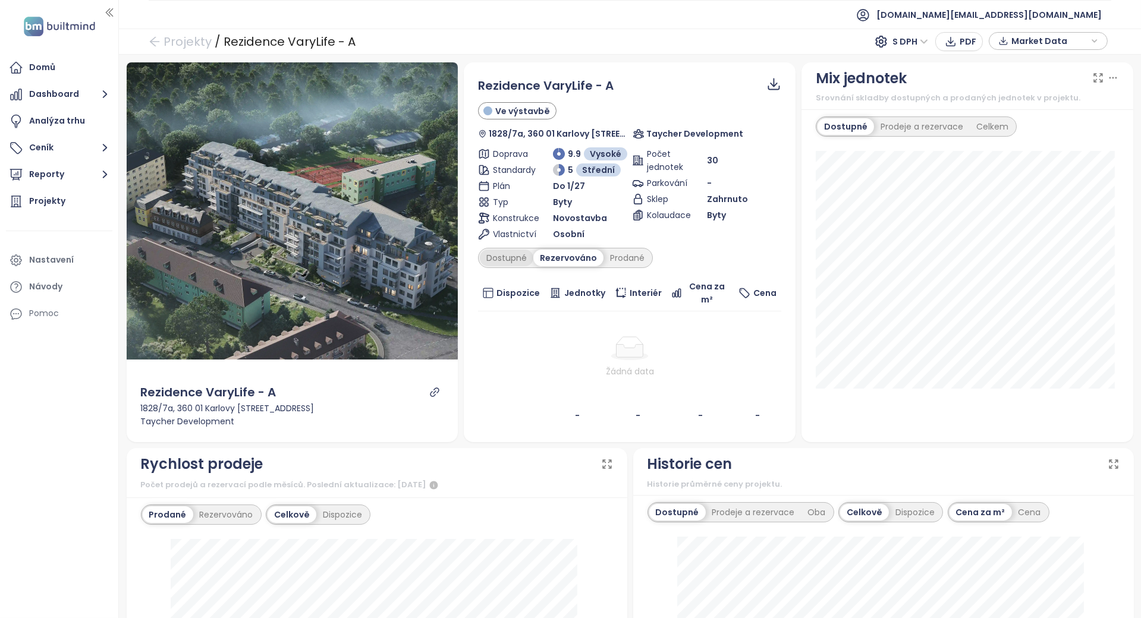
click at [527, 257] on div "Dostupné" at bounding box center [507, 258] width 54 height 17
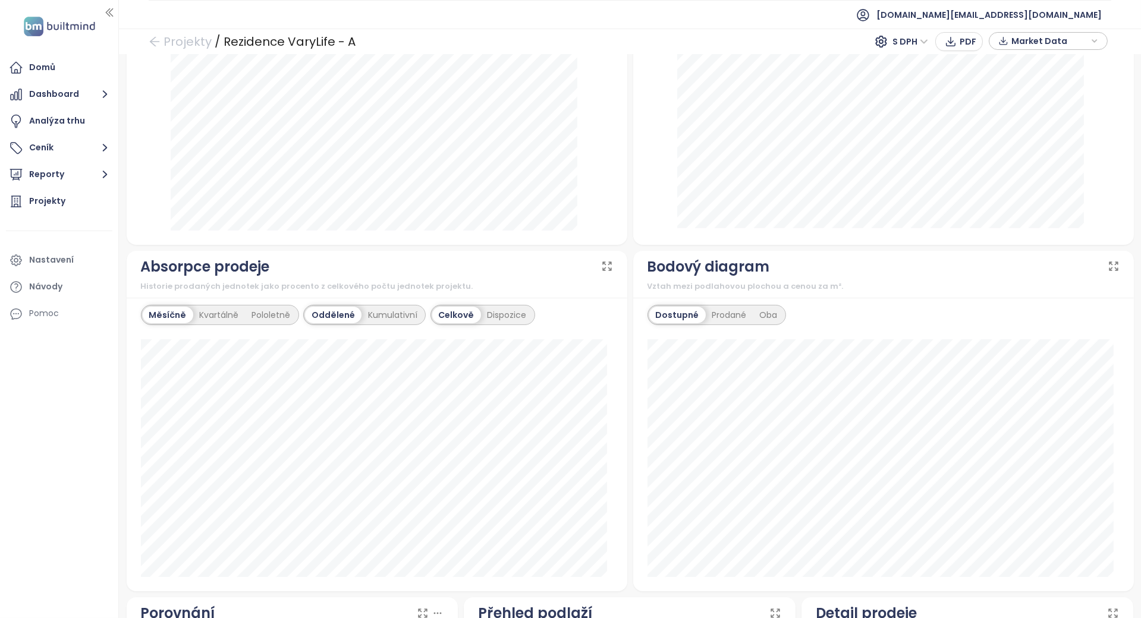
scroll to position [880, 0]
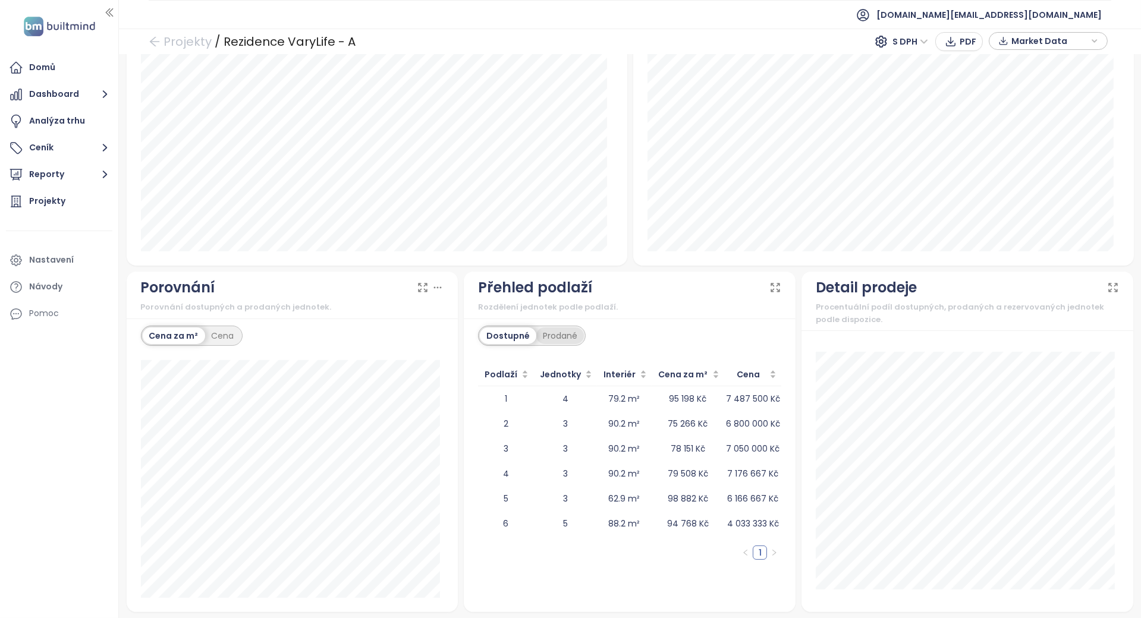
click at [549, 332] on div "Prodané" at bounding box center [560, 336] width 48 height 17
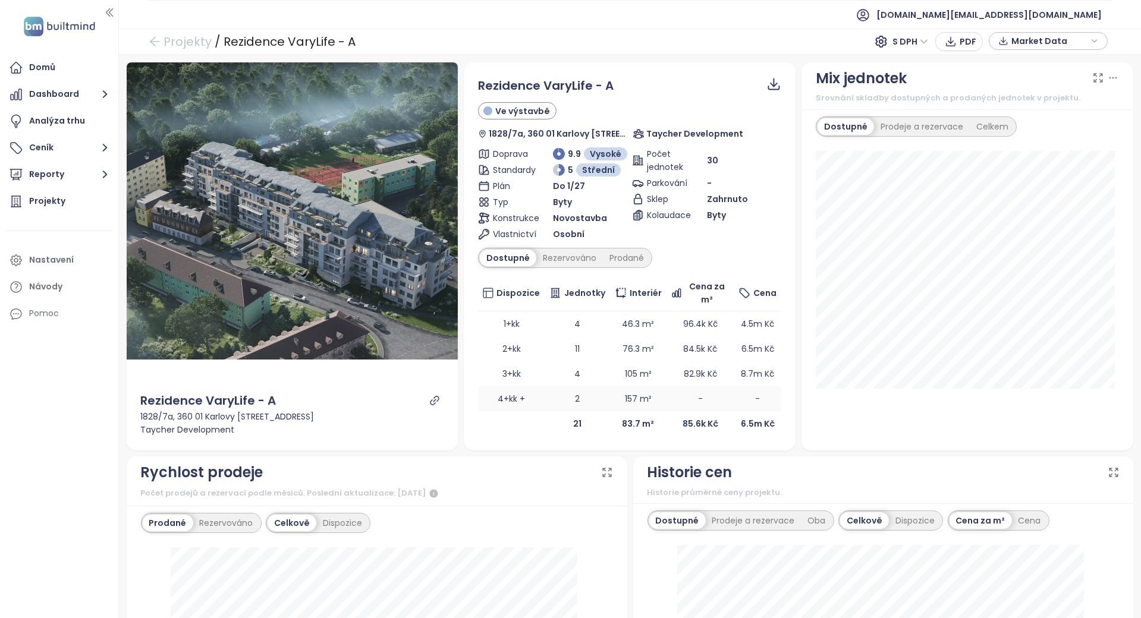
scroll to position [0, 0]
click at [551, 250] on div "Rezervováno" at bounding box center [569, 258] width 67 height 17
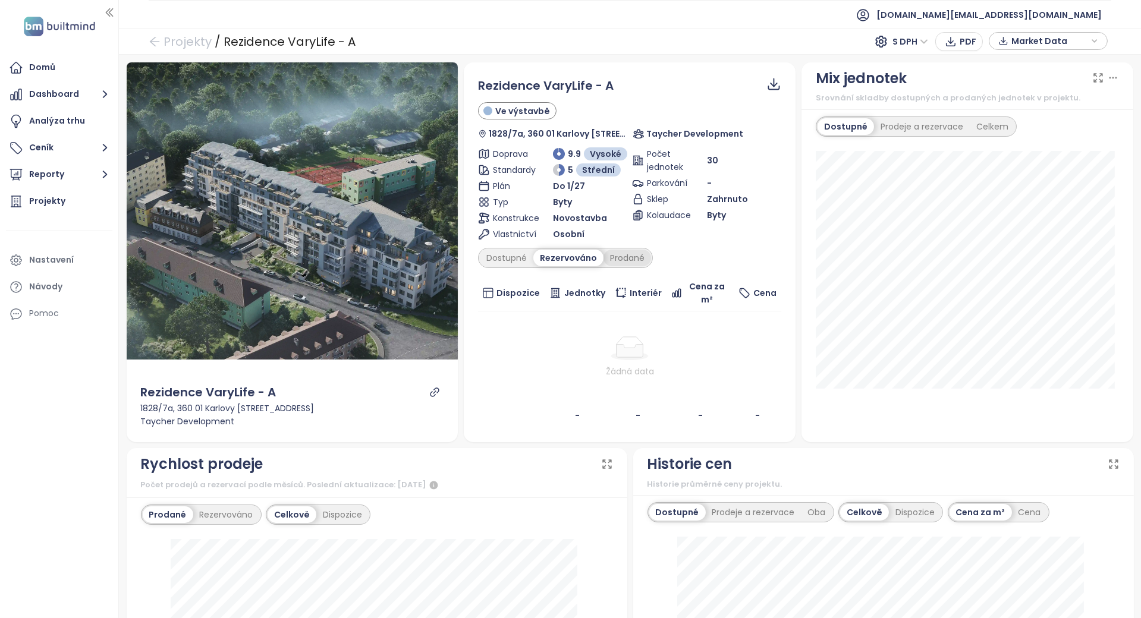
click at [611, 255] on div "Prodané" at bounding box center [627, 258] width 48 height 17
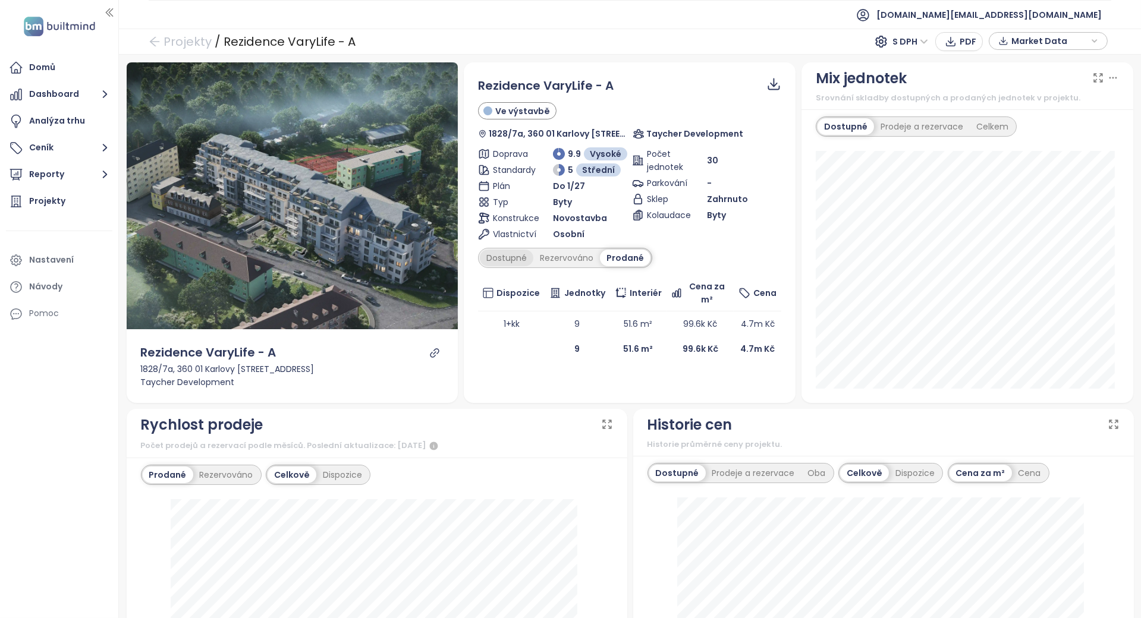
click at [501, 254] on div "Dostupné" at bounding box center [507, 258] width 54 height 17
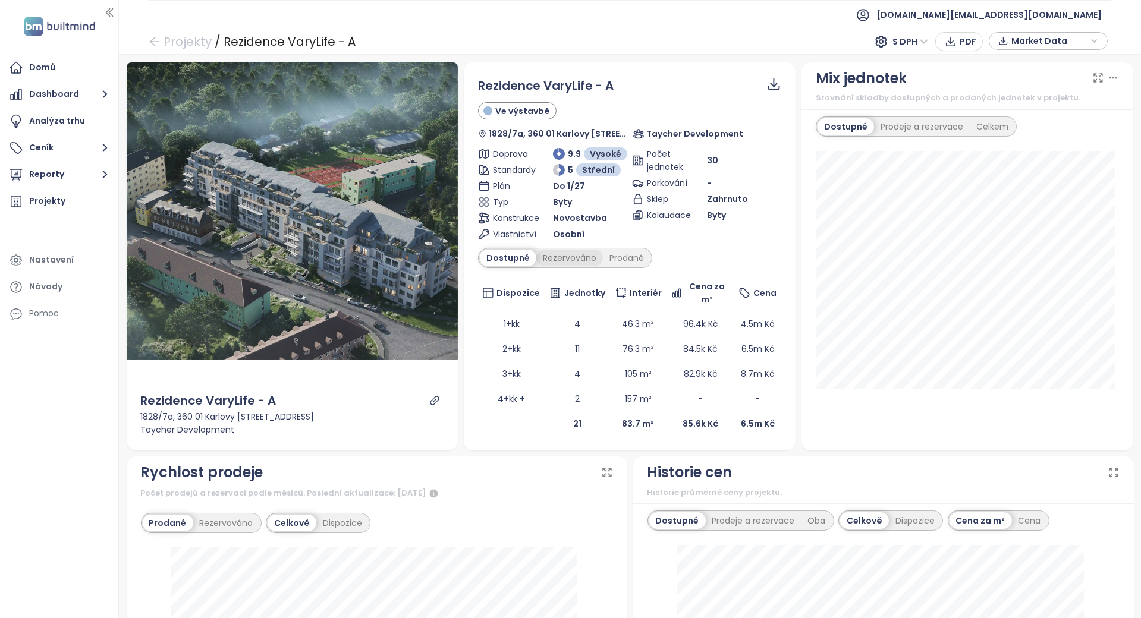
click at [561, 256] on div "Rezervováno" at bounding box center [569, 258] width 67 height 17
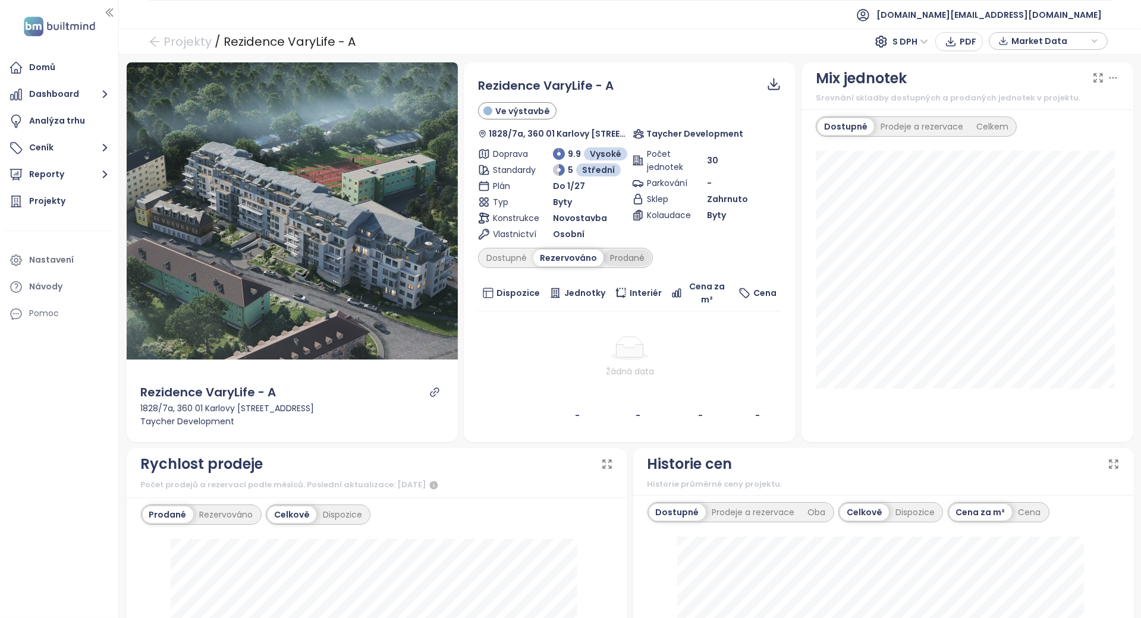
click at [605, 256] on div "Prodané" at bounding box center [627, 258] width 48 height 17
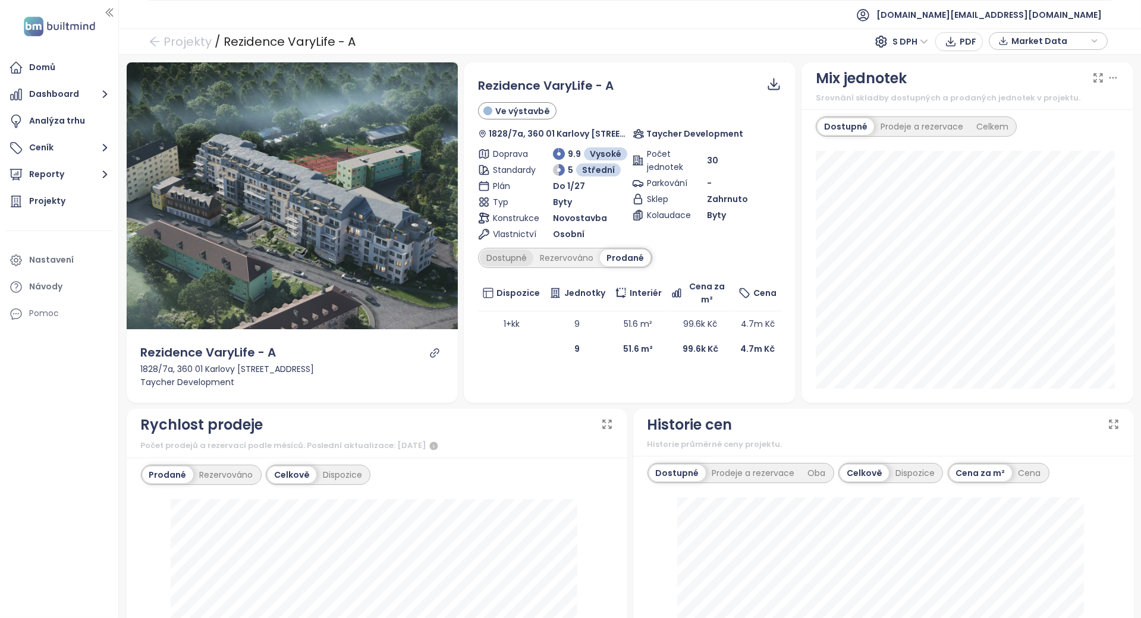
click at [519, 257] on div "Dostupné" at bounding box center [507, 258] width 54 height 17
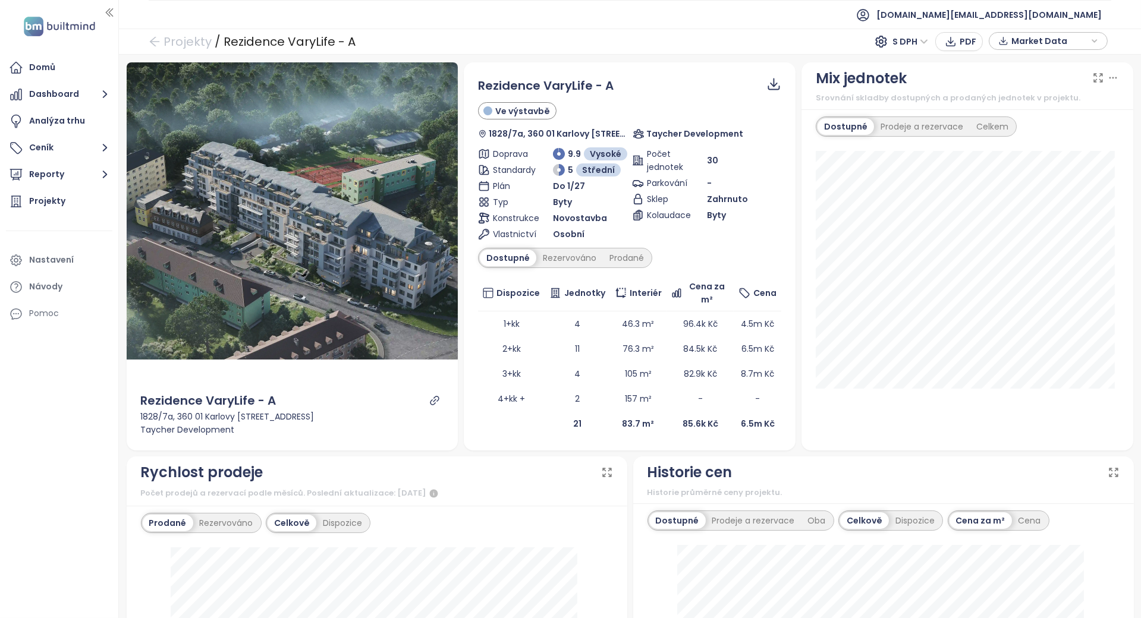
click at [436, 403] on div at bounding box center [434, 400] width 14 height 11
click at [415, 446] on div "Rezidence VaryLife - A 1828/7a, 360 01 Karlovy Vary-Karlovy Vary 1, Czechia Tay…" at bounding box center [293, 414] width 332 height 73
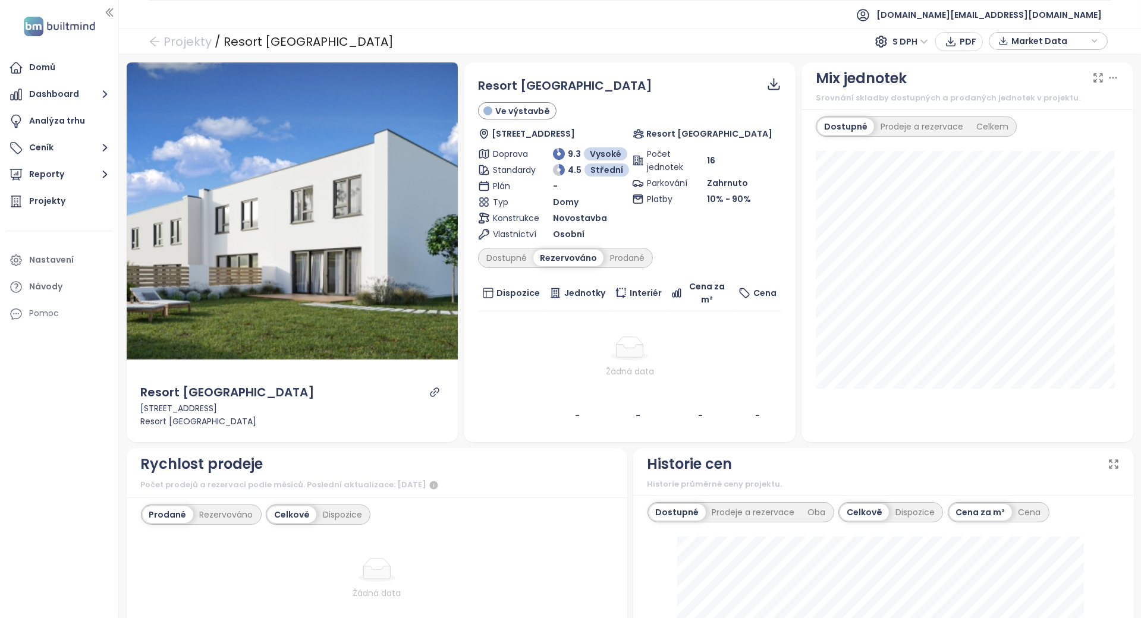
click at [507, 266] on div "Dostupné Rezervováno Prodané" at bounding box center [565, 258] width 175 height 20
click at [587, 257] on div "Rezervováno" at bounding box center [568, 258] width 70 height 17
click at [618, 254] on div "Prodané" at bounding box center [627, 258] width 48 height 17
click at [520, 252] on div "Dostupné" at bounding box center [507, 258] width 54 height 17
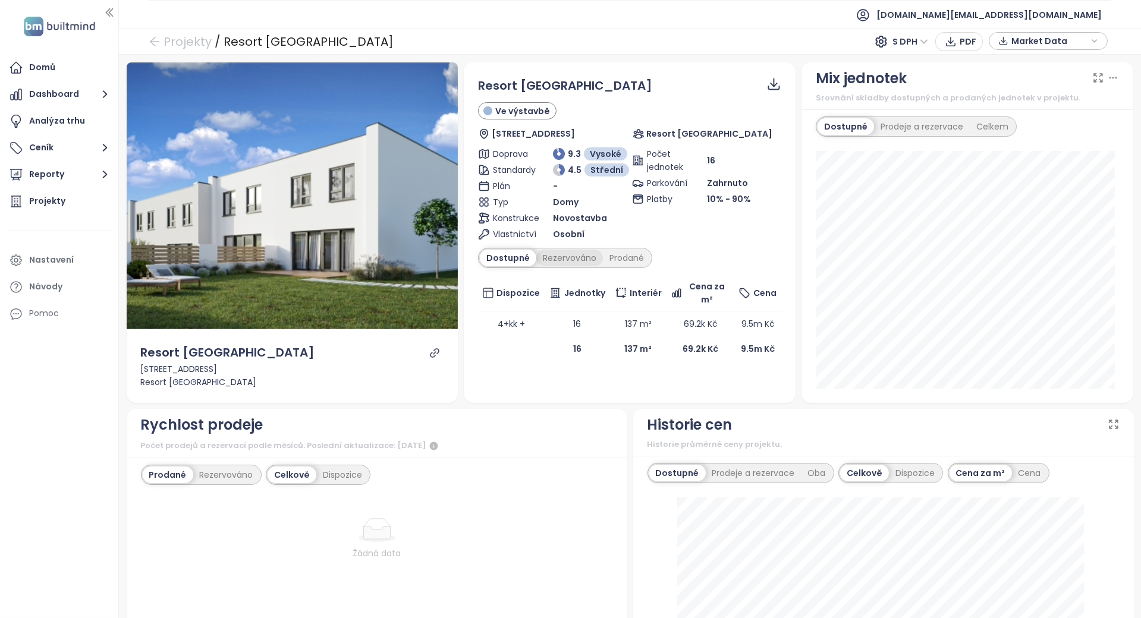
click at [554, 254] on div "Rezervováno" at bounding box center [569, 258] width 67 height 17
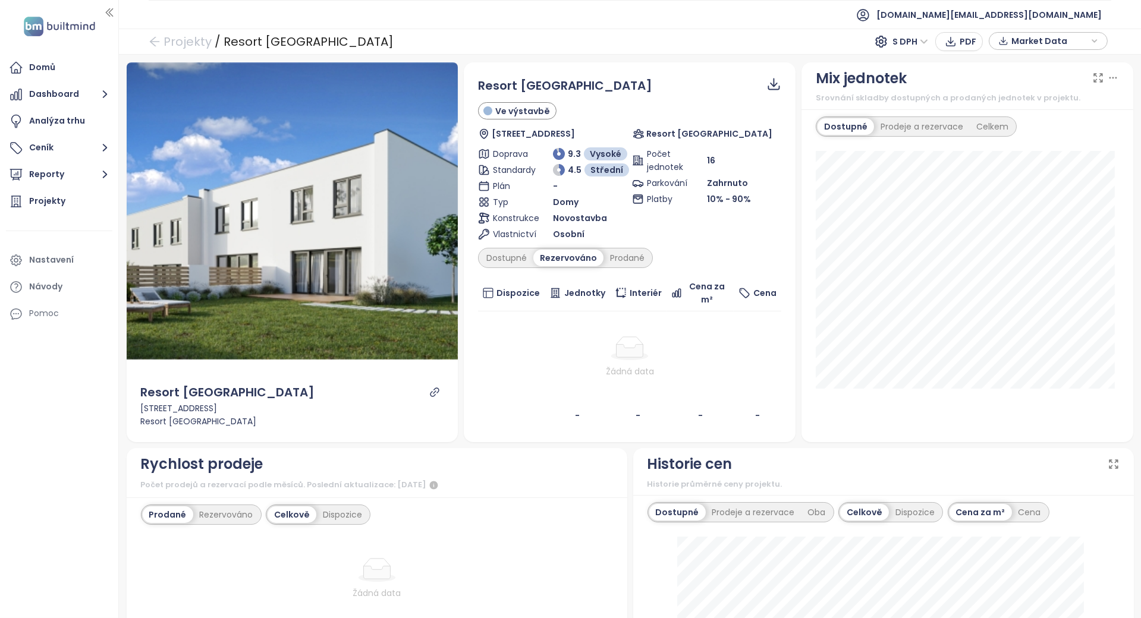
click at [432, 390] on icon "link" at bounding box center [434, 392] width 11 height 11
click at [498, 250] on div "Dostupné" at bounding box center [507, 258] width 54 height 17
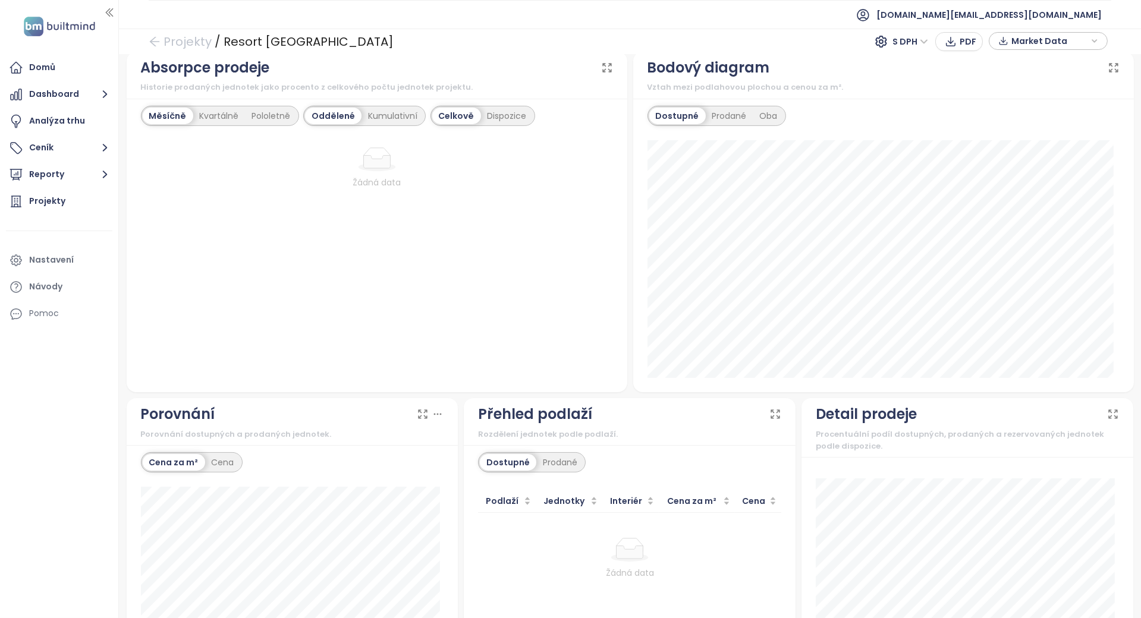
scroll to position [831, 0]
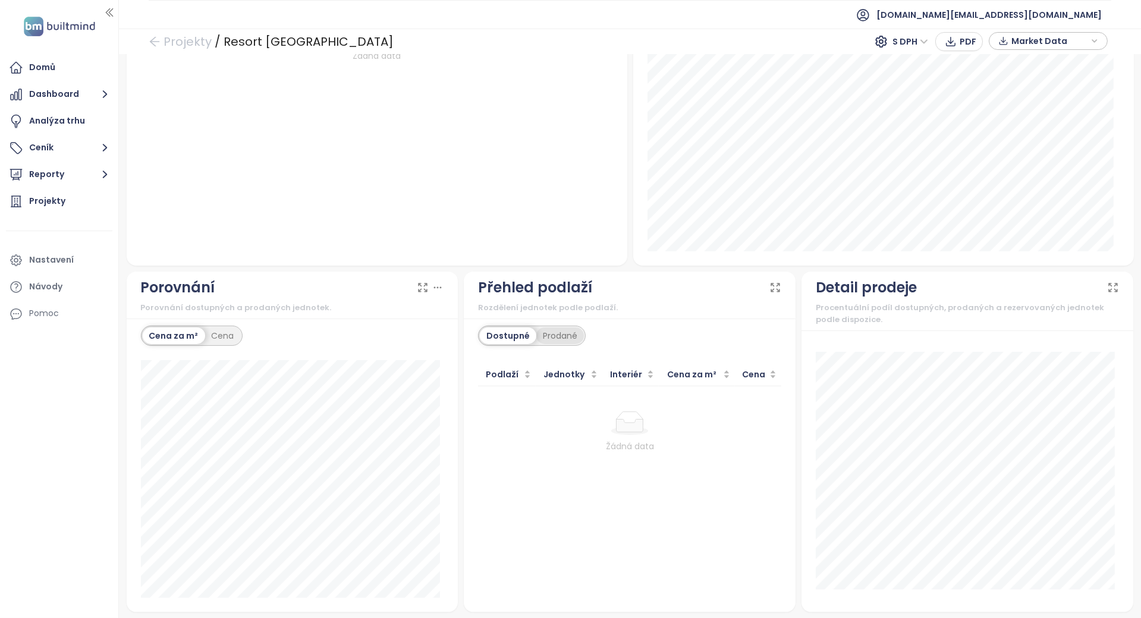
click at [536, 338] on div "Prodané" at bounding box center [560, 336] width 48 height 17
click at [515, 334] on div "Dostupné" at bounding box center [507, 336] width 54 height 17
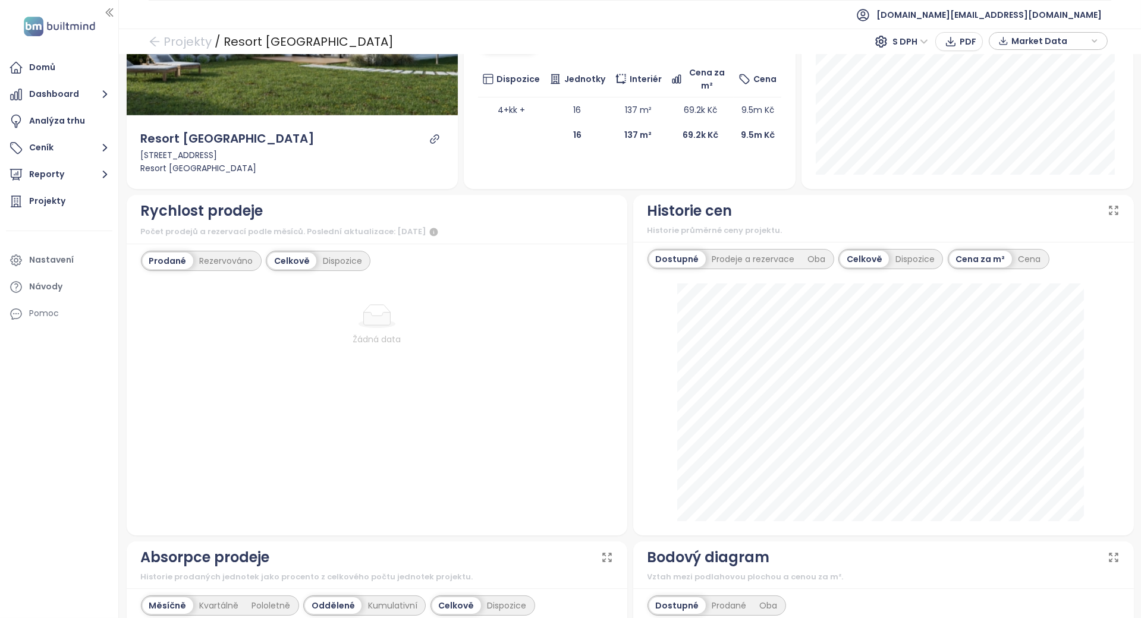
scroll to position [0, 0]
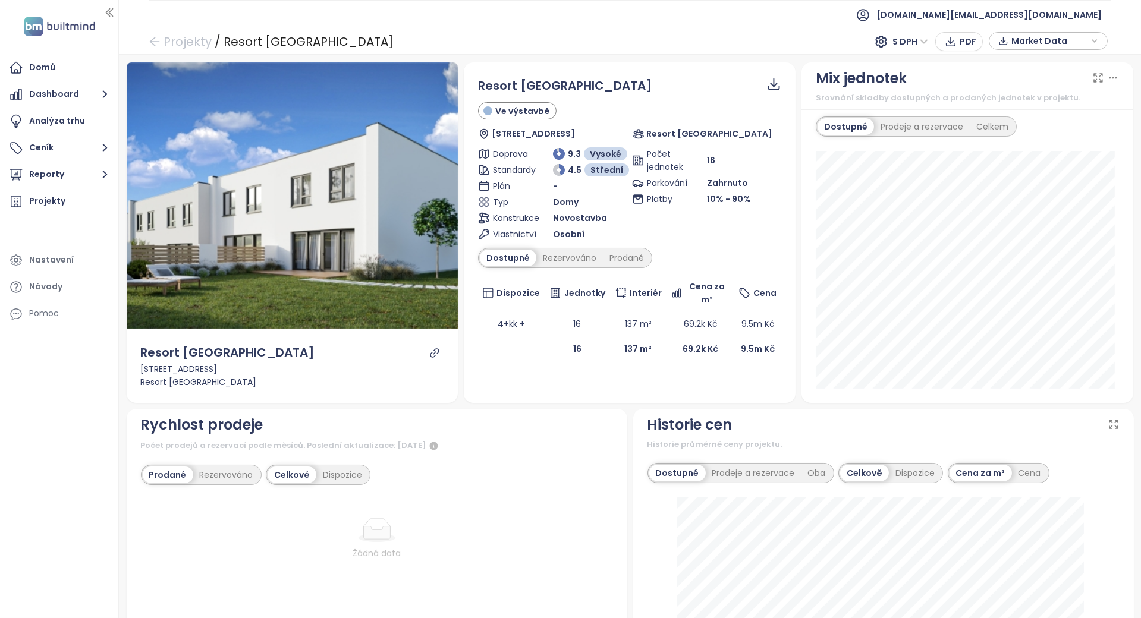
click at [502, 337] on td at bounding box center [511, 349] width 67 height 25
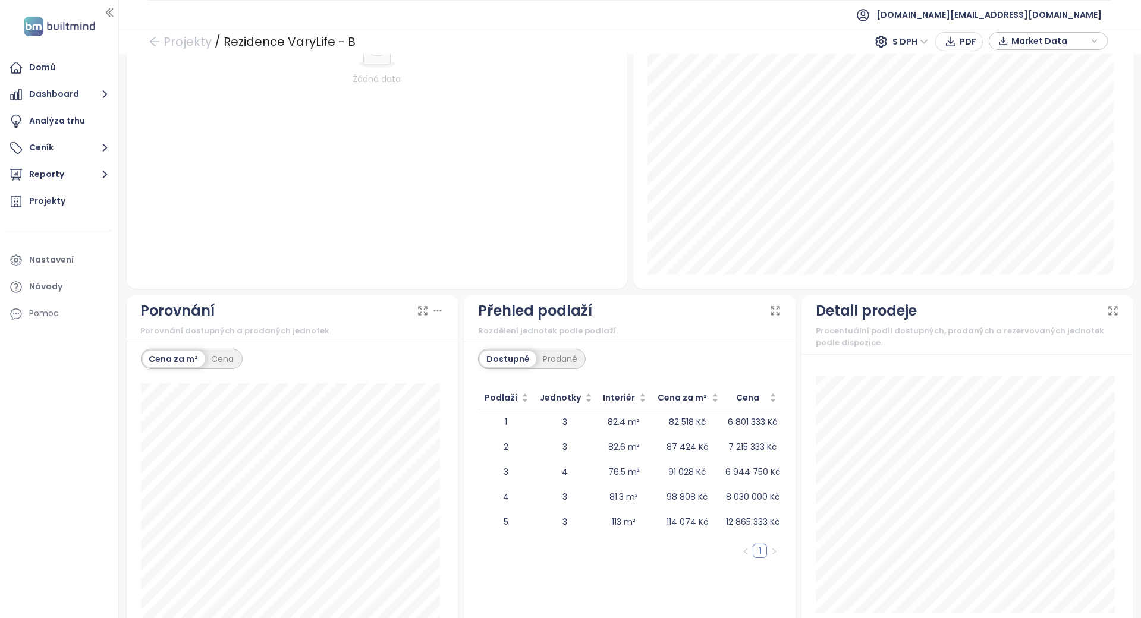
scroll to position [870, 0]
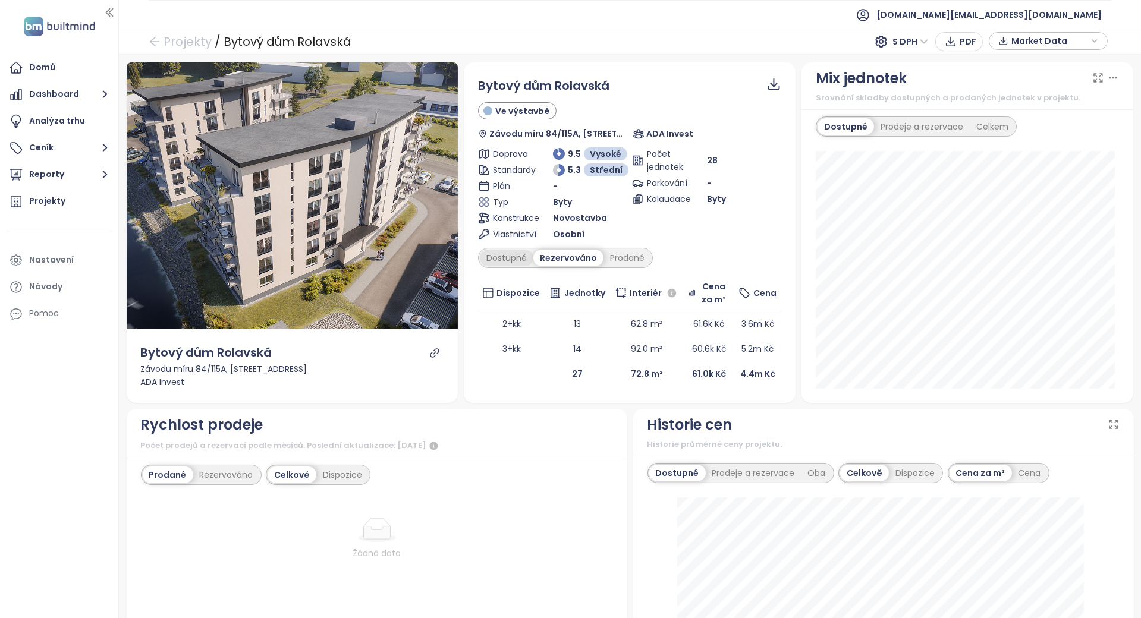
click at [518, 257] on div "Dostupné" at bounding box center [507, 258] width 54 height 17
click at [637, 251] on div "Prodané" at bounding box center [627, 258] width 48 height 17
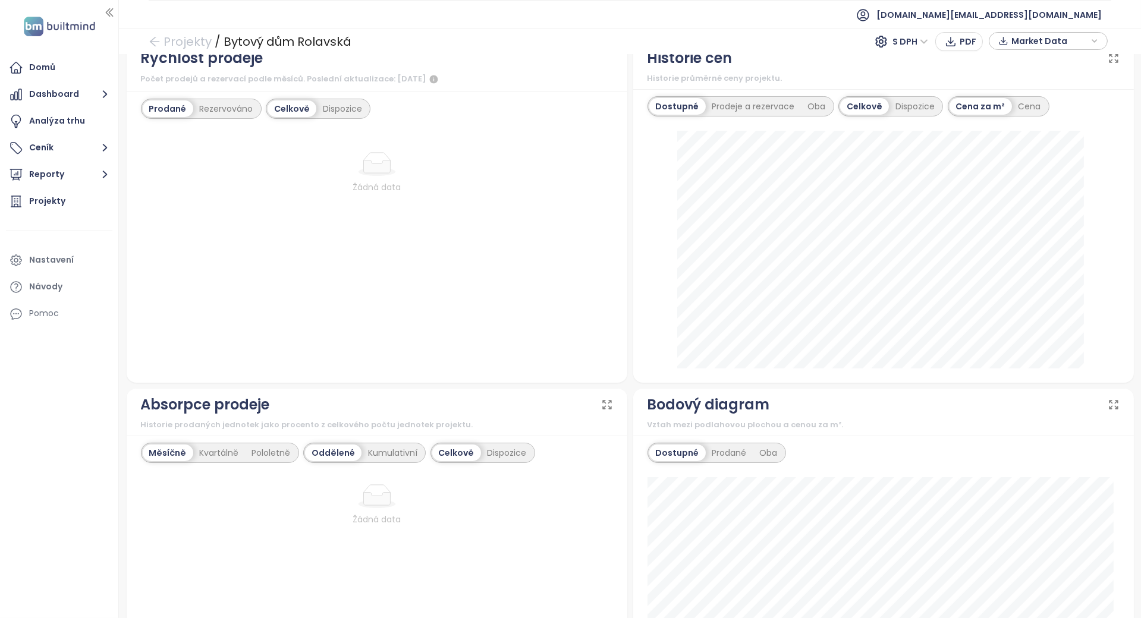
scroll to position [870, 0]
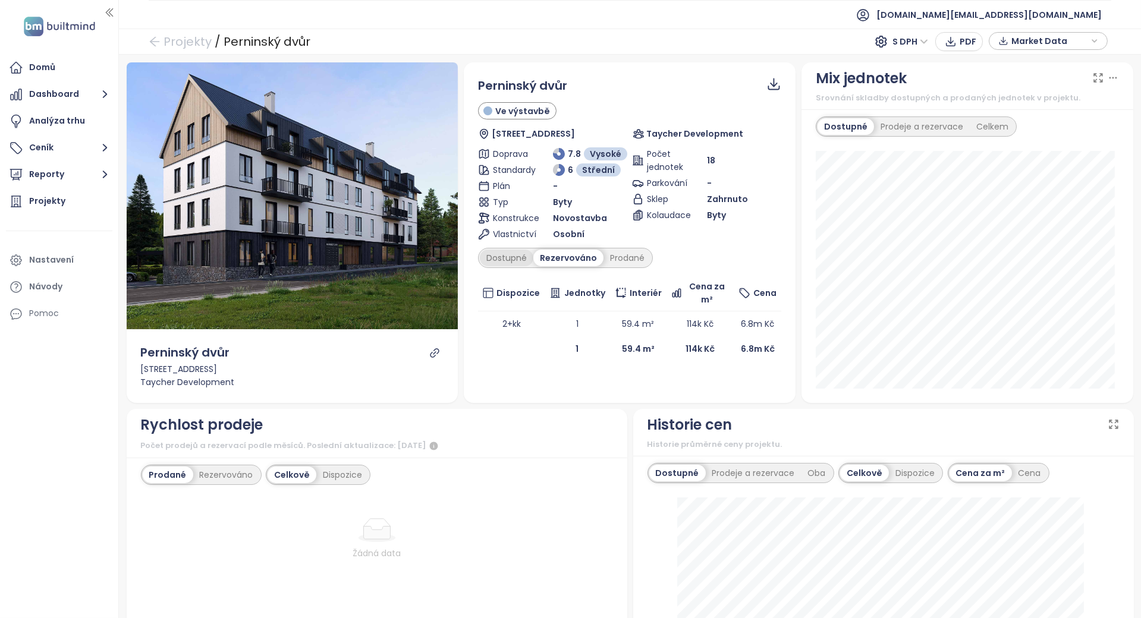
click at [498, 260] on div "Dostupné" at bounding box center [507, 258] width 54 height 17
click at [622, 259] on div "Prodané" at bounding box center [627, 258] width 48 height 17
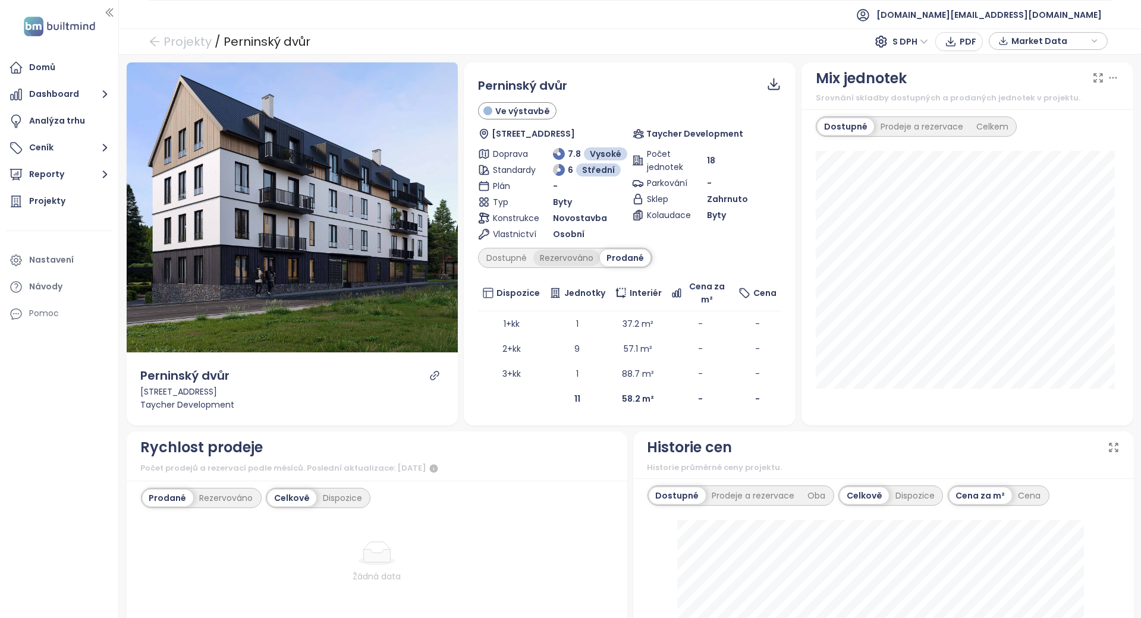
click at [563, 259] on div "Rezervováno" at bounding box center [566, 258] width 67 height 17
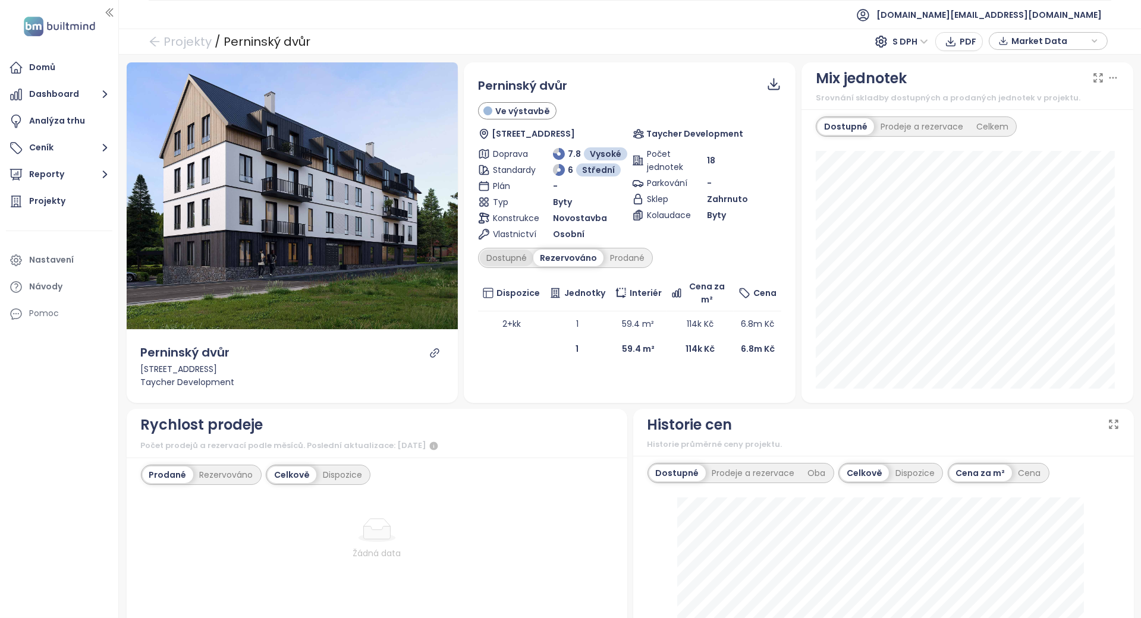
click at [513, 256] on div "Dostupné" at bounding box center [507, 258] width 54 height 17
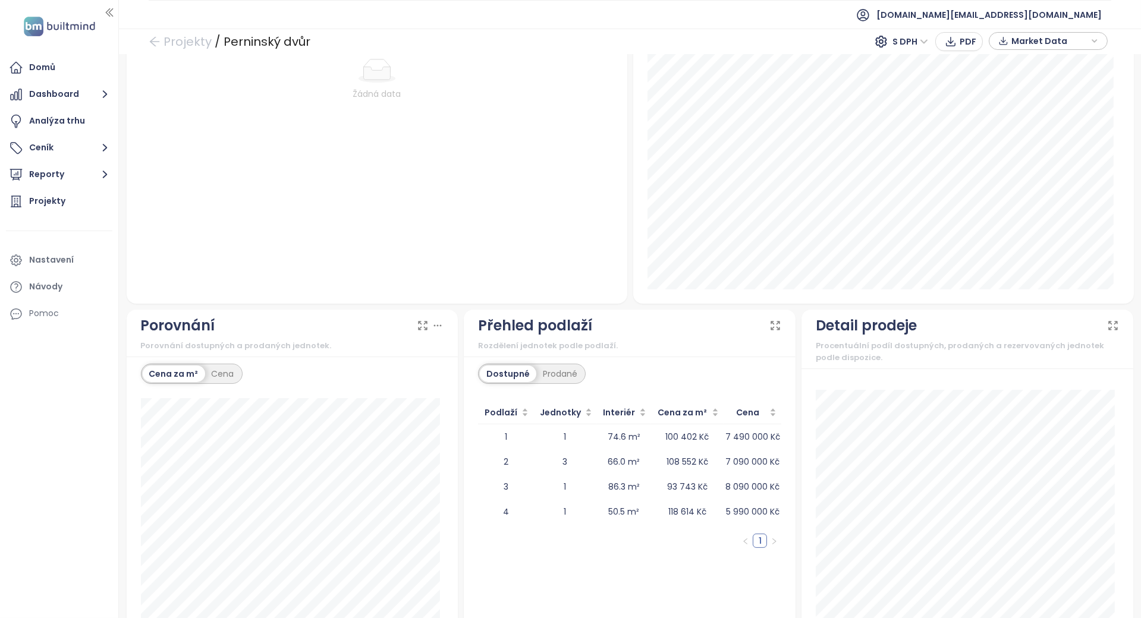
scroll to position [831, 0]
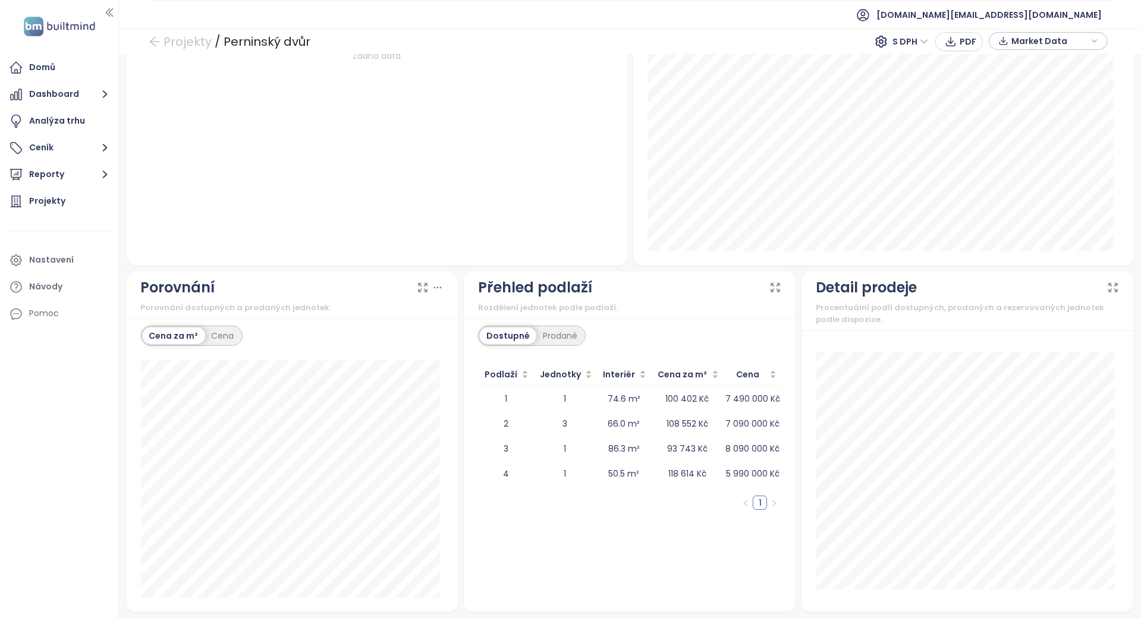
click at [546, 280] on div "Přehled podlaží" at bounding box center [535, 287] width 114 height 23
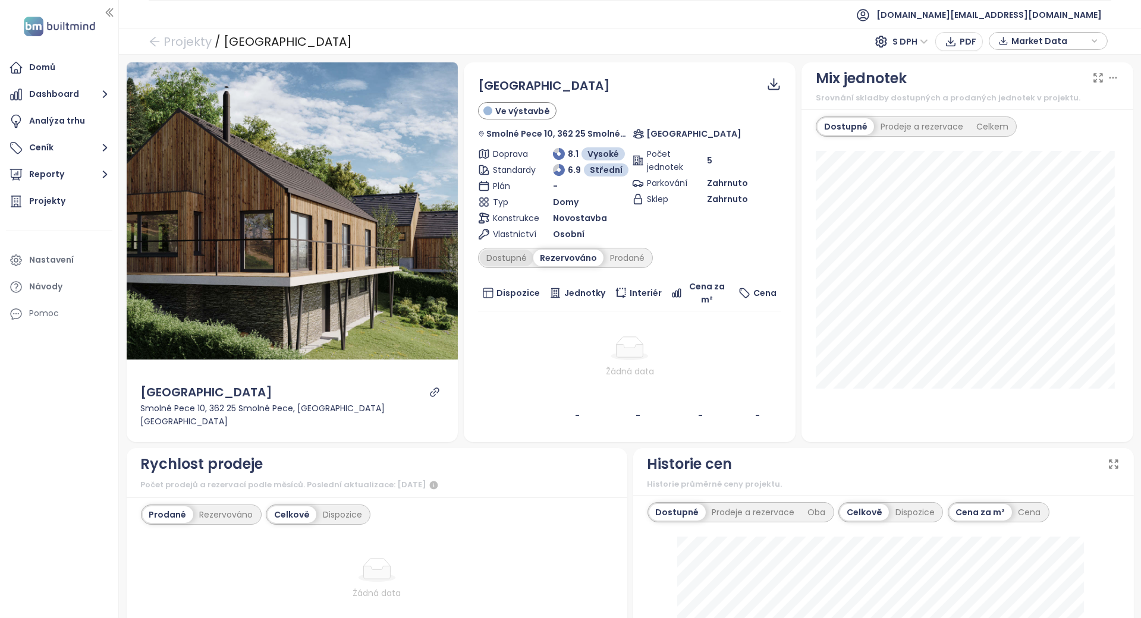
click at [525, 262] on div "Dostupné" at bounding box center [507, 258] width 54 height 17
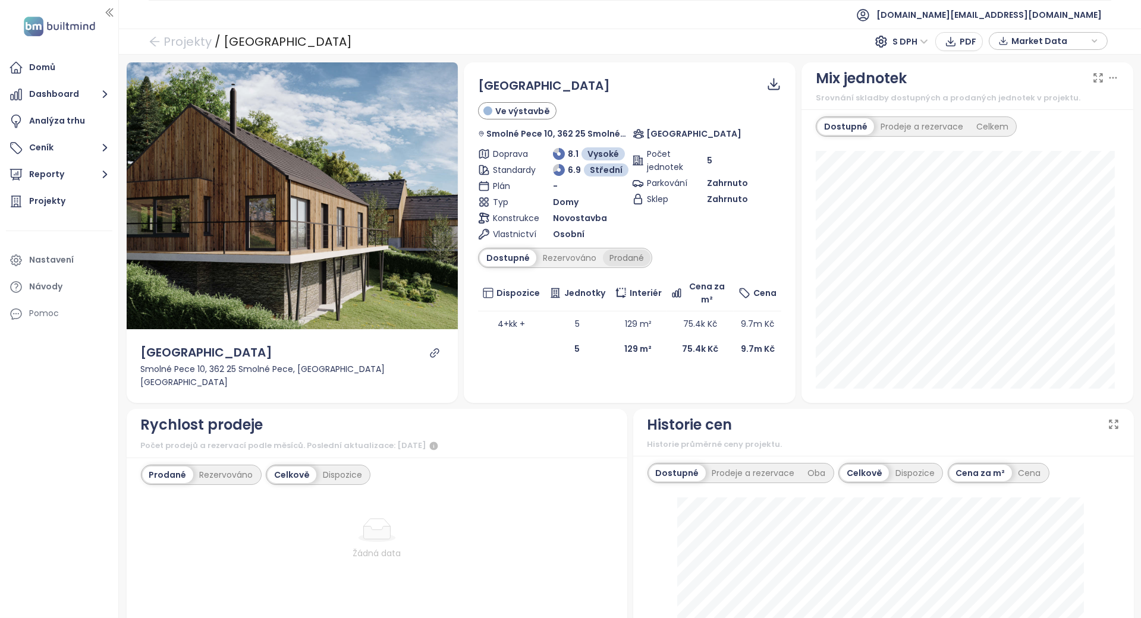
click at [617, 257] on div "Prodané" at bounding box center [627, 258] width 48 height 17
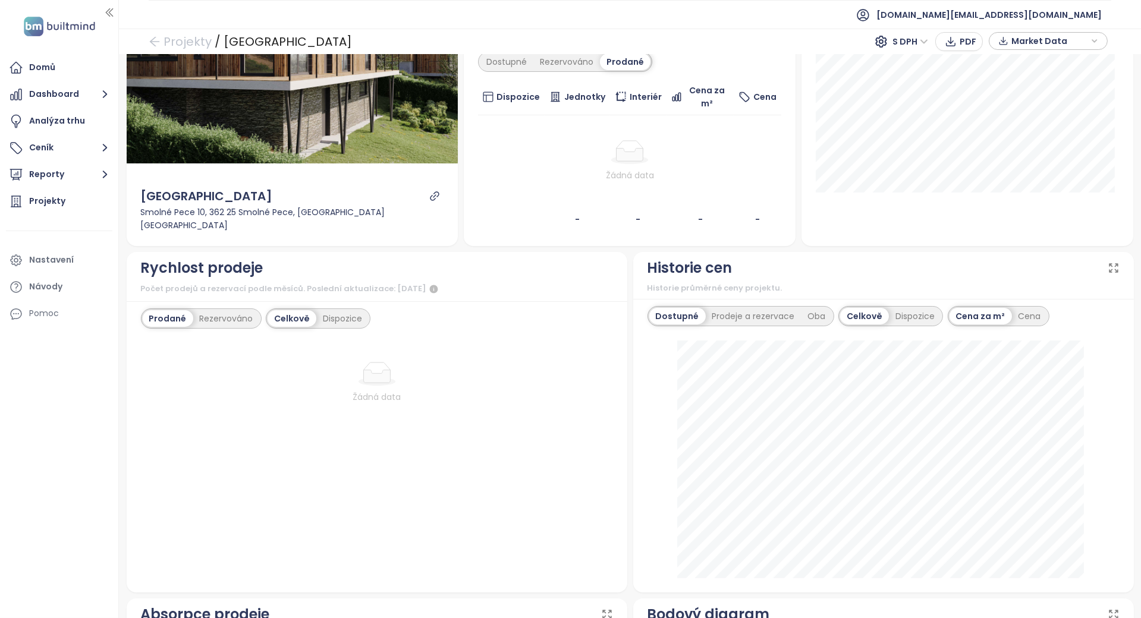
scroll to position [158, 0]
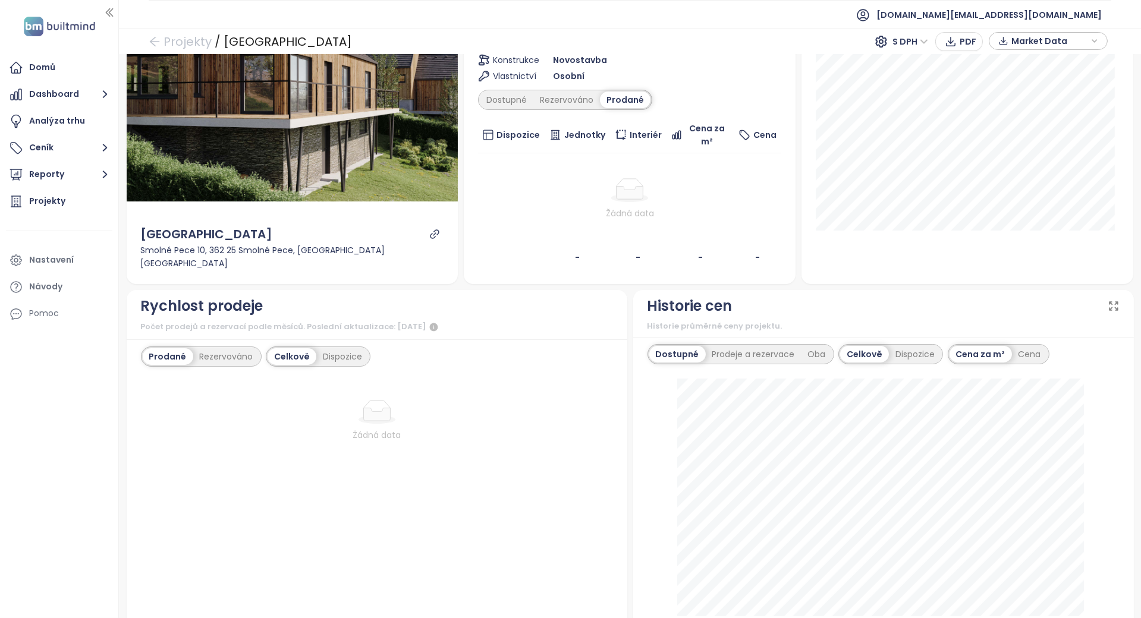
click at [554, 117] on th "Jednotky" at bounding box center [577, 135] width 65 height 36
click at [558, 98] on div "Rezervováno" at bounding box center [566, 100] width 67 height 17
click at [507, 96] on div "Dostupné" at bounding box center [507, 100] width 54 height 17
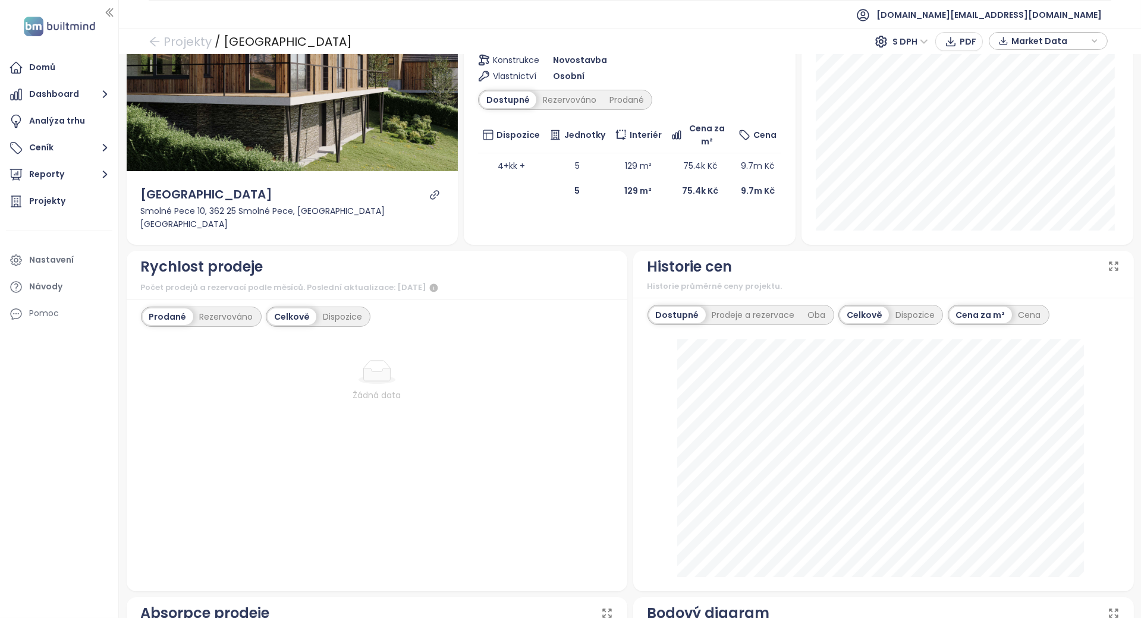
scroll to position [831, 0]
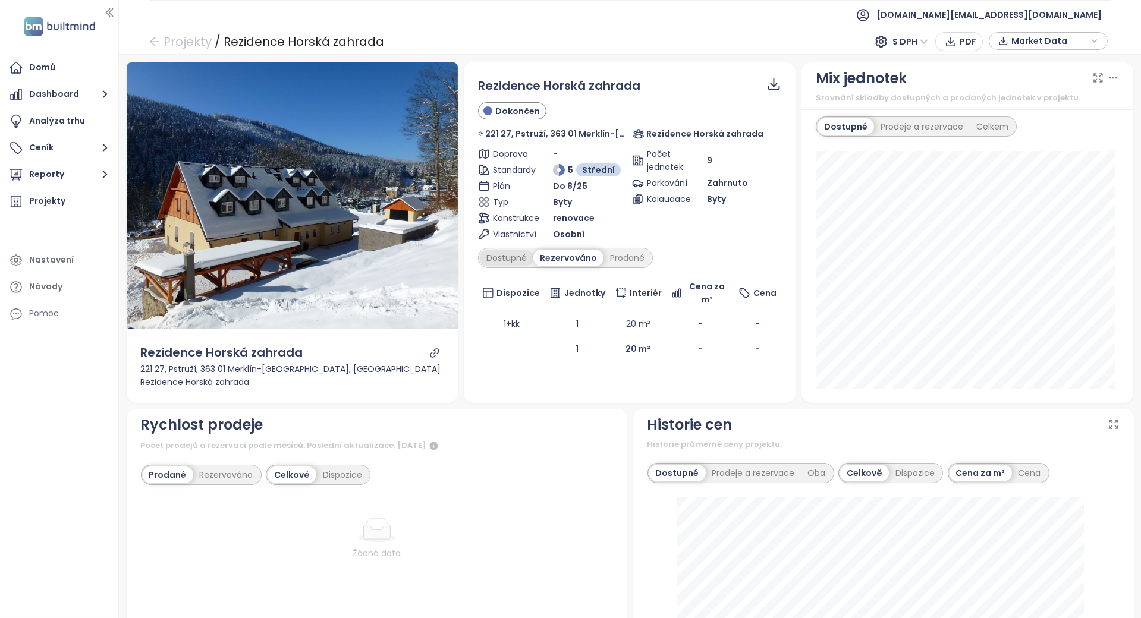
click at [514, 257] on div "Dostupné" at bounding box center [507, 258] width 54 height 17
click at [556, 257] on div "Rezervováno" at bounding box center [569, 258] width 67 height 17
click at [620, 257] on div "Prodané" at bounding box center [627, 258] width 48 height 17
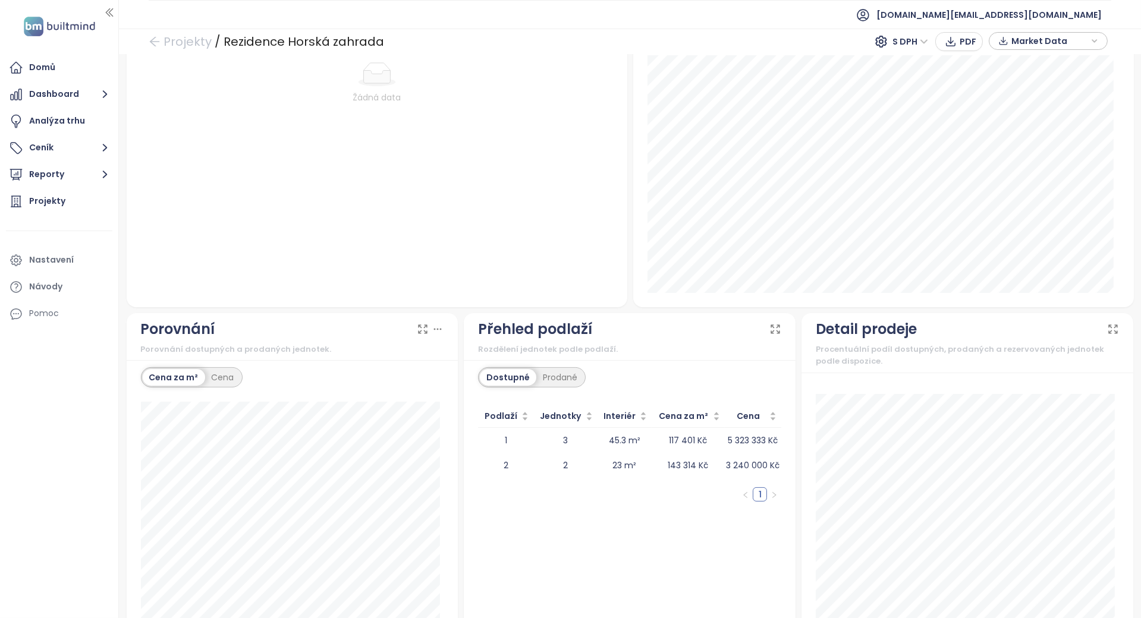
scroll to position [870, 0]
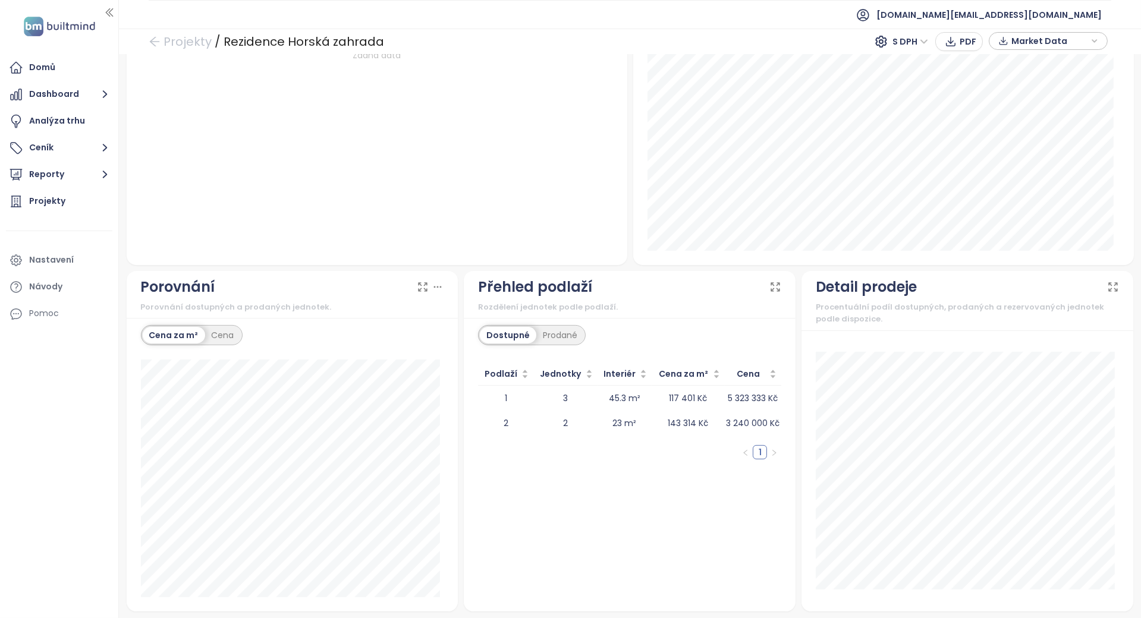
click at [612, 259] on div "Měsíčně Kvartálně Pololetně Oddělené Kumulativní Celkově Dispozice Žádná data" at bounding box center [377, 118] width 501 height 294
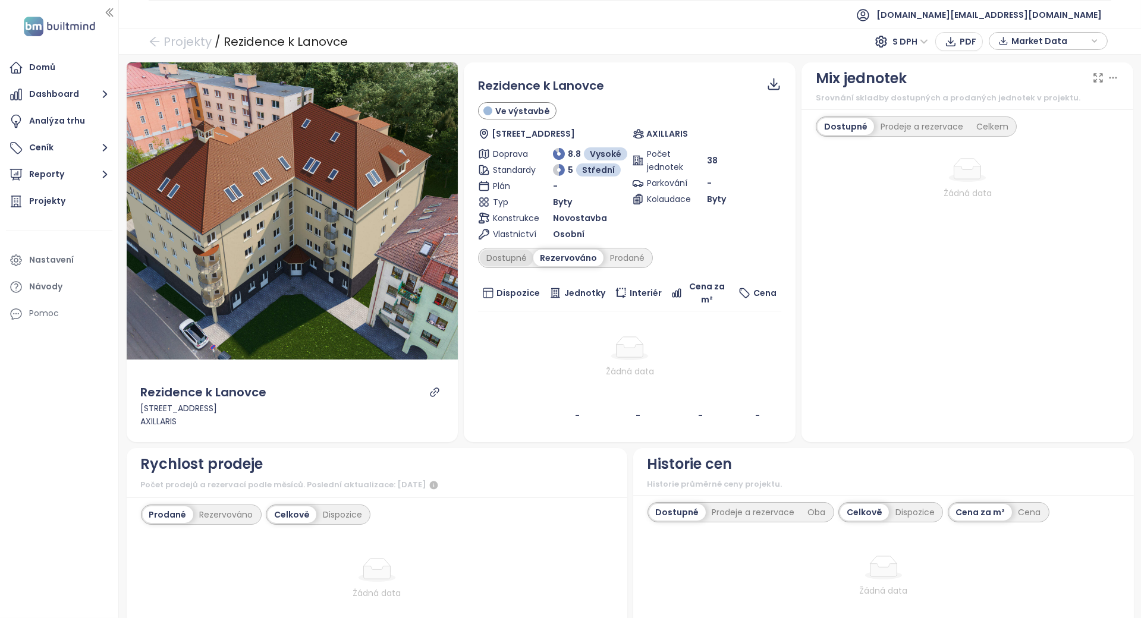
click at [508, 262] on div "Dostupné" at bounding box center [507, 258] width 54 height 17
click at [640, 256] on div "Prodané" at bounding box center [627, 258] width 48 height 17
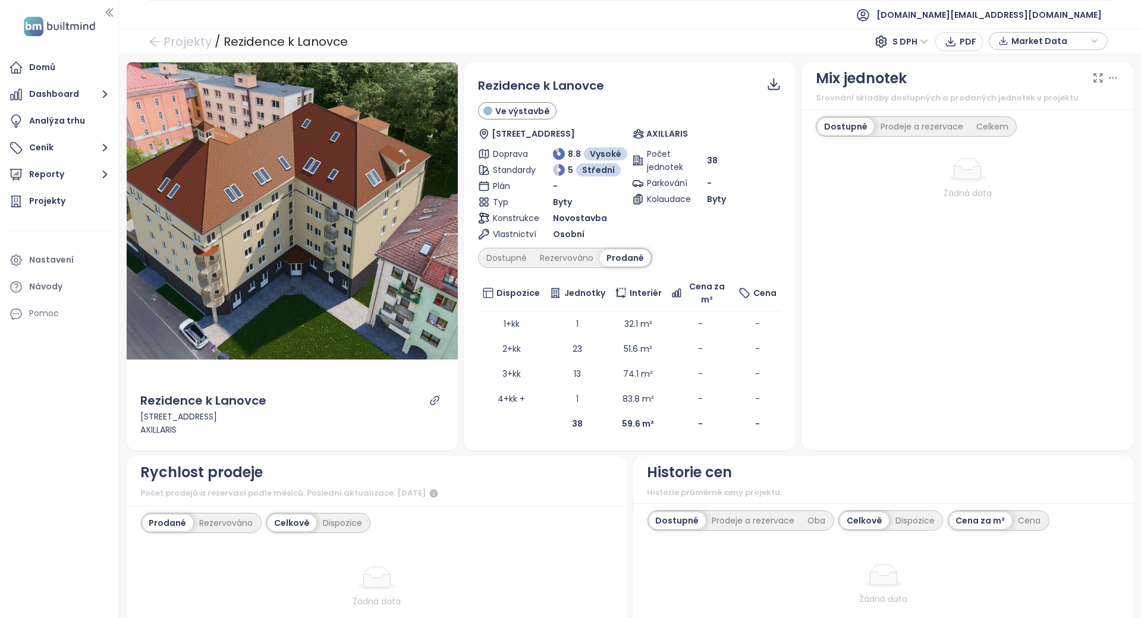
click at [439, 401] on div at bounding box center [435, 401] width 18 height 18
click at [432, 407] on div at bounding box center [435, 401] width 18 height 18
click at [430, 403] on icon "link" at bounding box center [434, 400] width 9 height 9
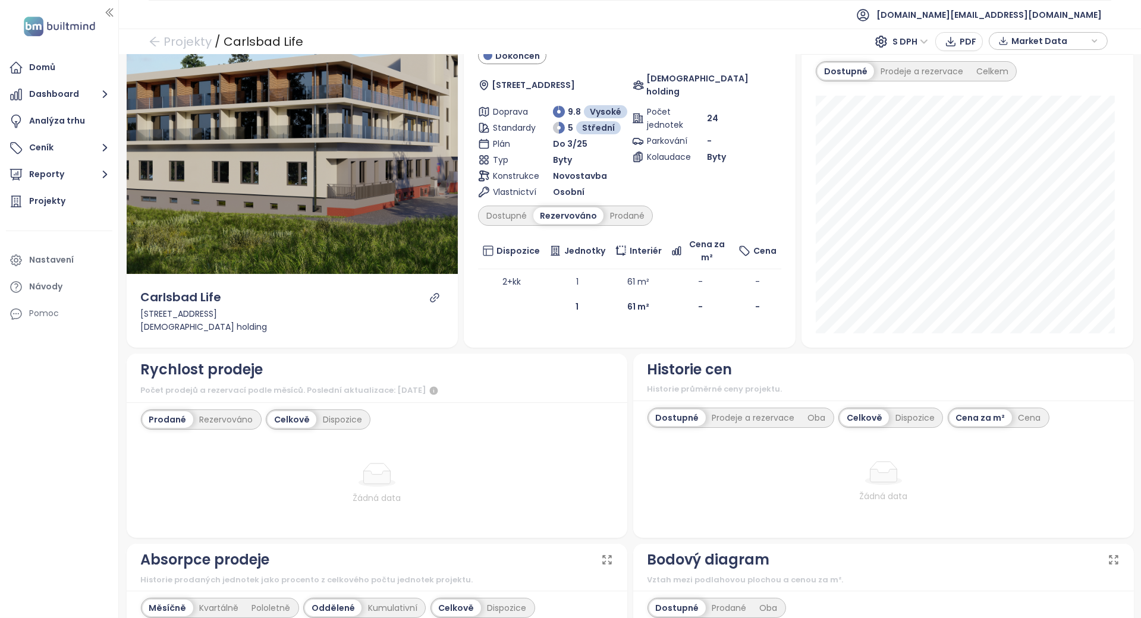
scroll to position [79, 0]
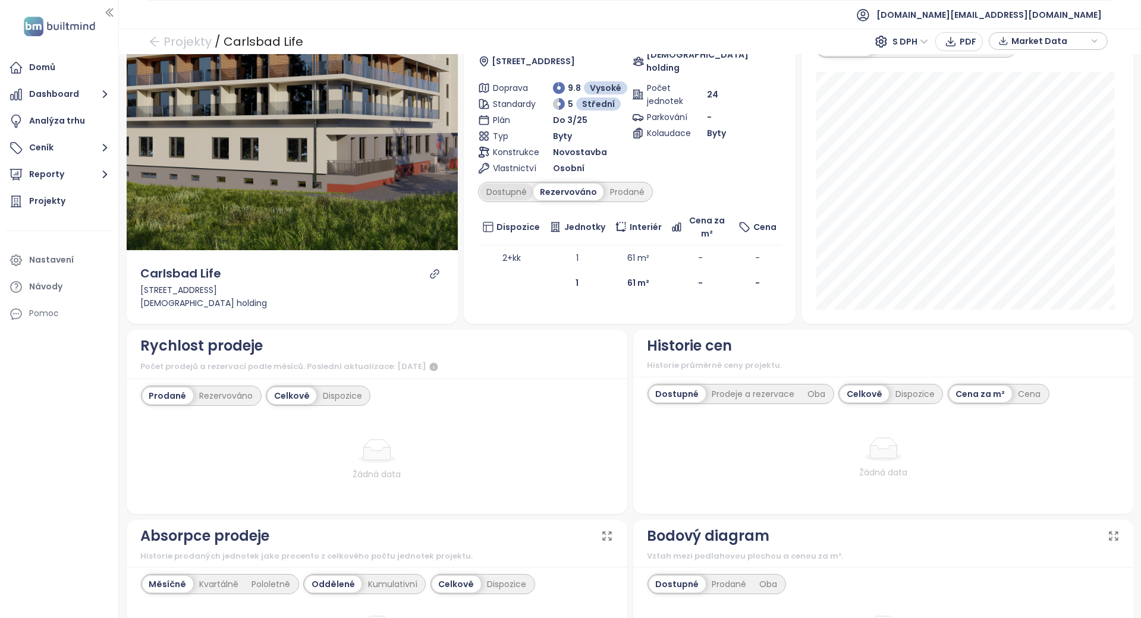
click at [505, 184] on div "Dostupné" at bounding box center [507, 192] width 54 height 17
click at [603, 184] on div "Prodané" at bounding box center [627, 192] width 48 height 17
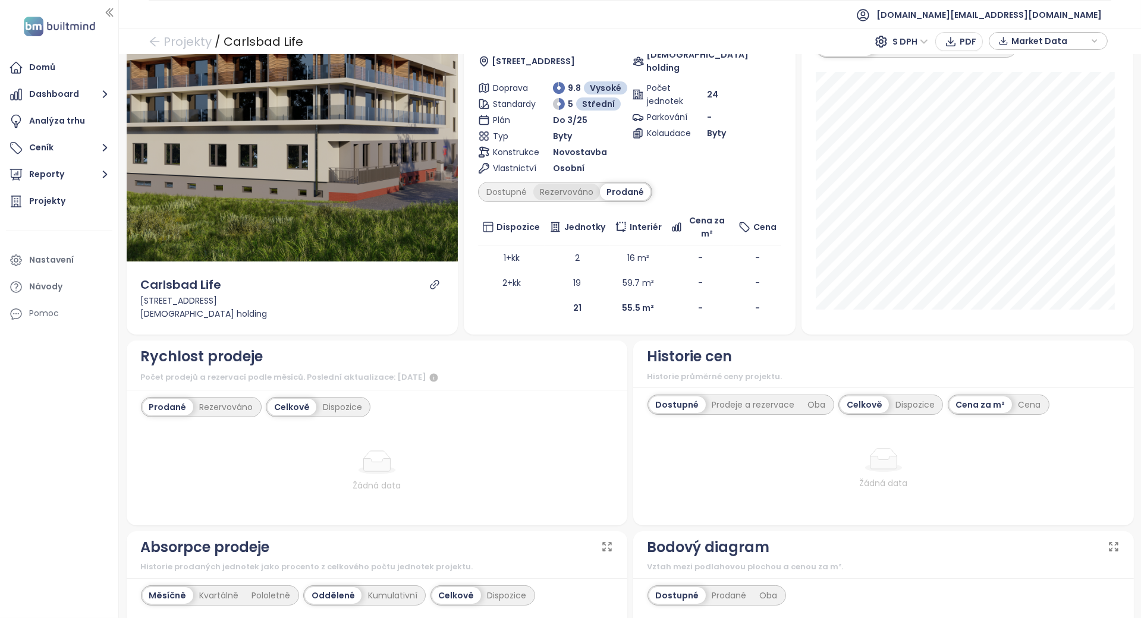
click at [562, 184] on div "Rezervováno" at bounding box center [566, 192] width 67 height 17
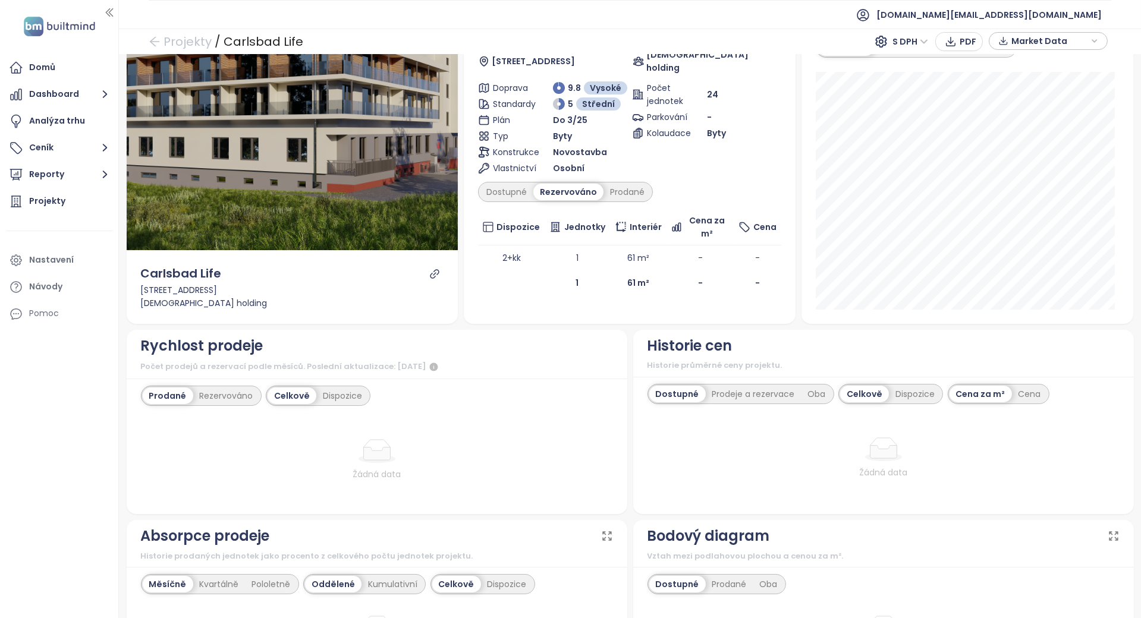
click at [426, 279] on div at bounding box center [435, 274] width 18 height 18
click at [432, 274] on icon "link" at bounding box center [434, 274] width 11 height 11
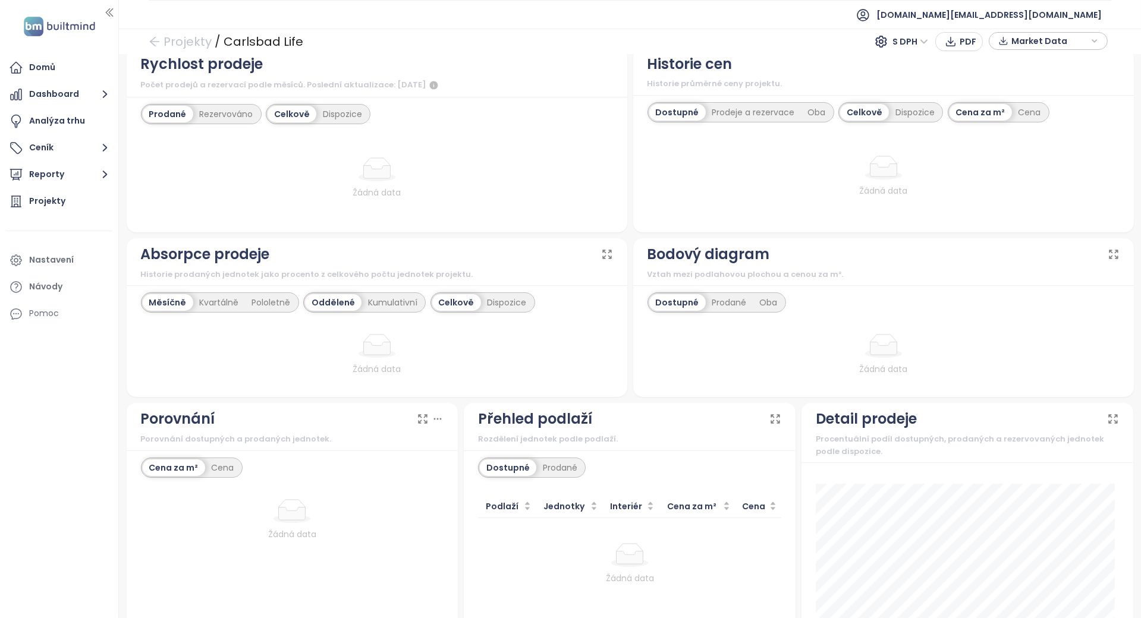
scroll to position [485, 0]
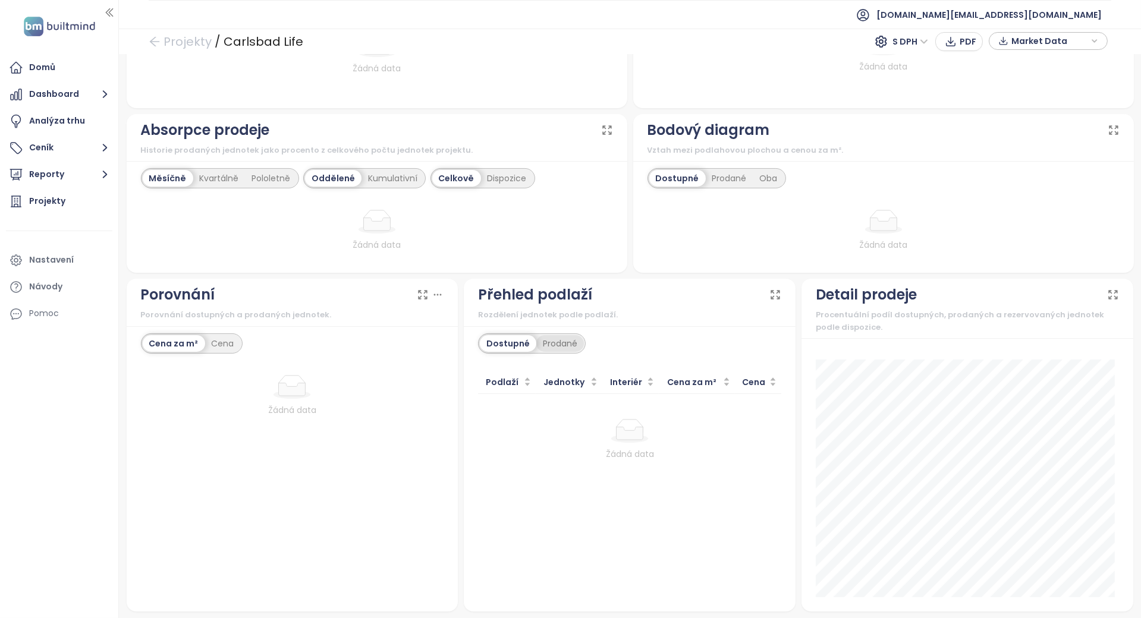
click at [536, 339] on div "Prodané" at bounding box center [560, 343] width 48 height 17
click at [504, 338] on div "Dostupné" at bounding box center [507, 343] width 54 height 17
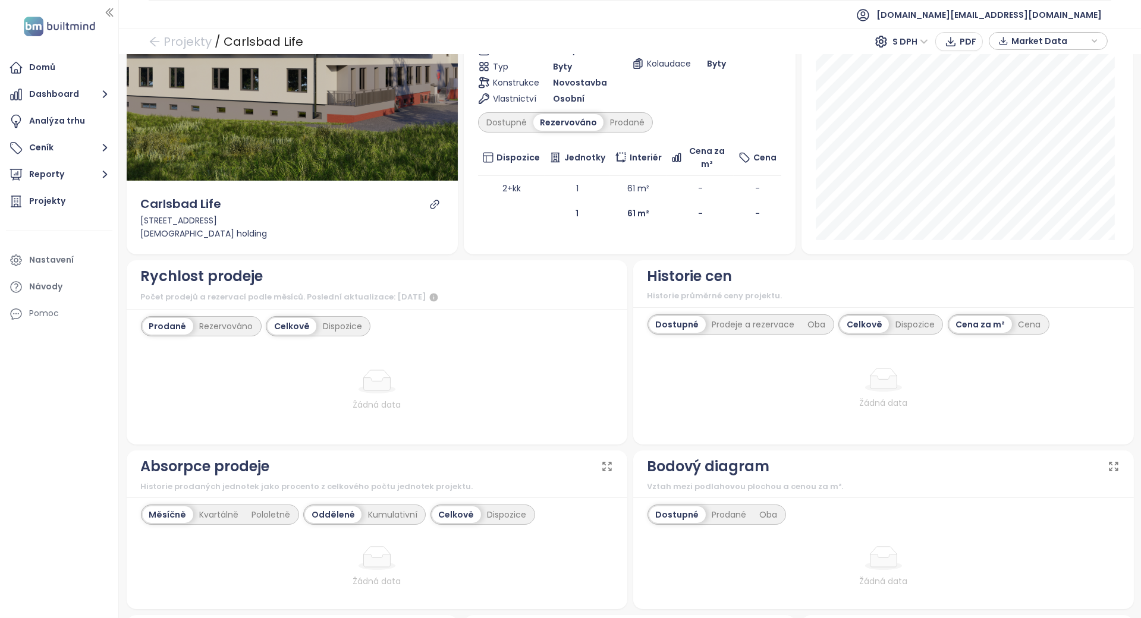
scroll to position [0, 0]
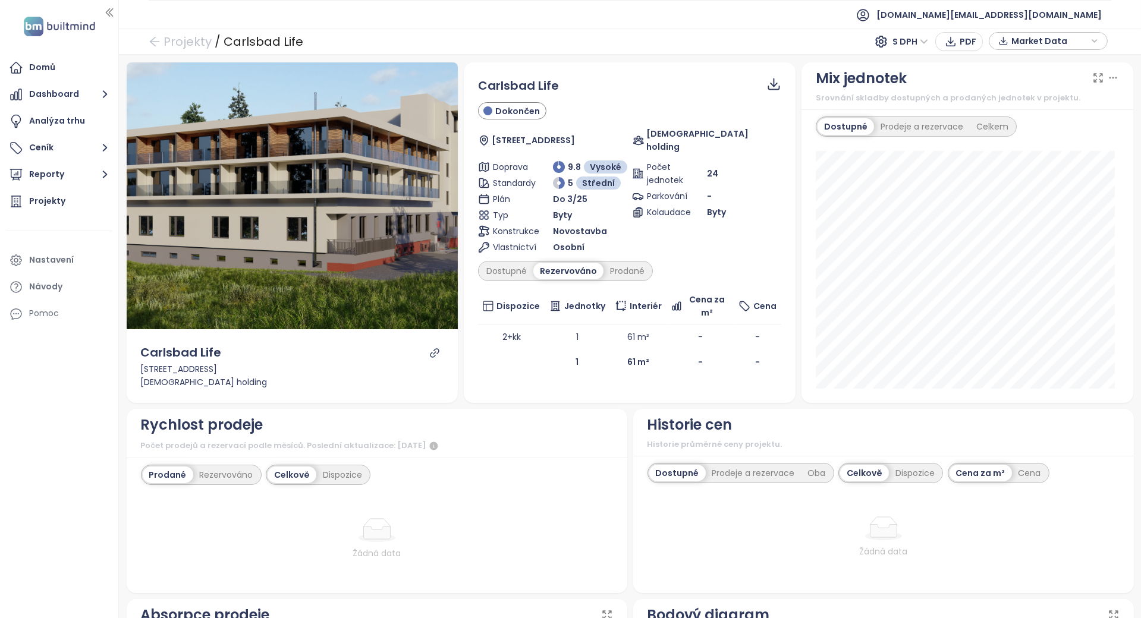
click at [510, 359] on td at bounding box center [511, 362] width 67 height 25
